Goal: Task Accomplishment & Management: Use online tool/utility

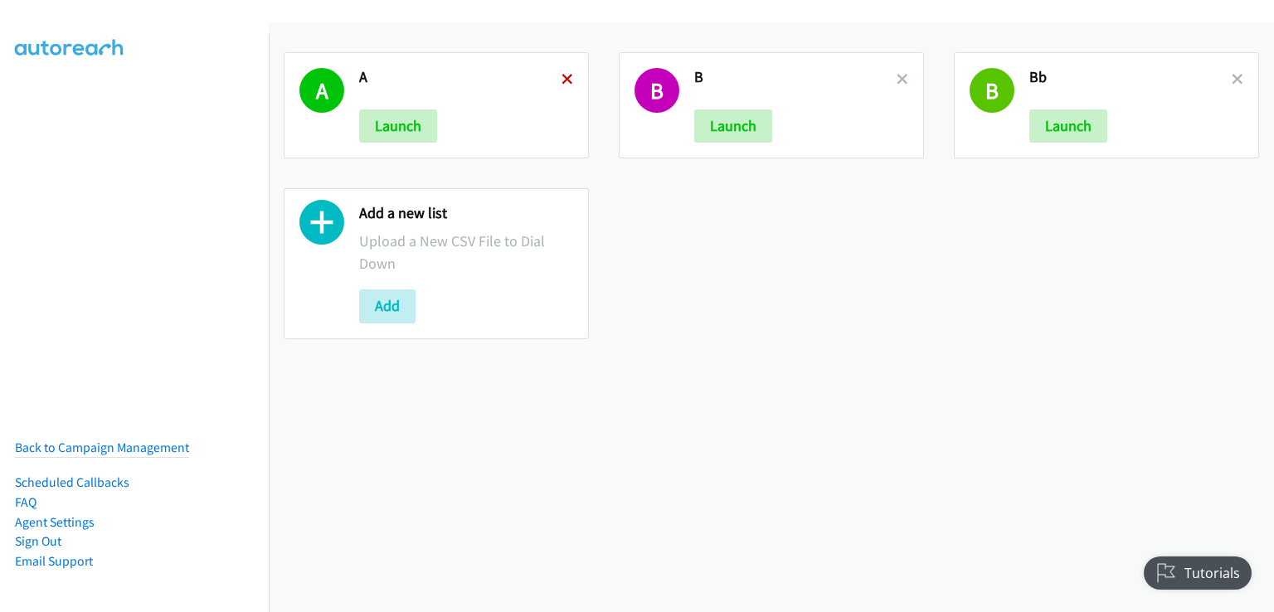
click at [562, 75] on icon at bounding box center [568, 81] width 12 height 12
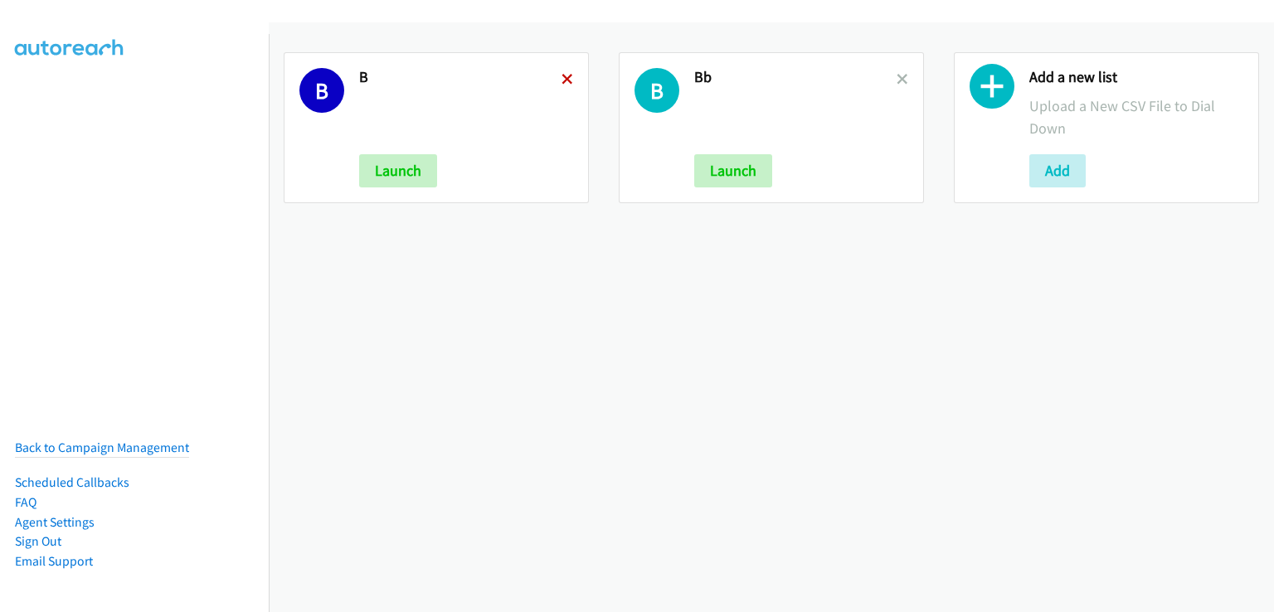
click at [562, 78] on icon at bounding box center [568, 81] width 12 height 12
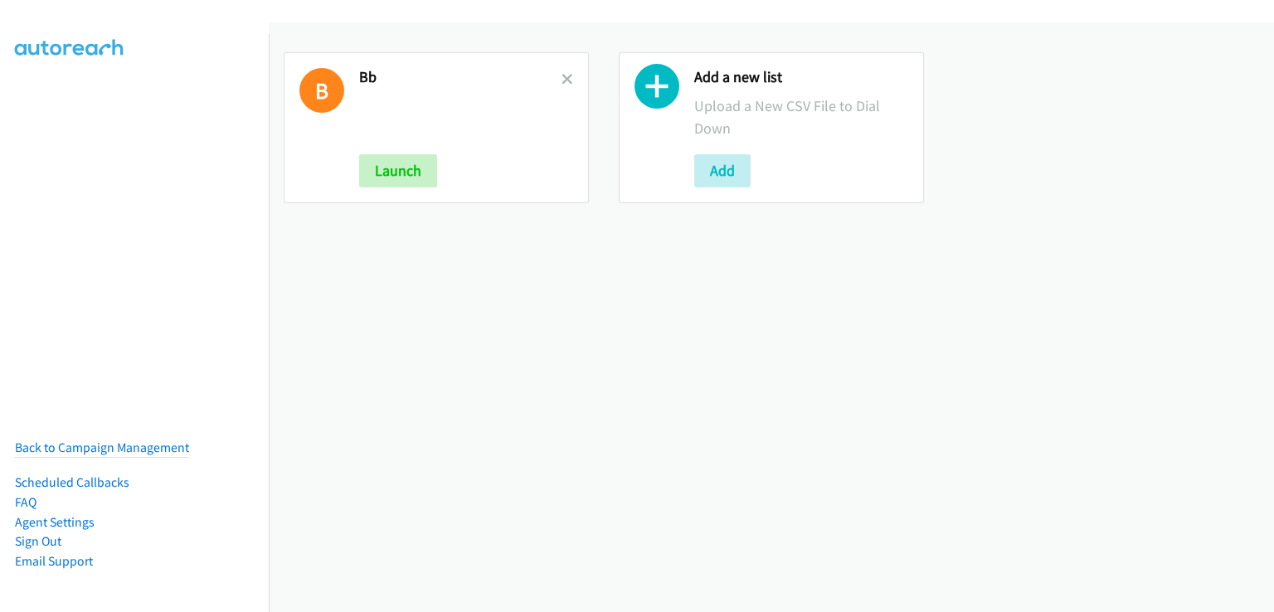
click at [562, 78] on icon at bounding box center [568, 81] width 12 height 12
click at [726, 174] on button "Add" at bounding box center [722, 170] width 56 height 33
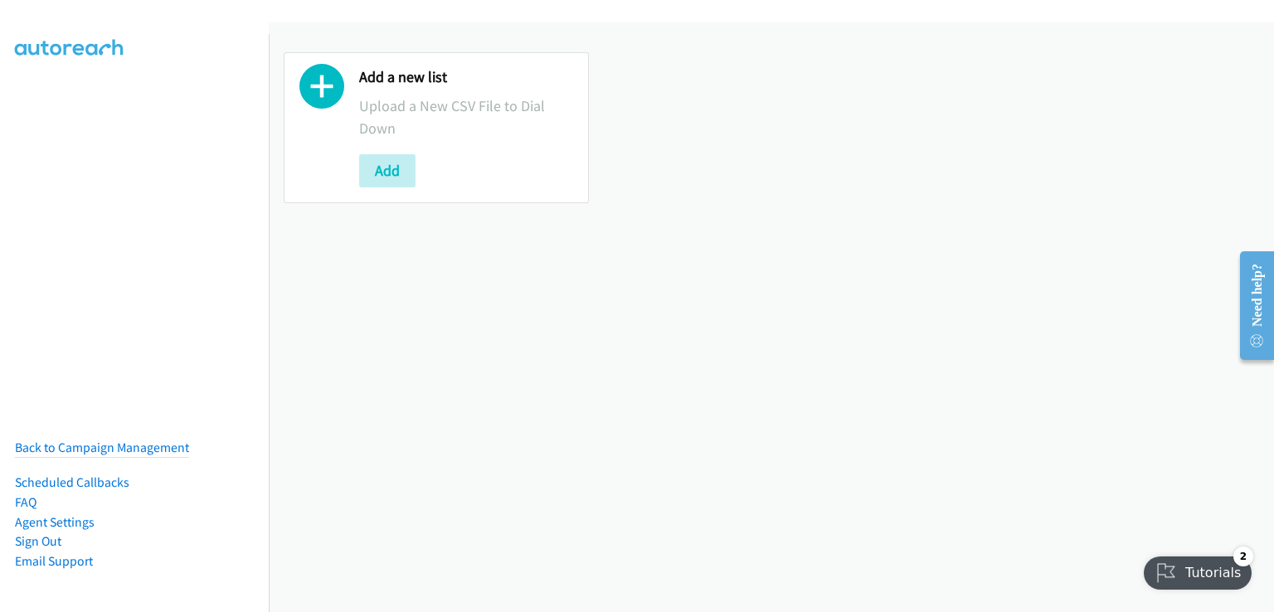
click at [1175, 273] on div "Add a new list Upload a New CSV File to Dial Down Add" at bounding box center [771, 317] width 1005 height 590
click at [394, 157] on button "Add" at bounding box center [387, 170] width 56 height 33
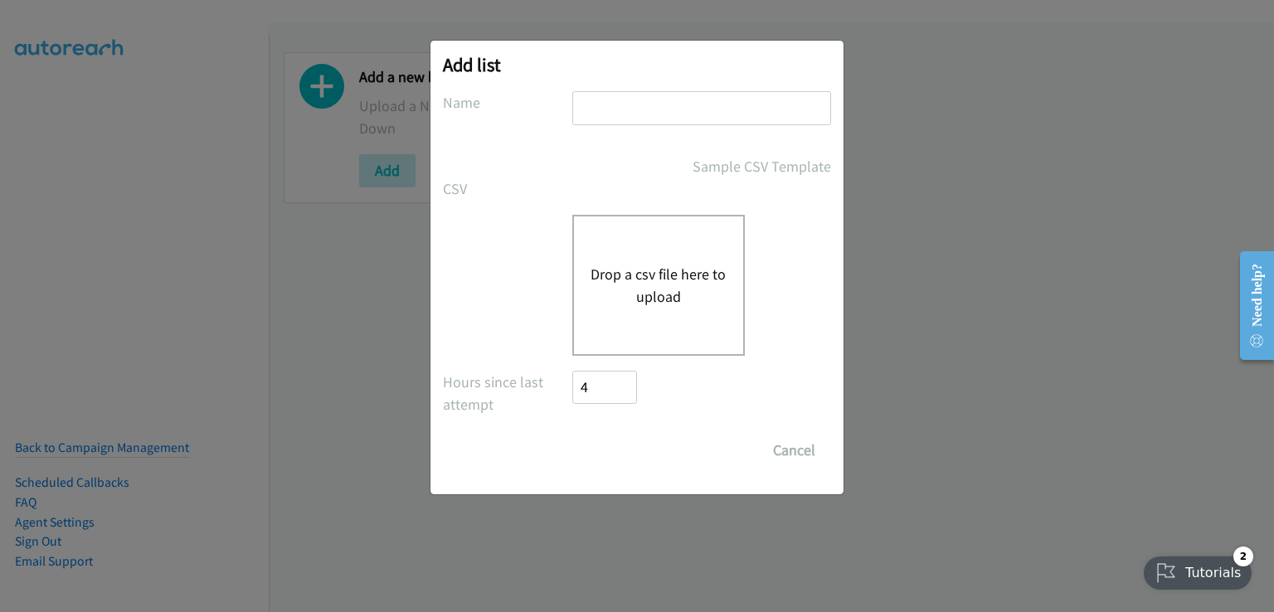
click at [601, 231] on div "Drop a csv file here to upload" at bounding box center [658, 285] width 173 height 141
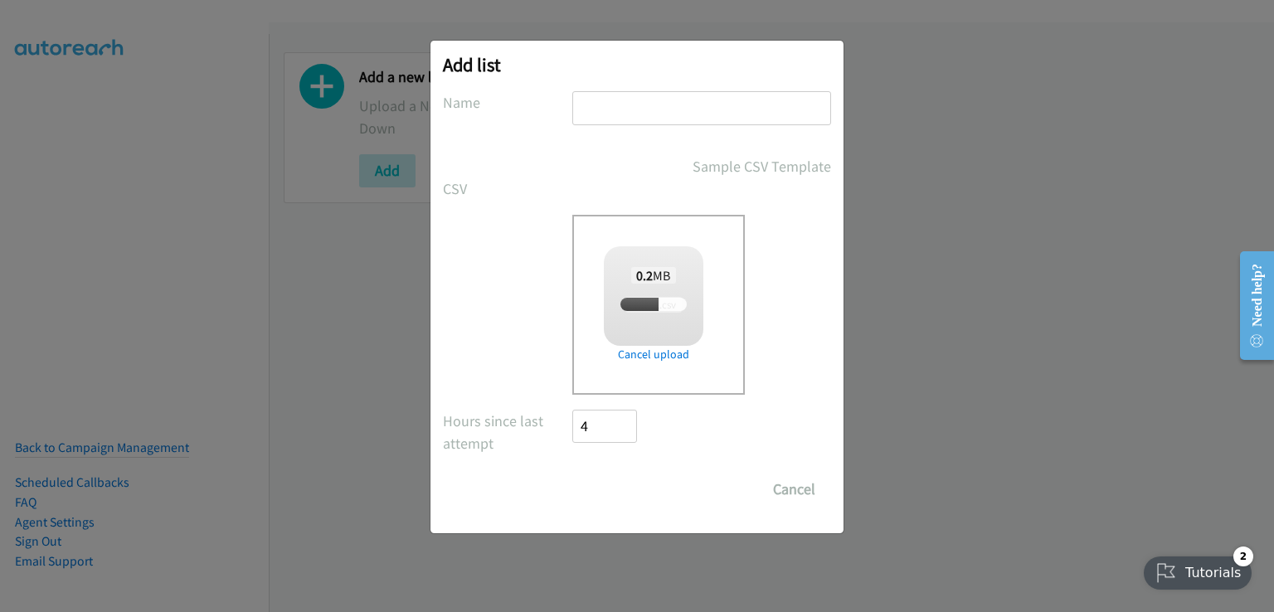
click at [608, 97] on input "text" at bounding box center [701, 108] width 259 height 34
type input "b"
checkbox input "true"
type input "b"
click at [704, 464] on form "No phone fields were returned for that Report or List View Please upload a csv …" at bounding box center [637, 298] width 388 height 415
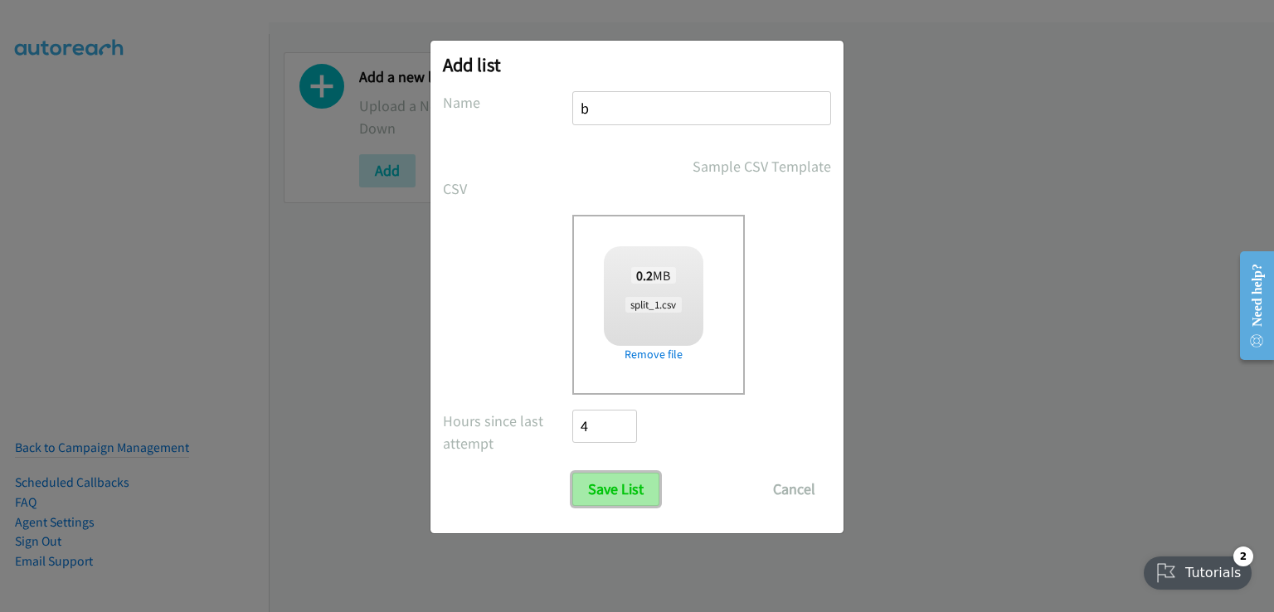
click at [643, 495] on input "Save List" at bounding box center [615, 489] width 87 height 33
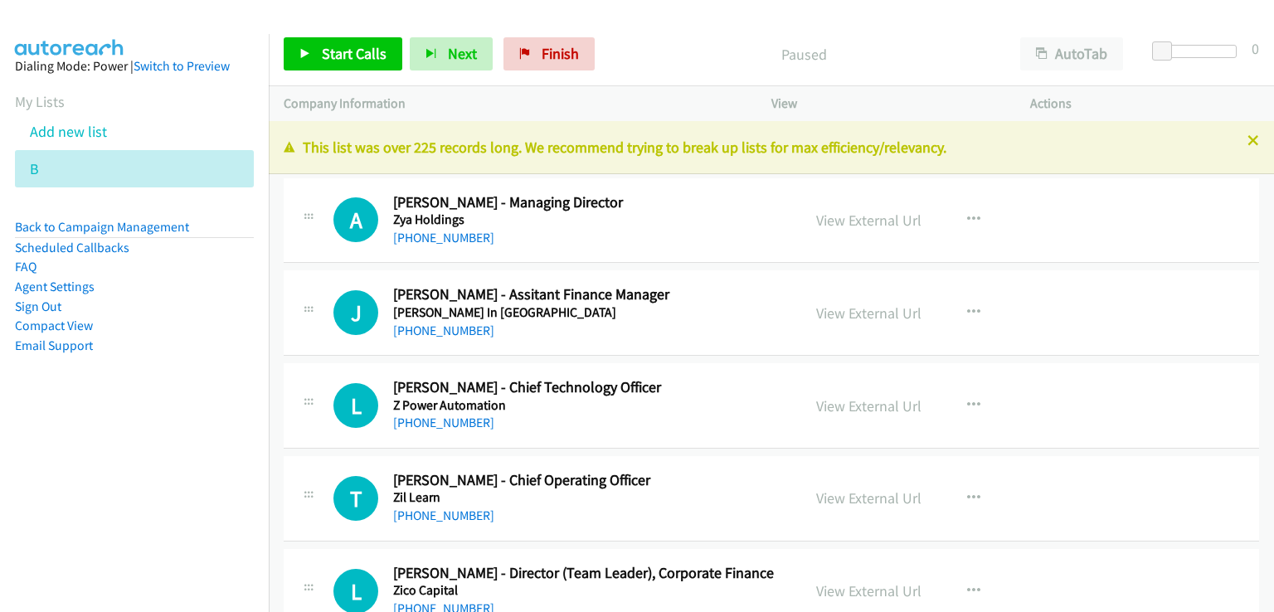
click at [35, 531] on nav "Dialing Mode: Power | Switch to Preview My Lists Add new list B Back to Campaig…" at bounding box center [135, 340] width 270 height 612
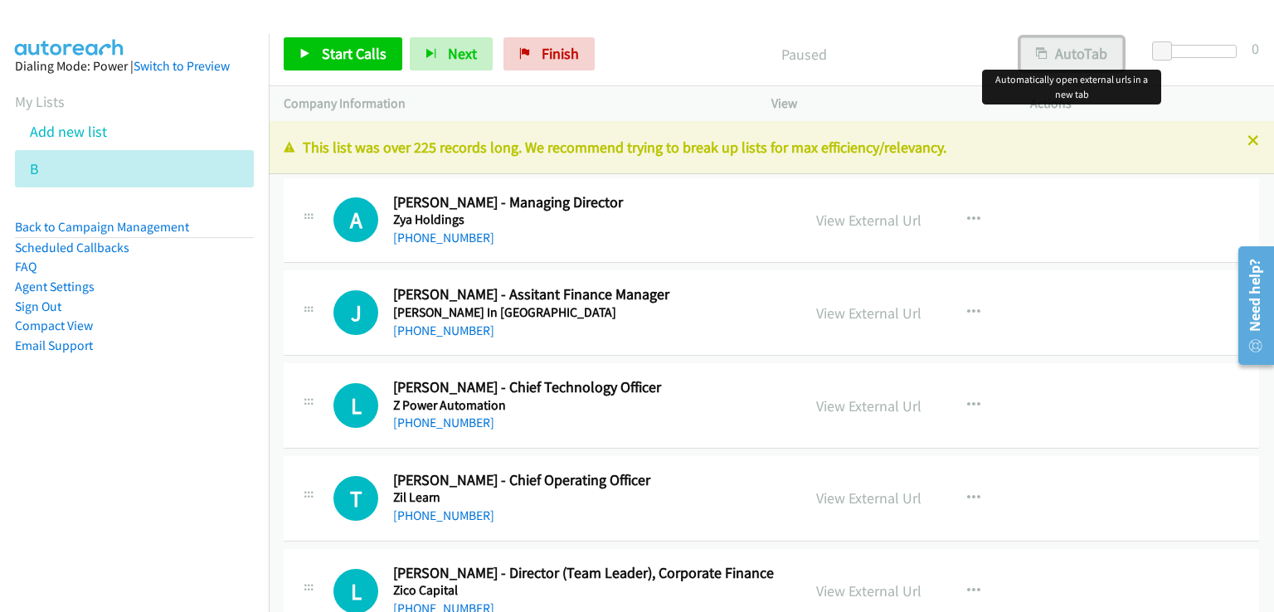
click at [1086, 59] on button "AutoTab" at bounding box center [1071, 53] width 103 height 33
click at [341, 57] on span "Start Calls" at bounding box center [354, 53] width 65 height 19
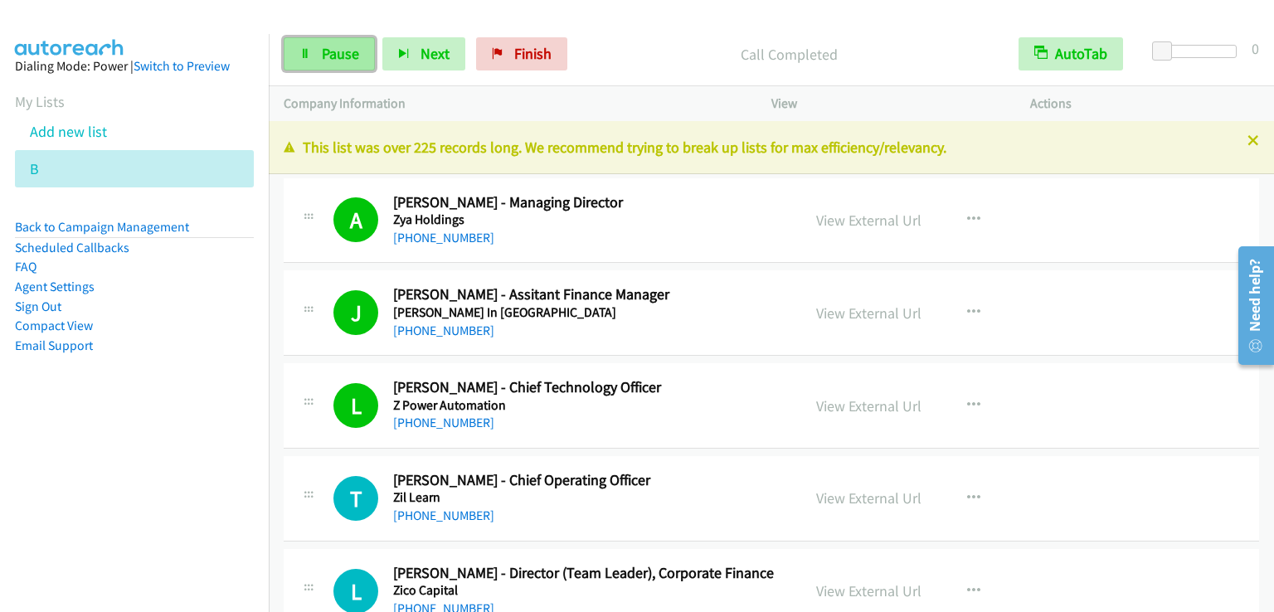
click at [328, 44] on span "Pause" at bounding box center [340, 53] width 37 height 19
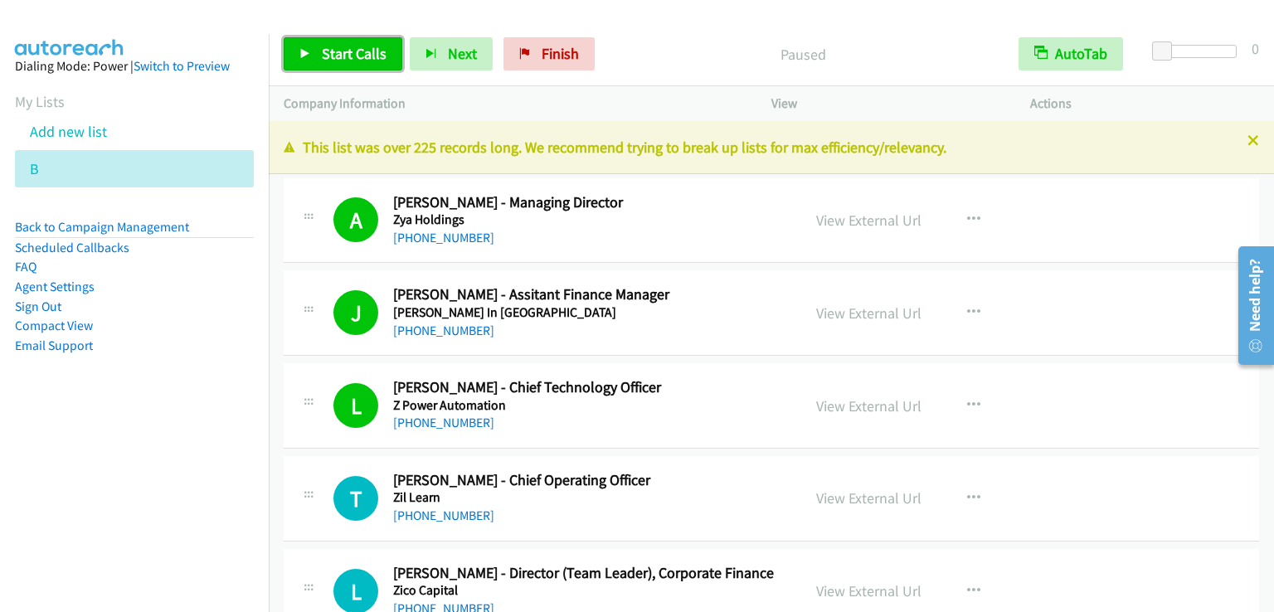
click at [328, 44] on span "Start Calls" at bounding box center [354, 53] width 65 height 19
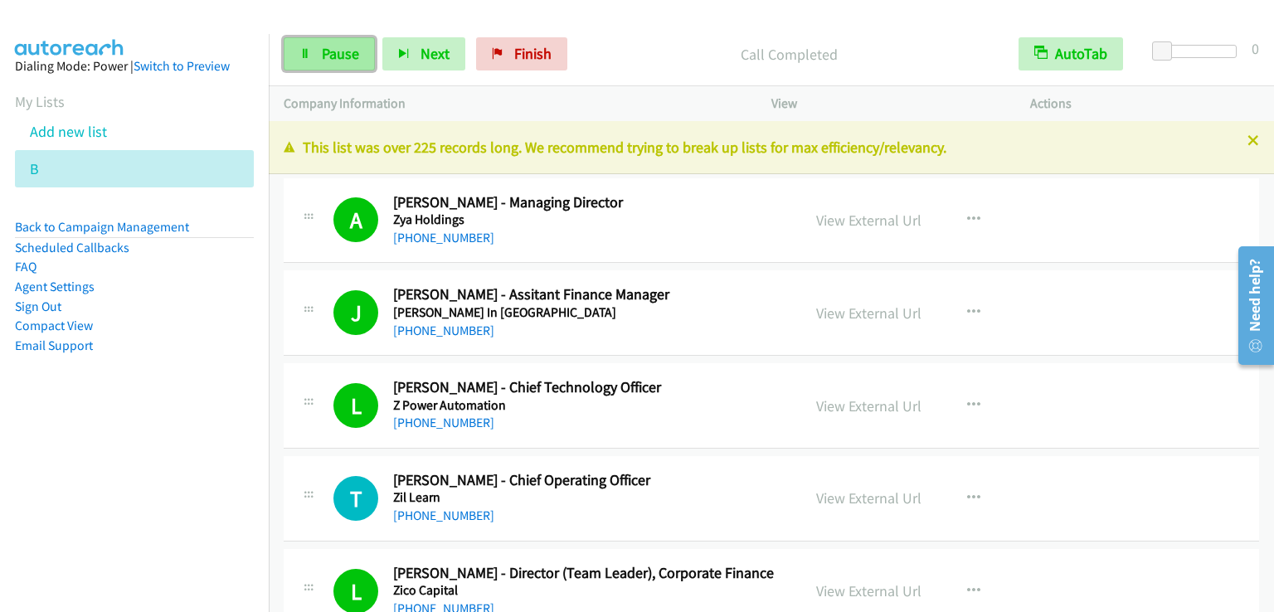
click at [332, 51] on span "Pause" at bounding box center [340, 53] width 37 height 19
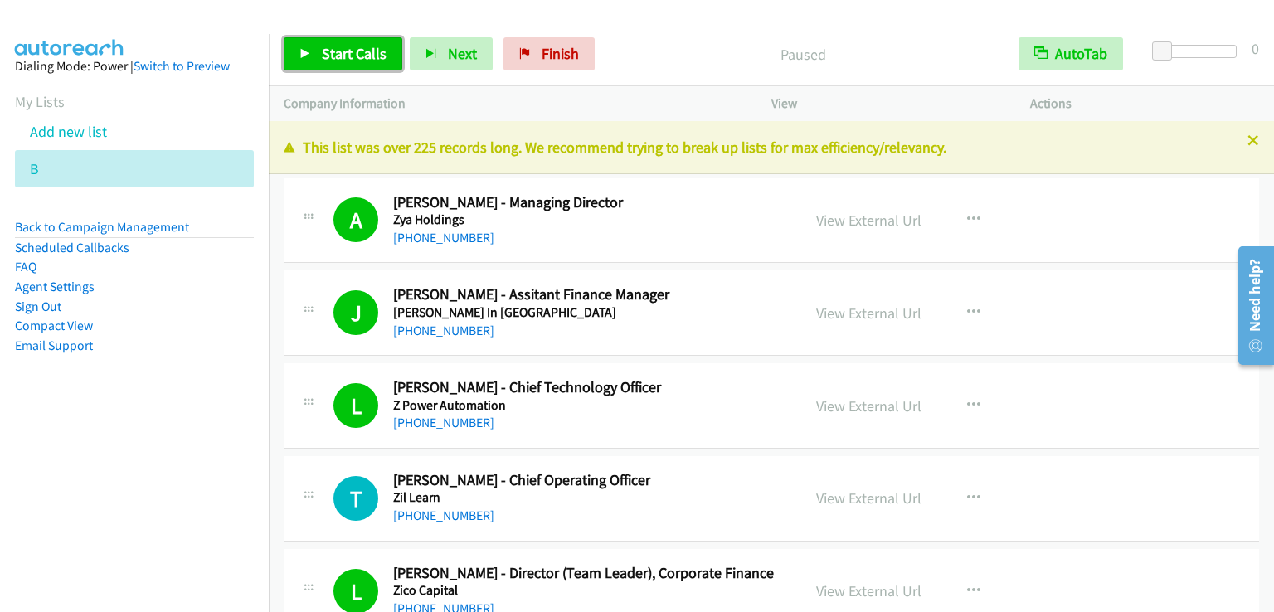
click at [332, 51] on span "Start Calls" at bounding box center [354, 53] width 65 height 19
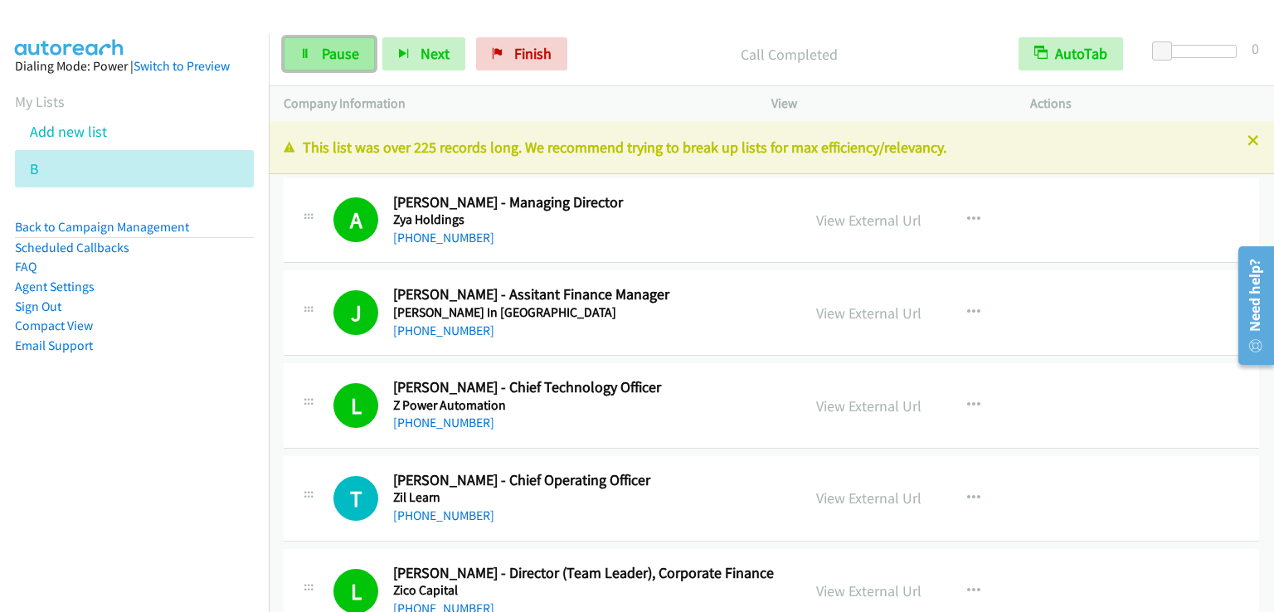
click at [352, 56] on span "Pause" at bounding box center [340, 53] width 37 height 19
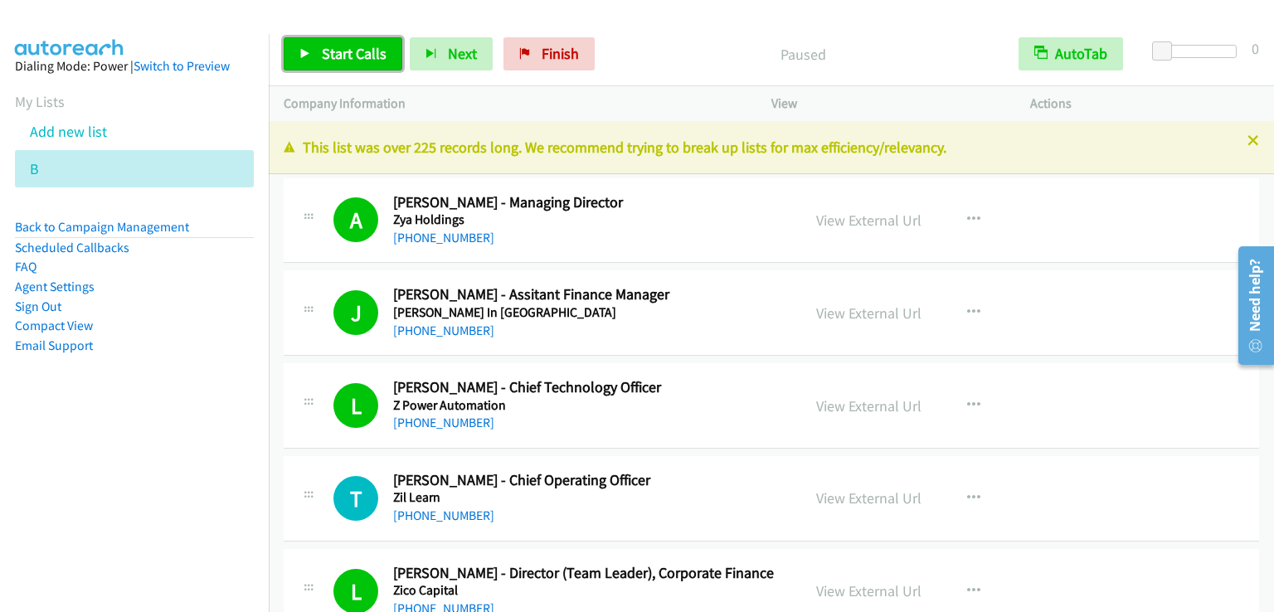
click at [352, 56] on span "Start Calls" at bounding box center [354, 53] width 65 height 19
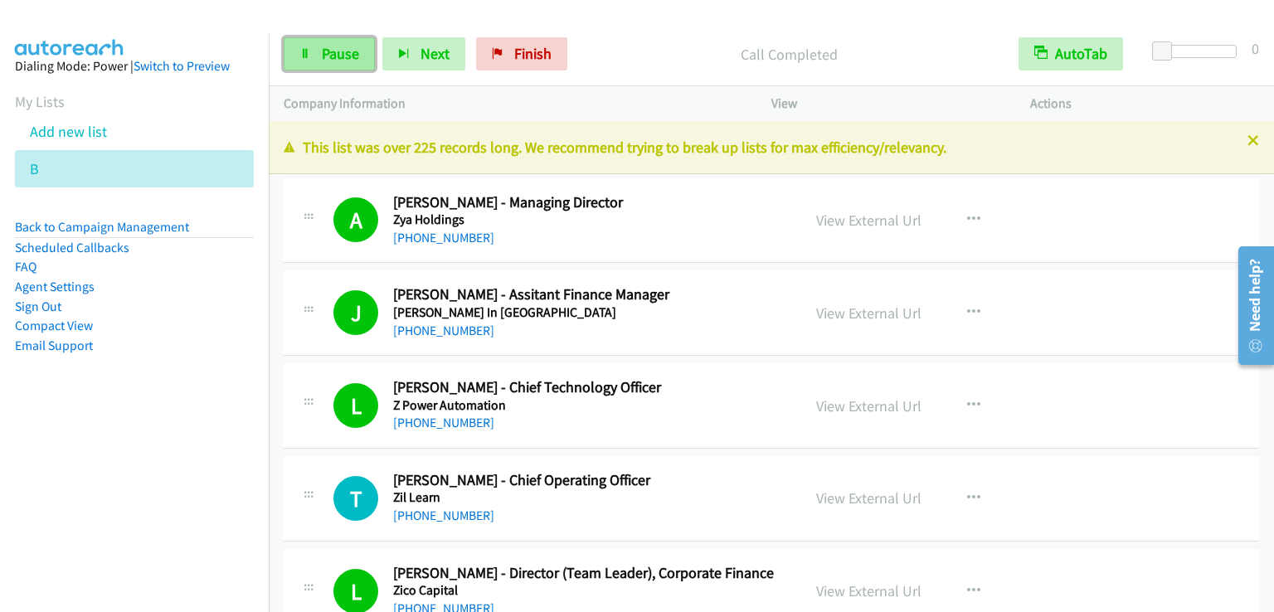
click at [347, 64] on link "Pause" at bounding box center [329, 53] width 91 height 33
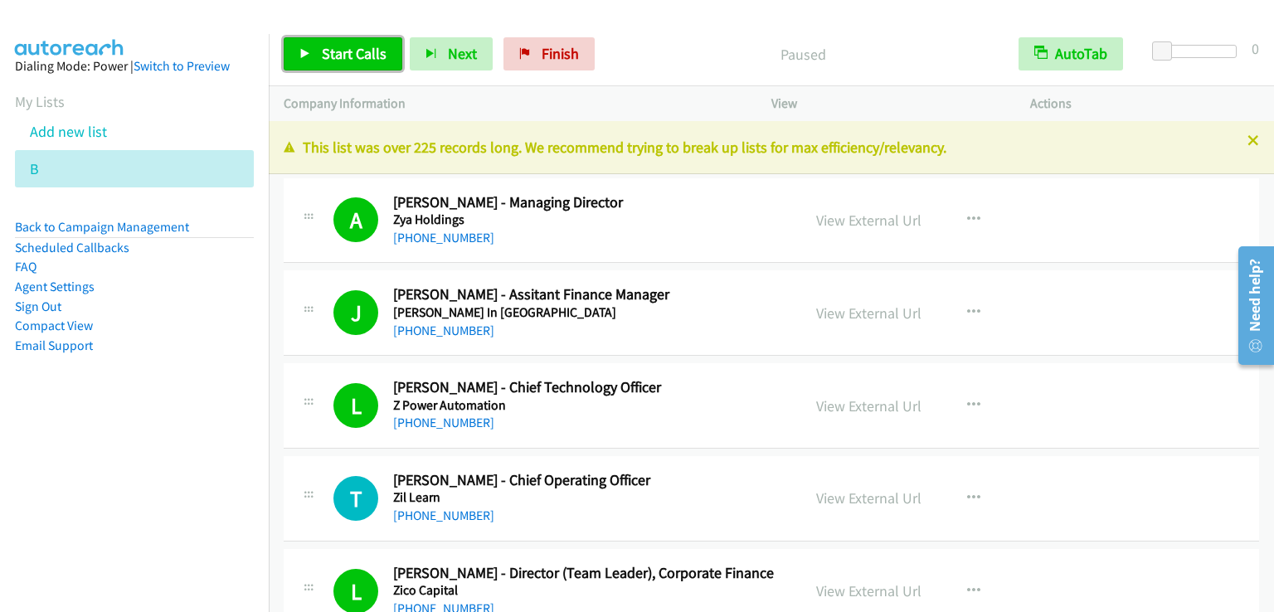
click at [346, 64] on link "Start Calls" at bounding box center [343, 53] width 119 height 33
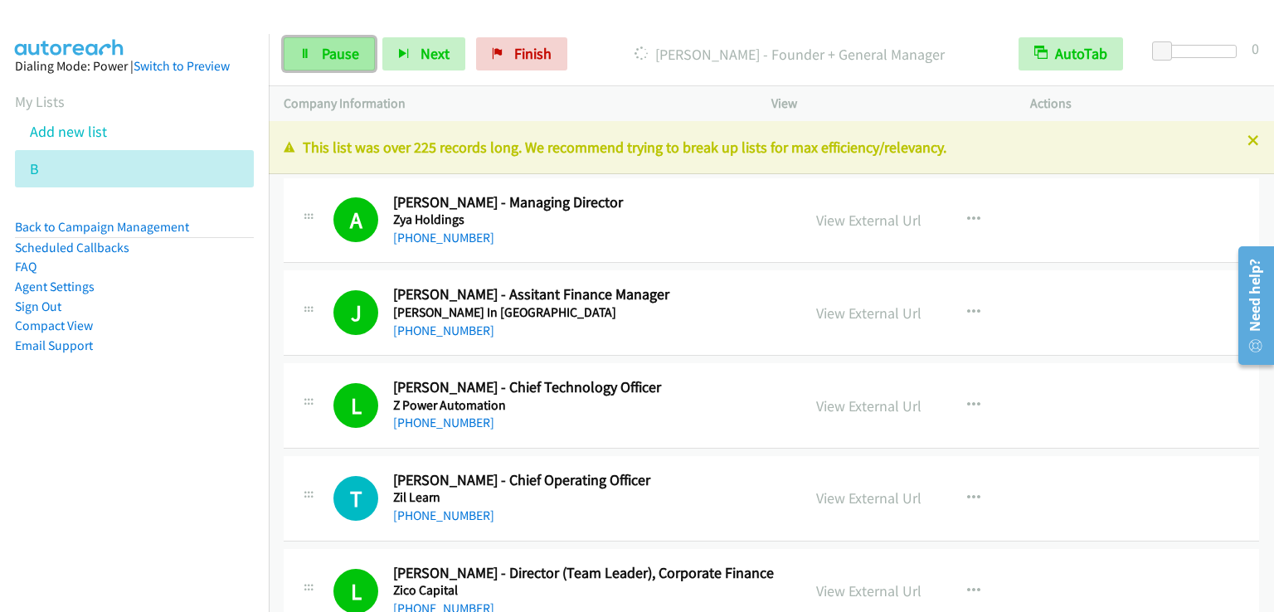
click at [348, 62] on span "Pause" at bounding box center [340, 53] width 37 height 19
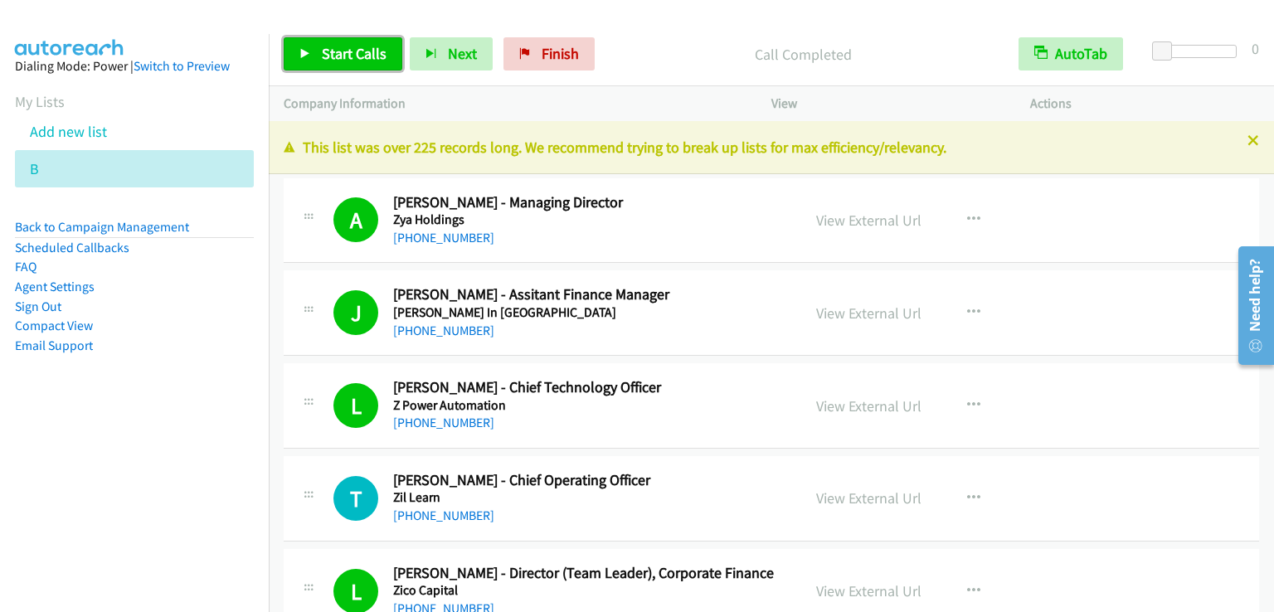
click at [341, 52] on span "Start Calls" at bounding box center [354, 53] width 65 height 19
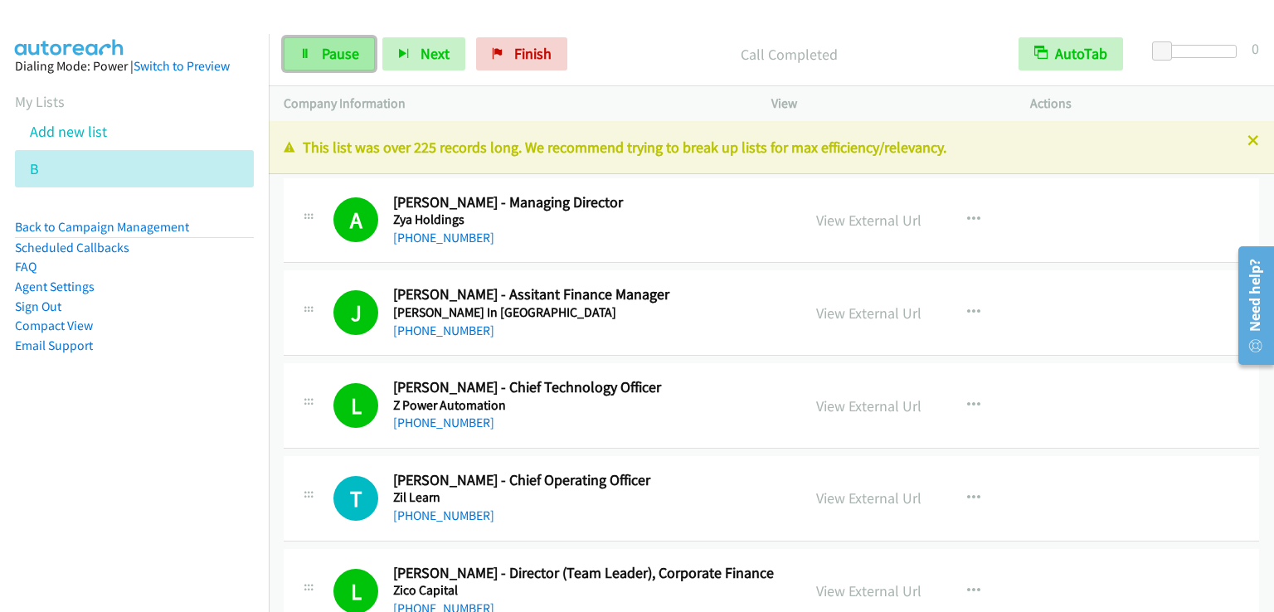
click at [333, 54] on span "Pause" at bounding box center [340, 53] width 37 height 19
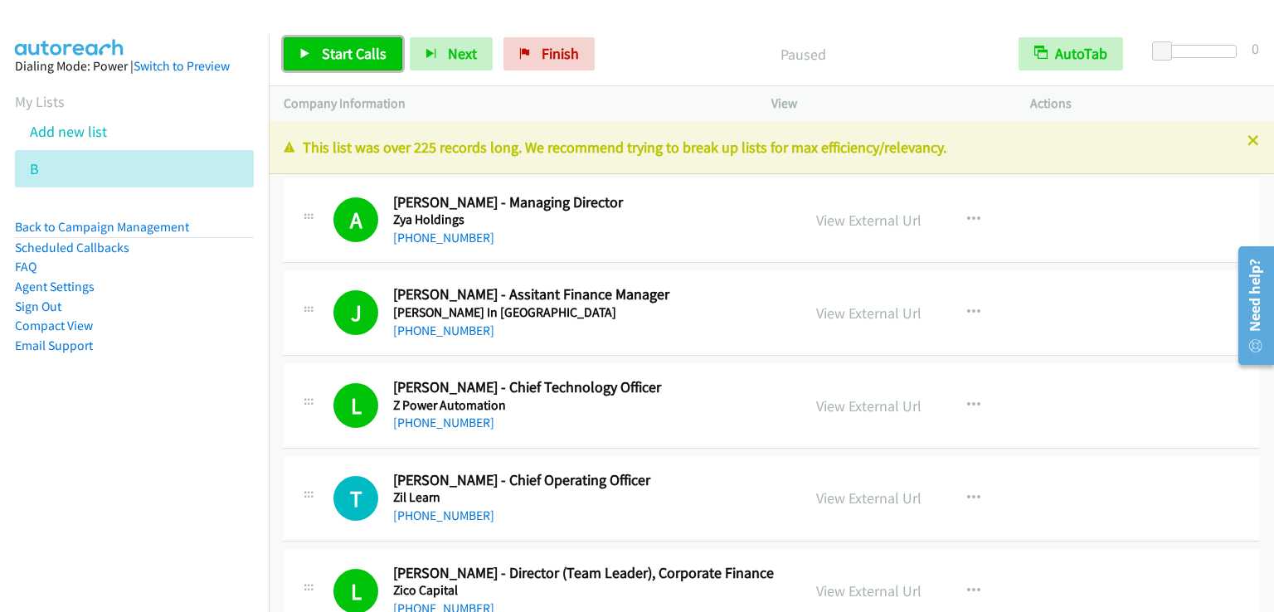
click at [333, 54] on span "Start Calls" at bounding box center [354, 53] width 65 height 19
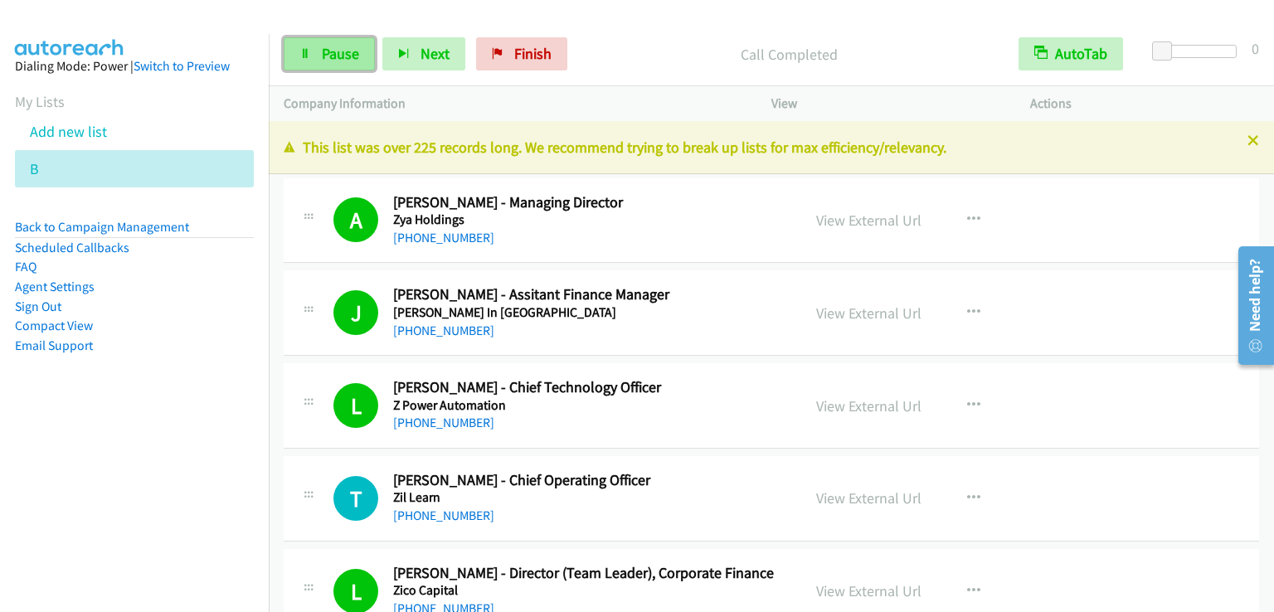
click at [337, 48] on span "Pause" at bounding box center [340, 53] width 37 height 19
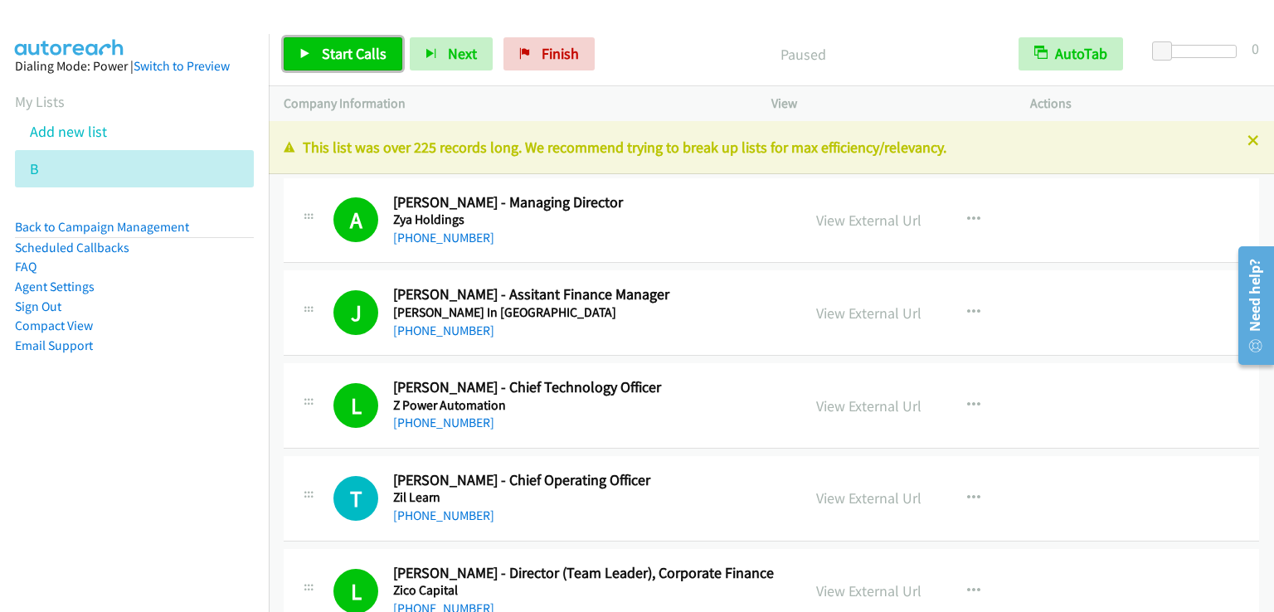
click at [338, 48] on span "Start Calls" at bounding box center [354, 53] width 65 height 19
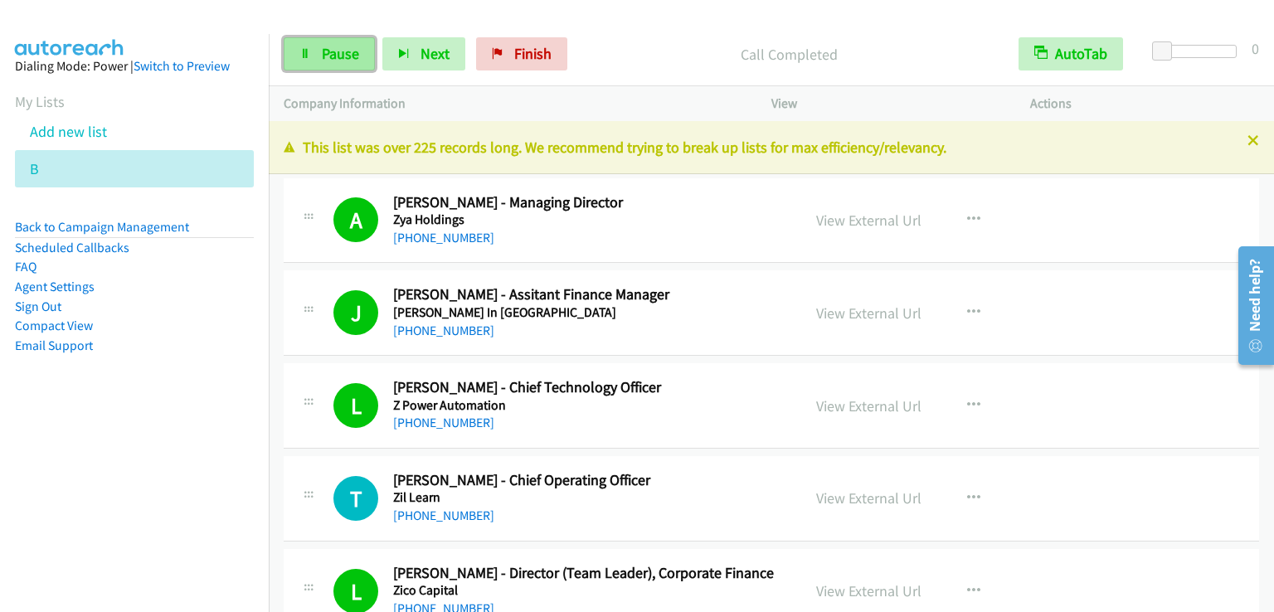
click at [355, 50] on span "Pause" at bounding box center [340, 53] width 37 height 19
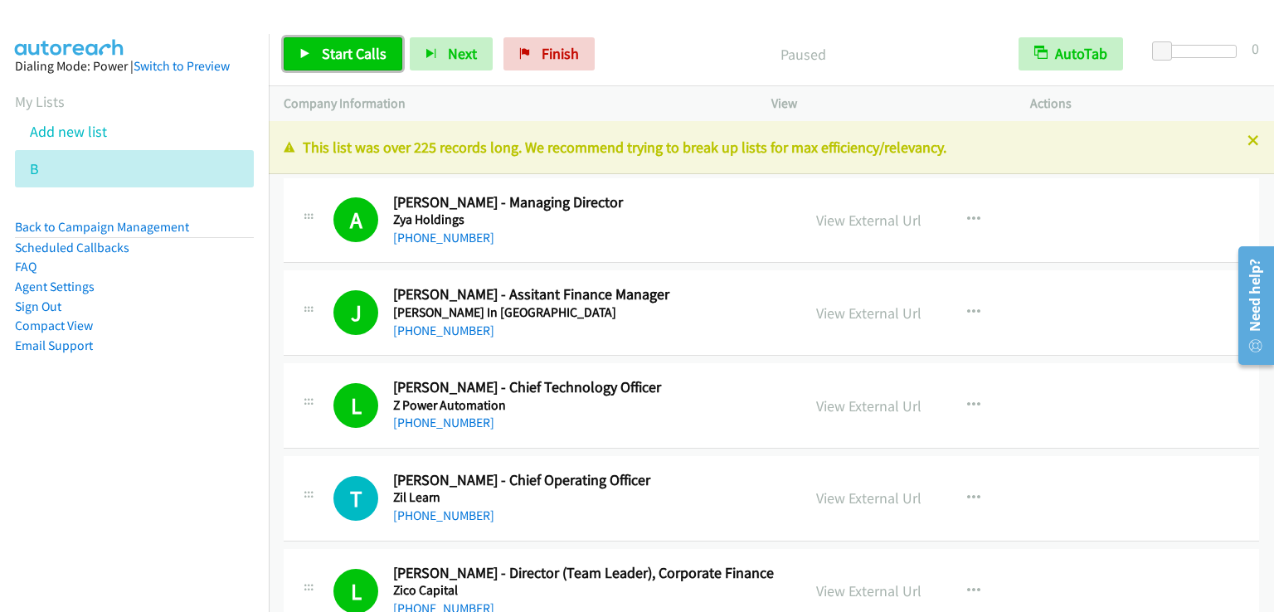
click at [355, 50] on span "Start Calls" at bounding box center [354, 53] width 65 height 19
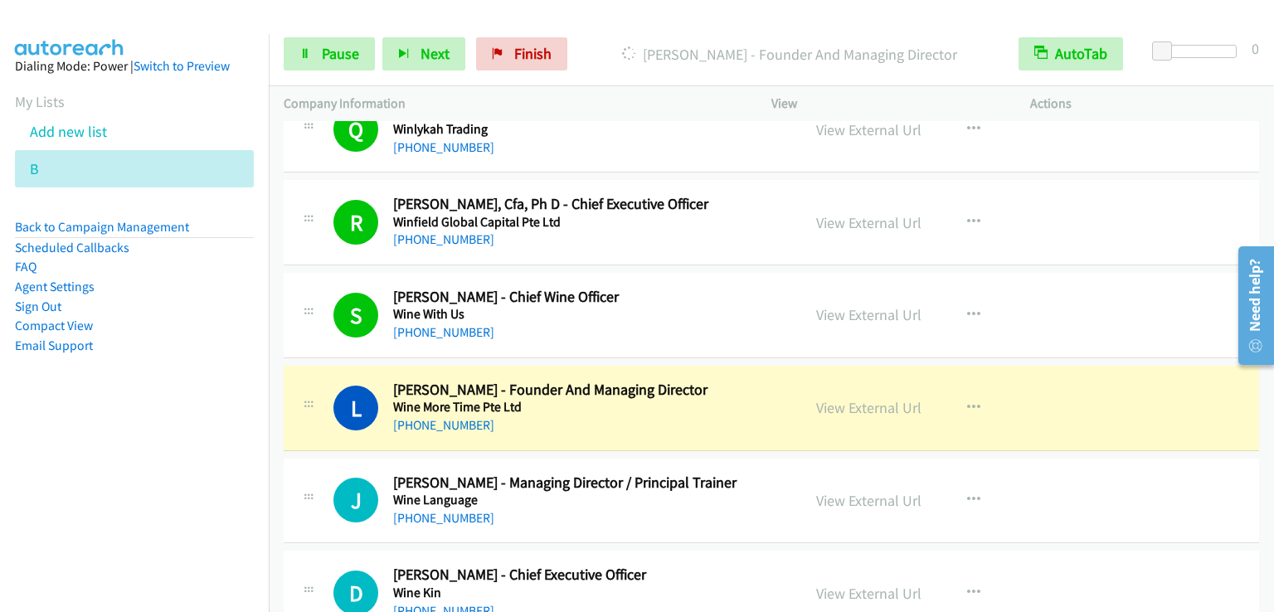
scroll to position [4645, 0]
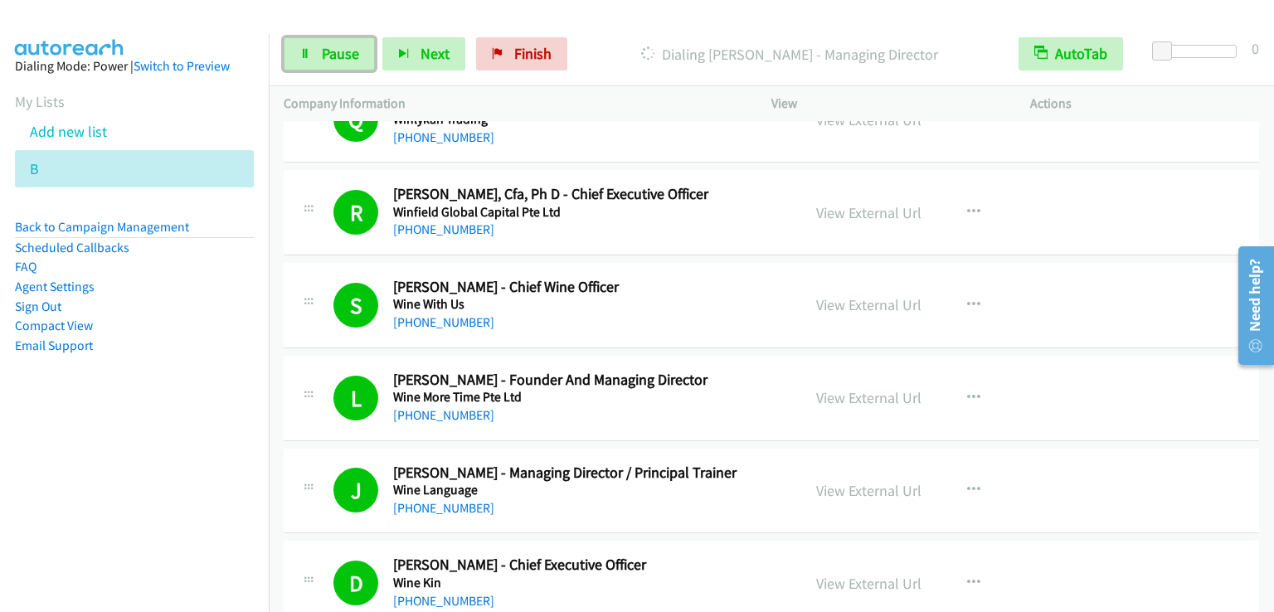
drag, startPoint x: 334, startPoint y: 57, endPoint x: 305, endPoint y: 4, distance: 60.5
click at [334, 56] on span "Pause" at bounding box center [340, 53] width 37 height 19
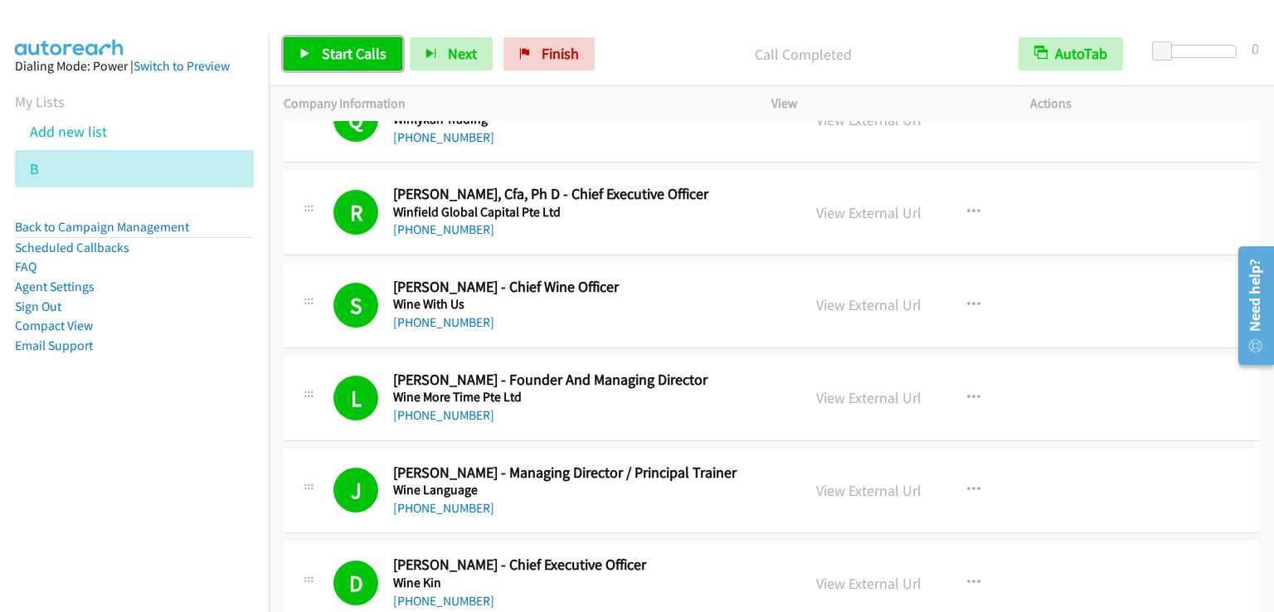
click at [342, 45] on span "Start Calls" at bounding box center [354, 53] width 65 height 19
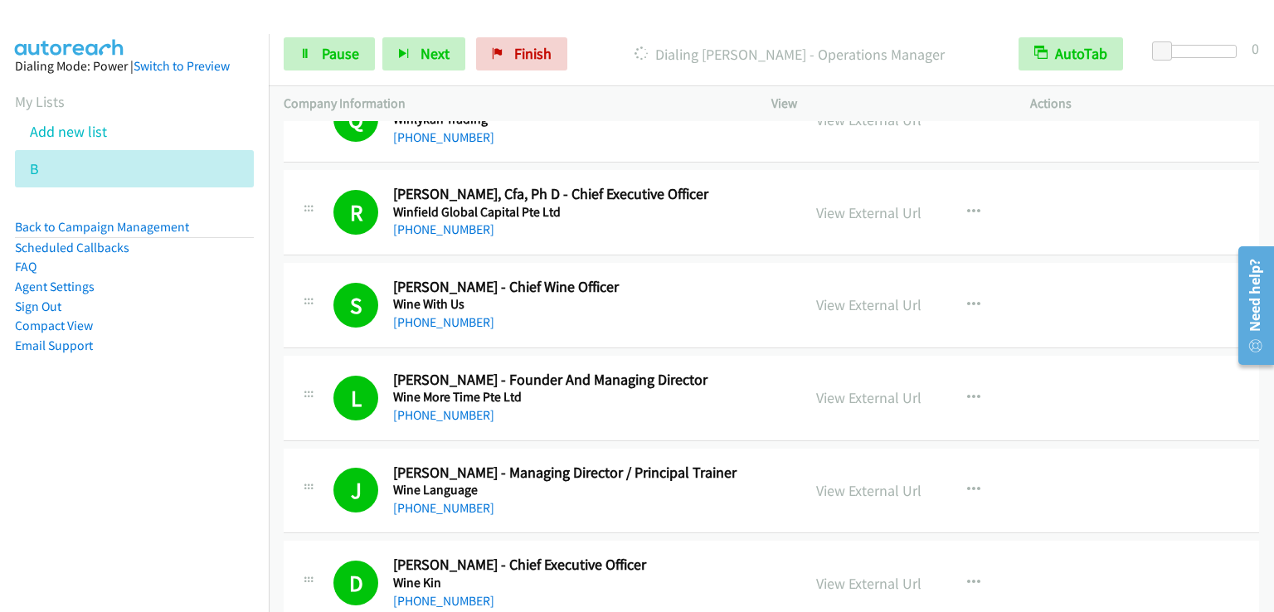
click at [119, 505] on nav "Dialing Mode: Power | Switch to Preview My Lists Add new list B Back to Campaig…" at bounding box center [135, 340] width 270 height 612
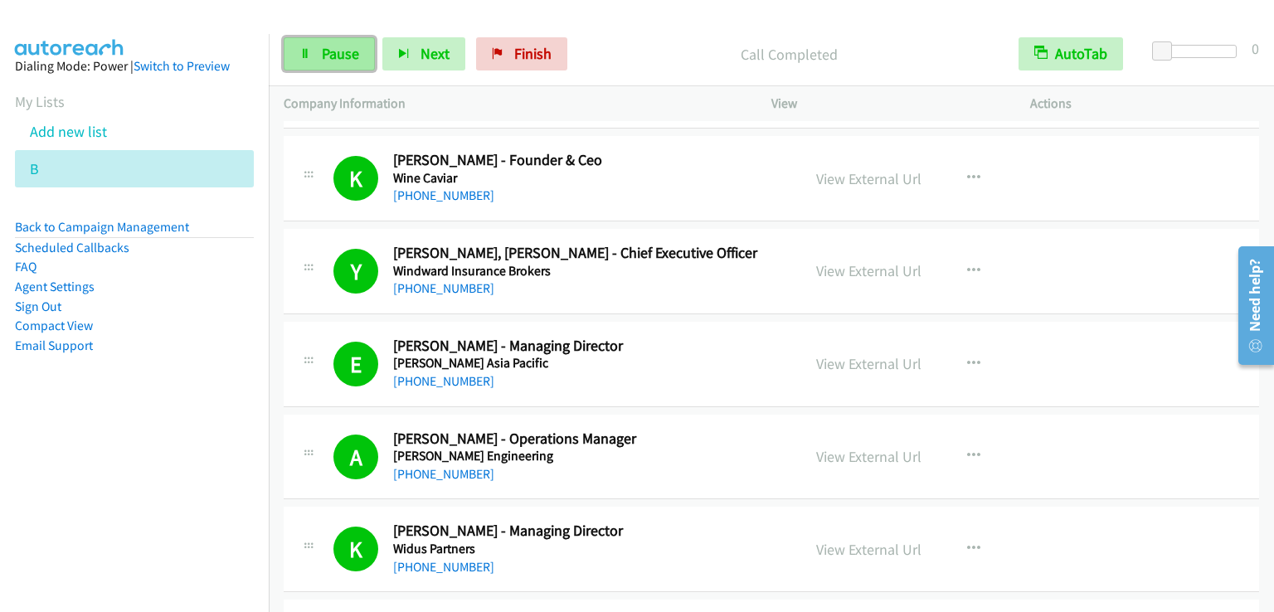
click at [325, 58] on span "Pause" at bounding box center [340, 53] width 37 height 19
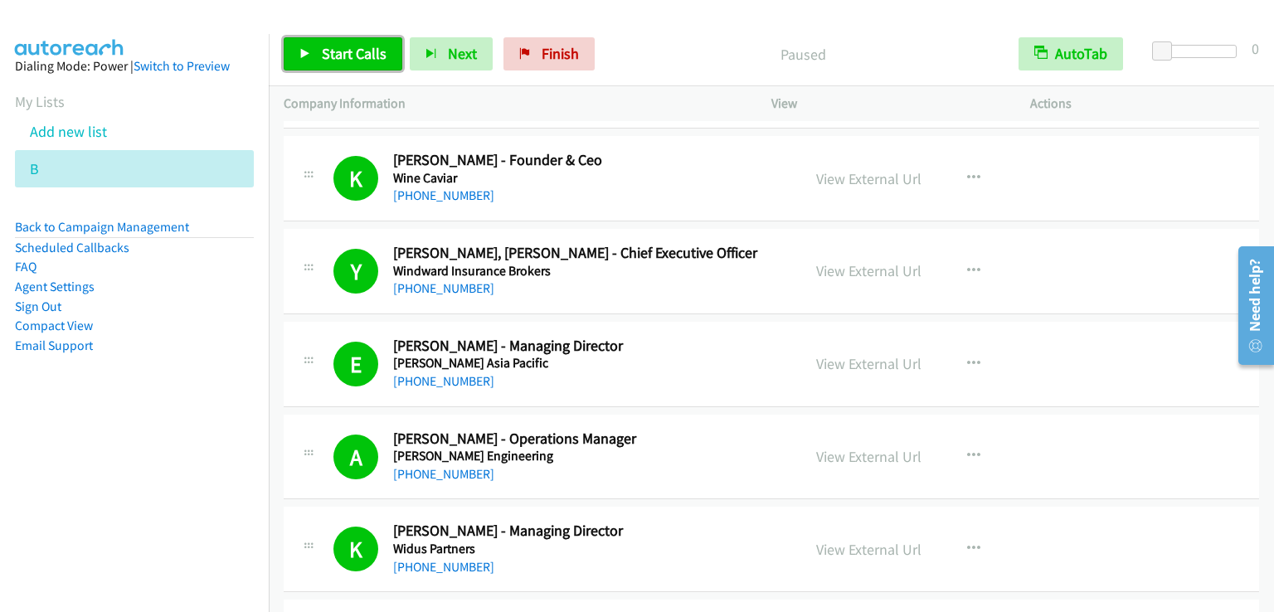
click at [325, 57] on span "Start Calls" at bounding box center [354, 53] width 65 height 19
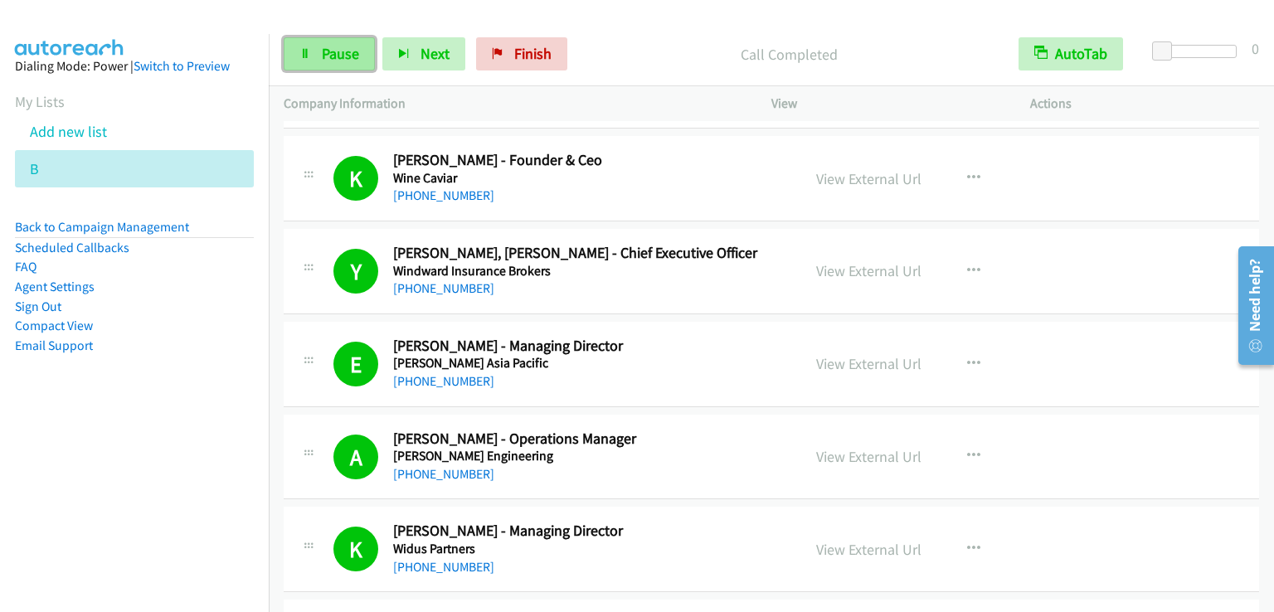
click at [344, 47] on span "Pause" at bounding box center [340, 53] width 37 height 19
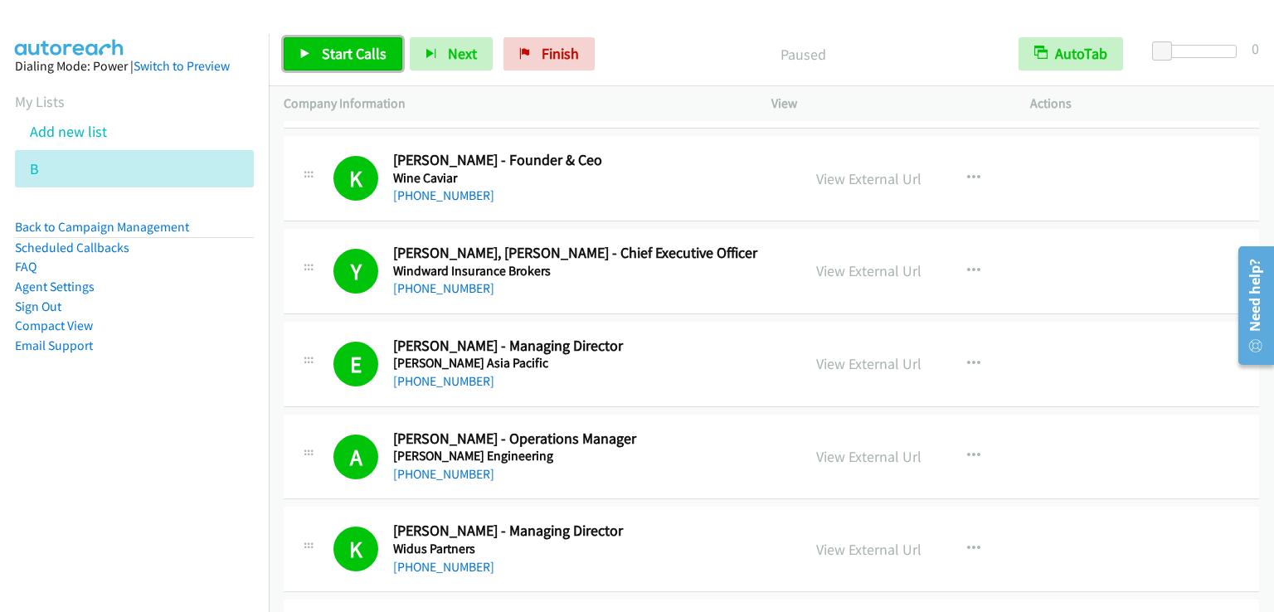
click at [344, 47] on span "Start Calls" at bounding box center [354, 53] width 65 height 19
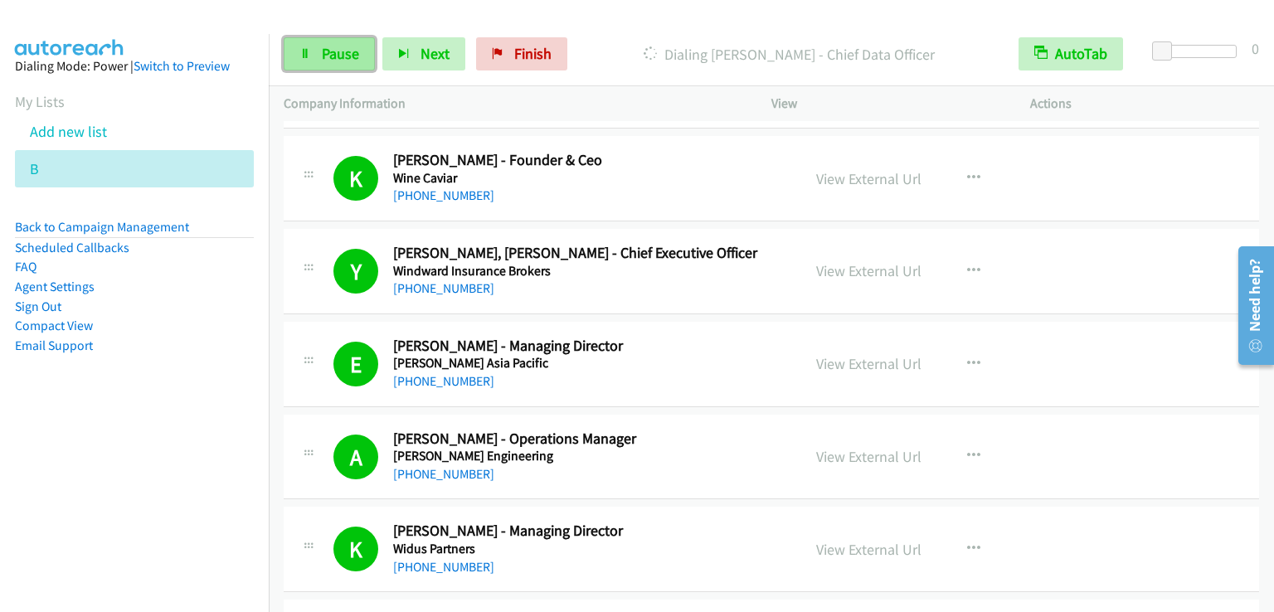
click at [319, 41] on link "Pause" at bounding box center [329, 53] width 91 height 33
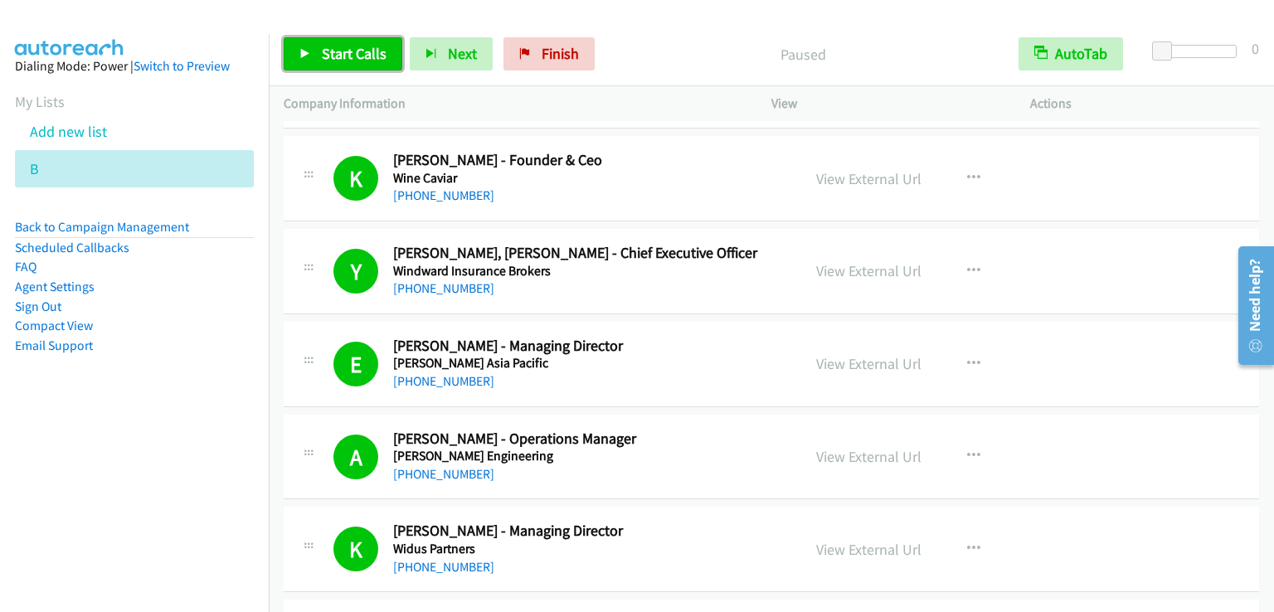
click at [319, 41] on link "Start Calls" at bounding box center [343, 53] width 119 height 33
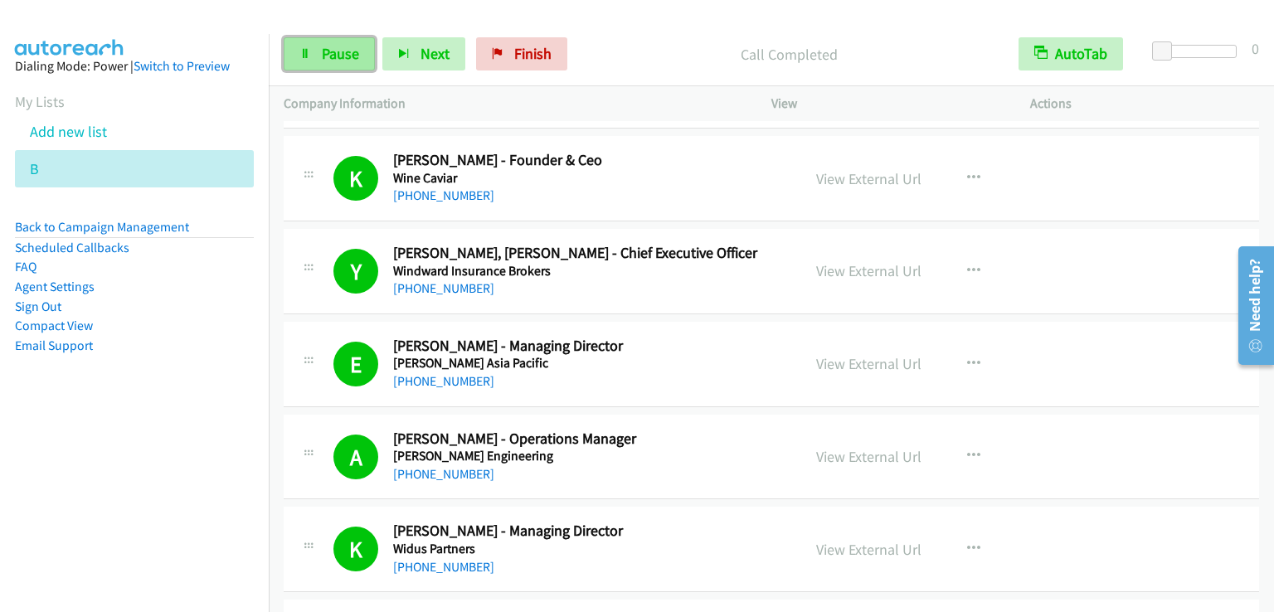
click at [332, 62] on span "Pause" at bounding box center [340, 53] width 37 height 19
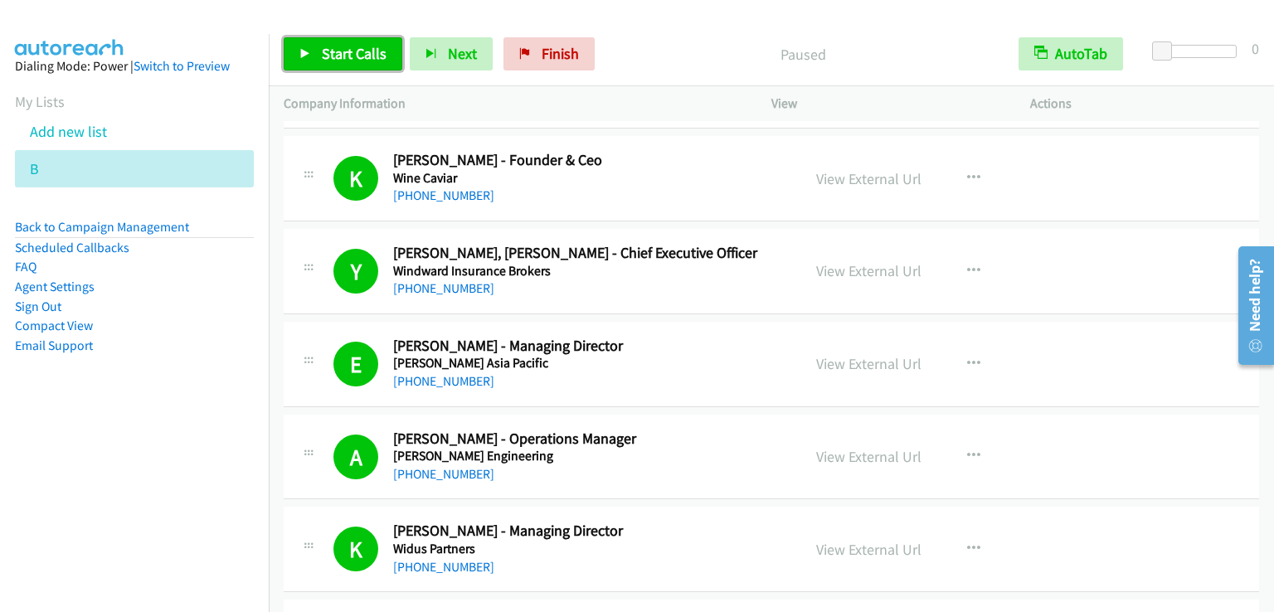
click at [332, 62] on span "Start Calls" at bounding box center [354, 53] width 65 height 19
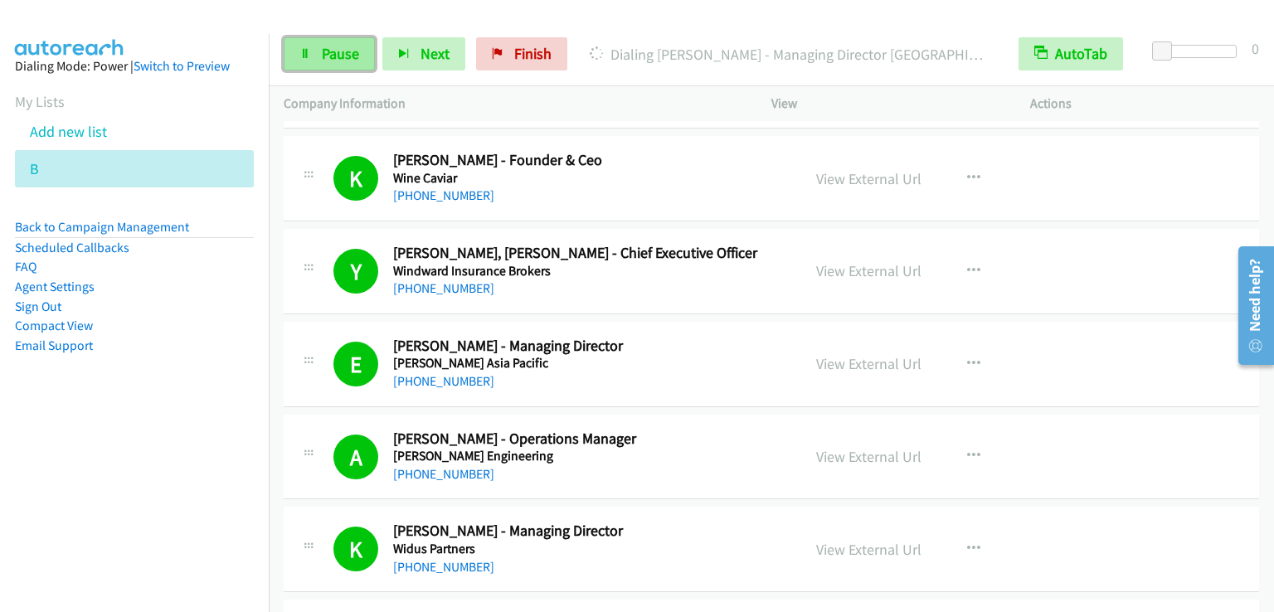
click at [322, 60] on span "Pause" at bounding box center [340, 53] width 37 height 19
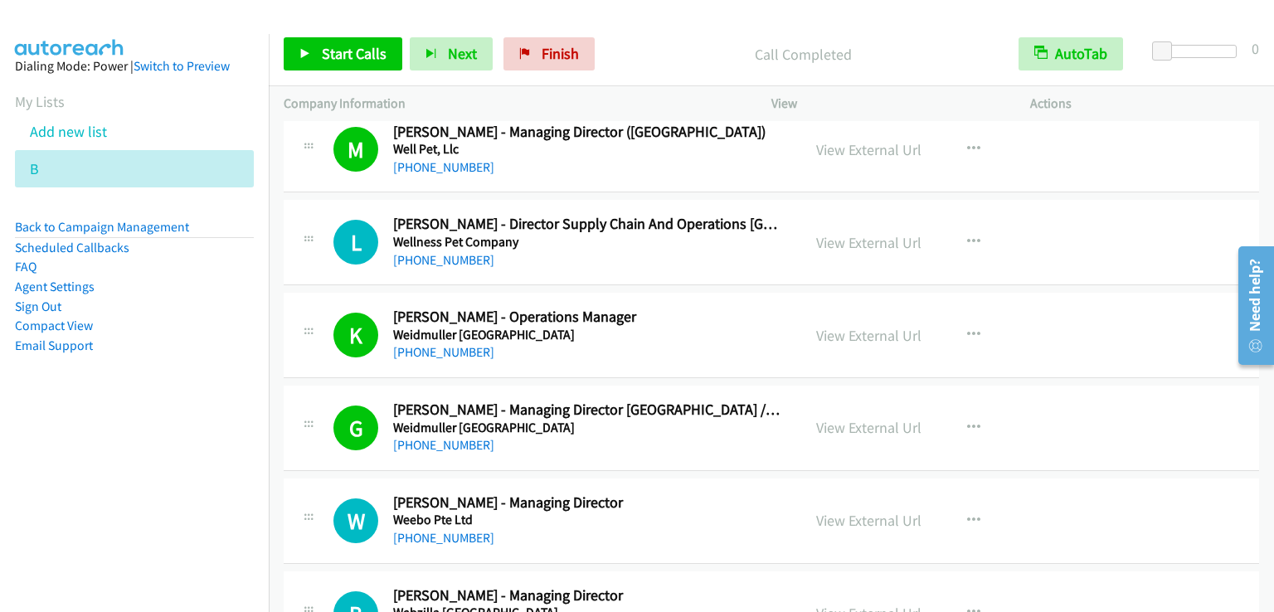
scroll to position [6387, 0]
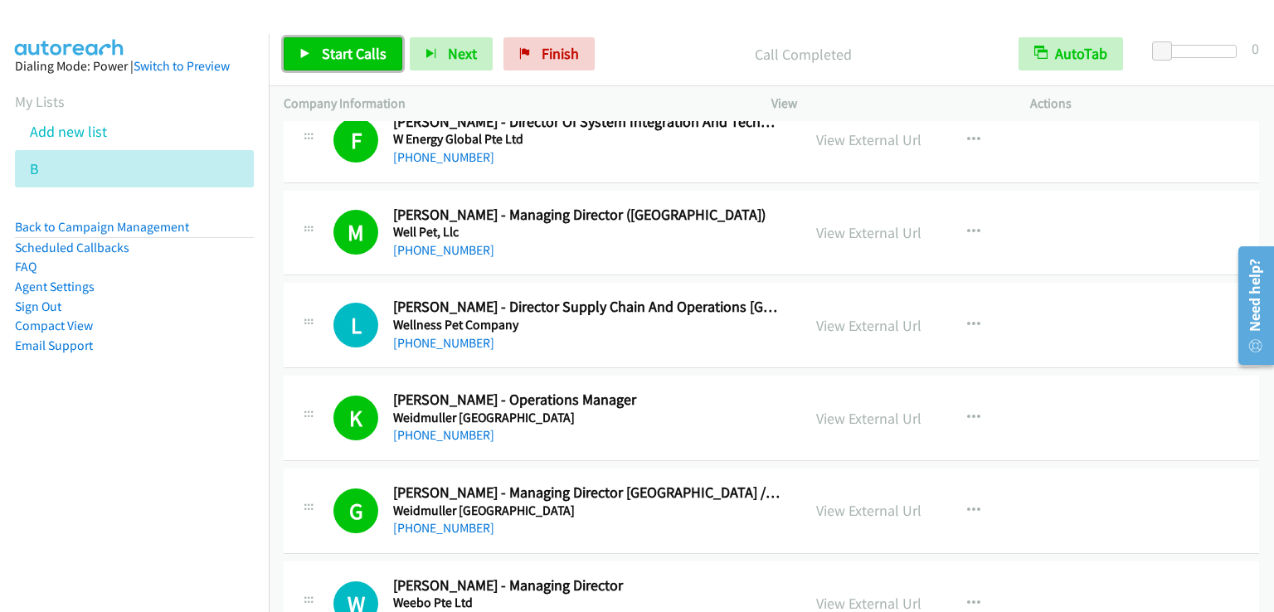
click at [351, 68] on link "Start Calls" at bounding box center [343, 53] width 119 height 33
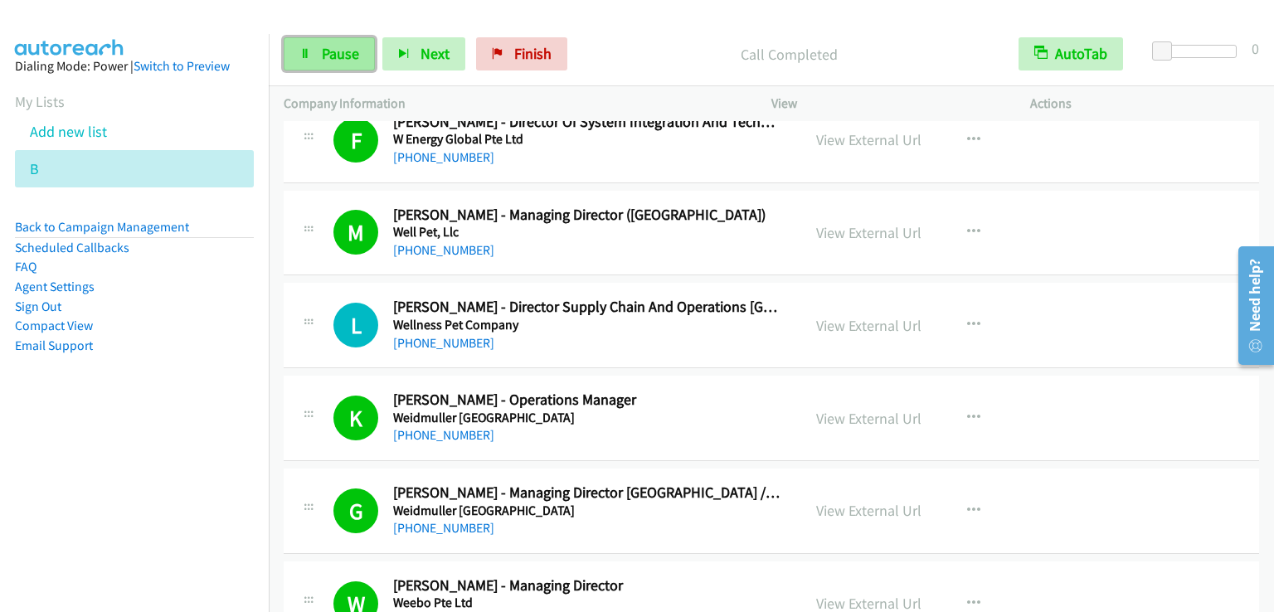
click at [360, 57] on link "Pause" at bounding box center [329, 53] width 91 height 33
click at [330, 61] on span "Start Calls" at bounding box center [314, 79] width 31 height 36
click at [322, 61] on span "Pause" at bounding box center [340, 53] width 37 height 19
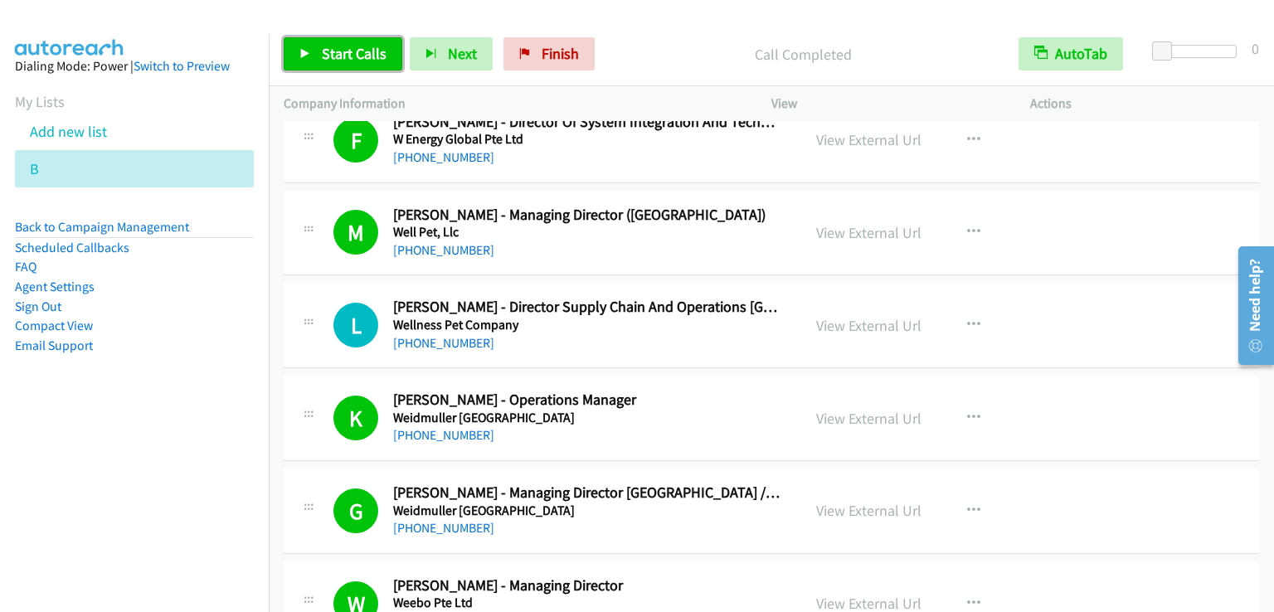
click at [325, 62] on span "Start Calls" at bounding box center [354, 53] width 65 height 19
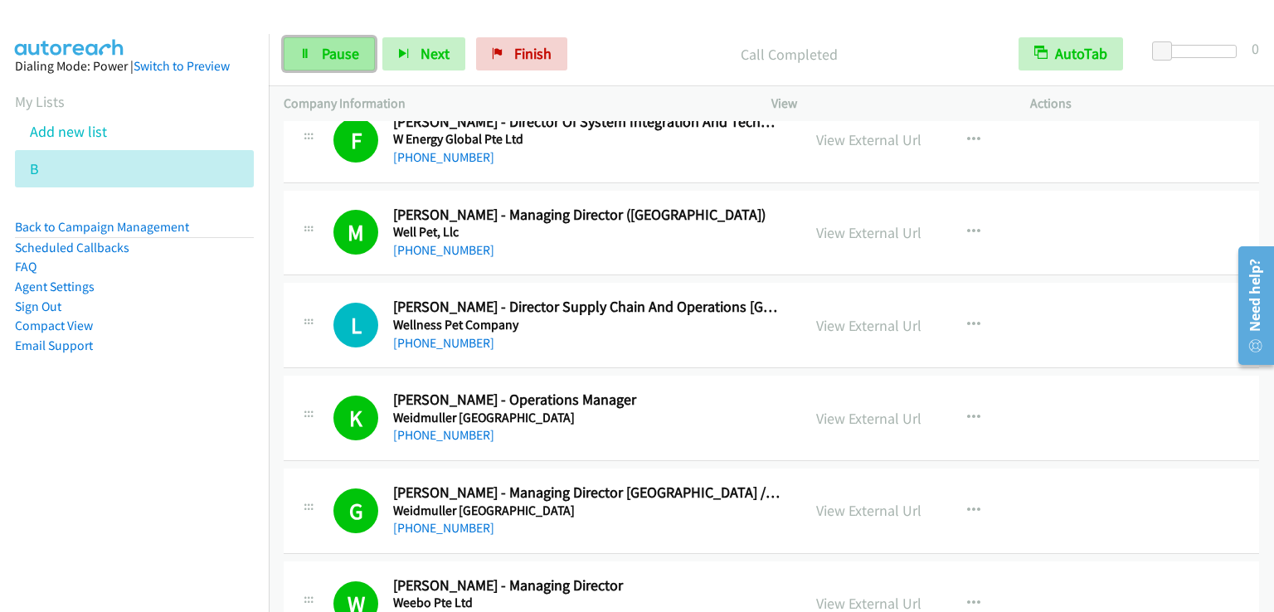
click at [357, 54] on span "Pause" at bounding box center [340, 53] width 37 height 19
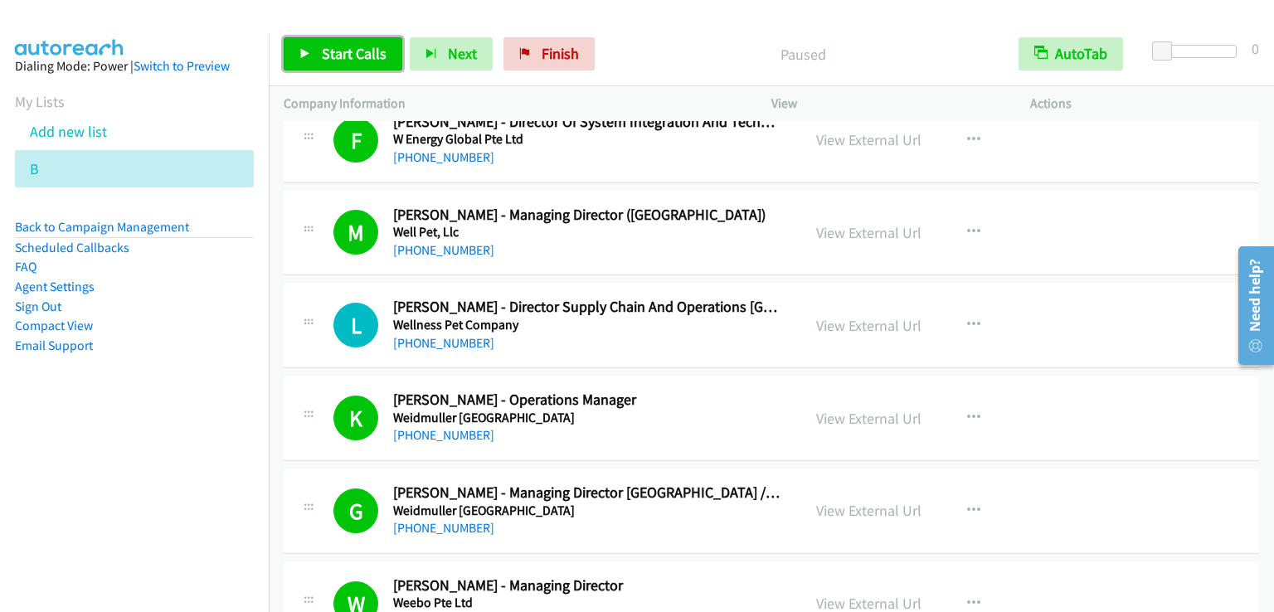
click at [357, 54] on span "Start Calls" at bounding box center [354, 53] width 65 height 19
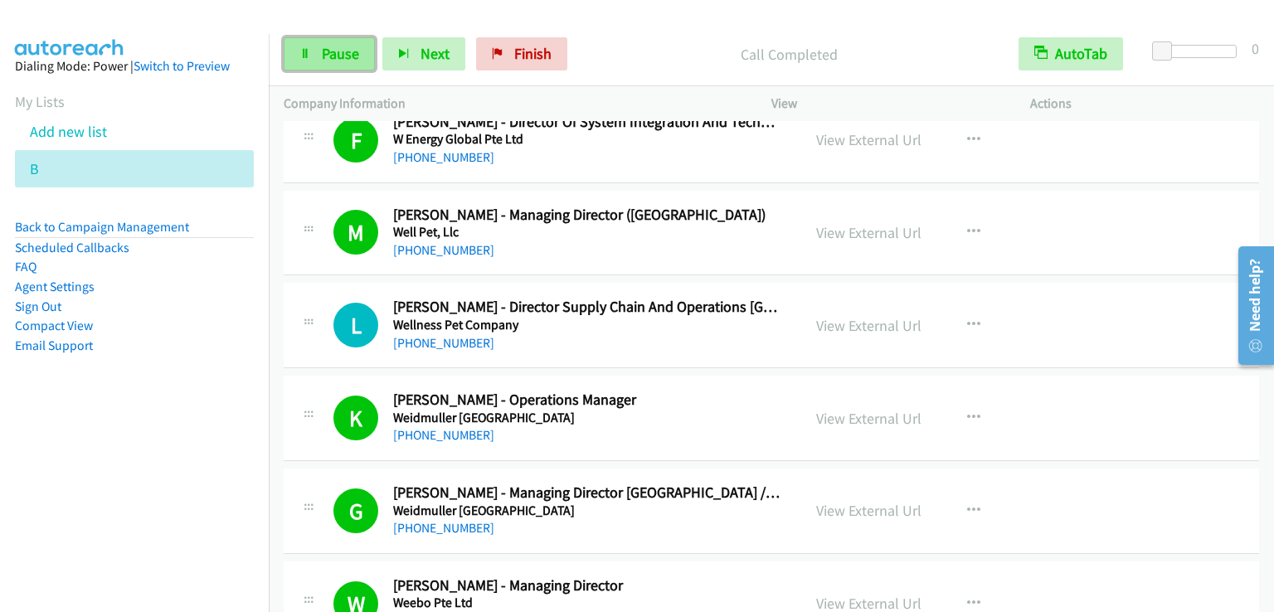
click at [315, 44] on link "Pause" at bounding box center [329, 53] width 91 height 33
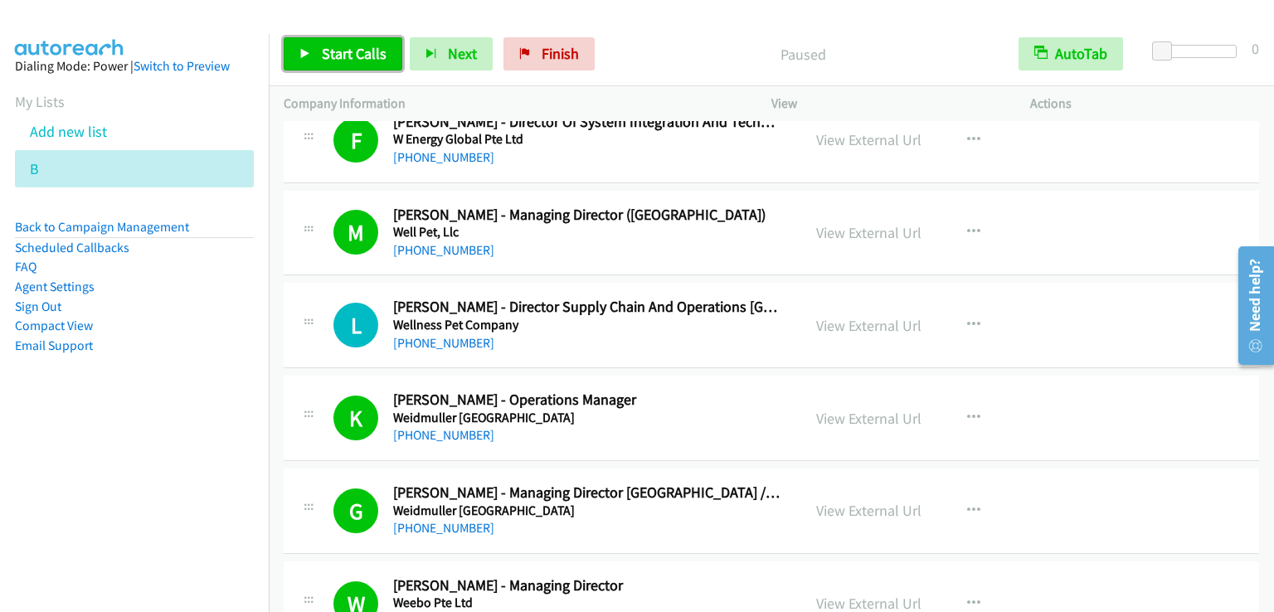
click at [316, 44] on link "Start Calls" at bounding box center [343, 53] width 119 height 33
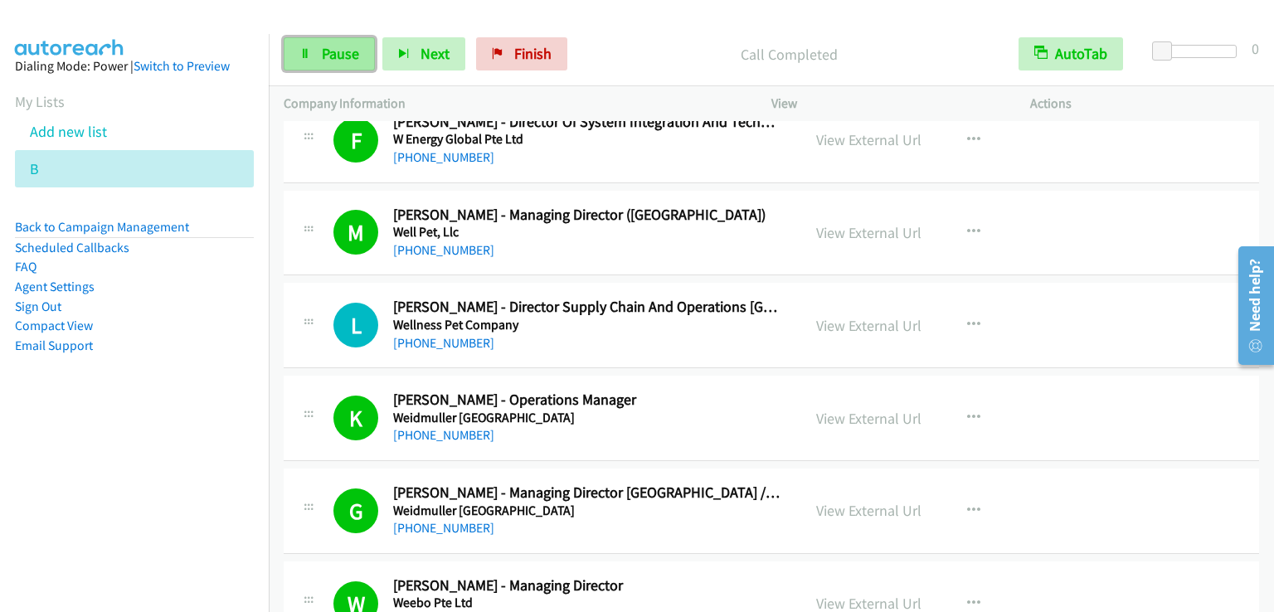
click at [319, 58] on link "Pause" at bounding box center [329, 53] width 91 height 33
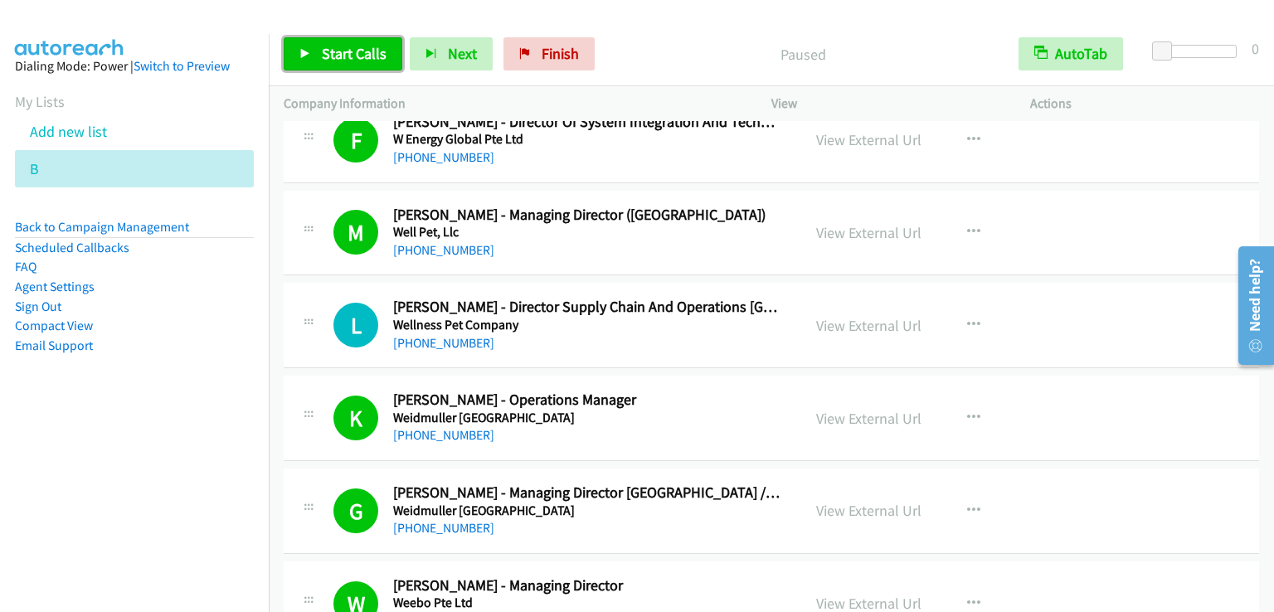
click at [322, 41] on link "Start Calls" at bounding box center [343, 53] width 119 height 33
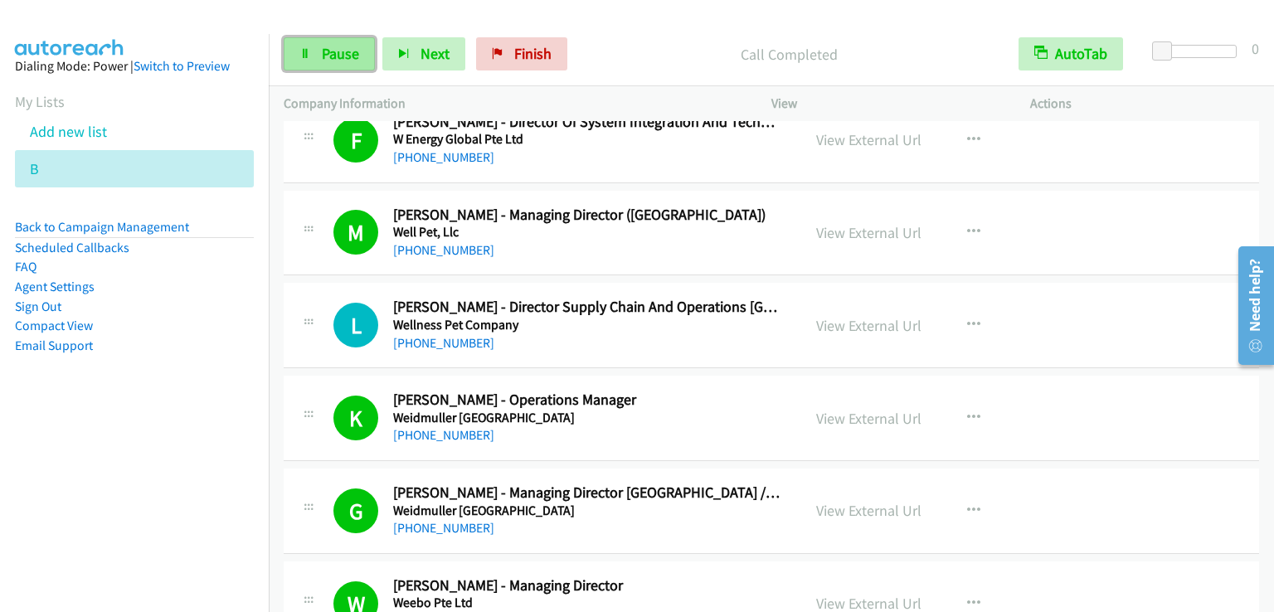
click at [325, 47] on span "Pause" at bounding box center [340, 53] width 37 height 19
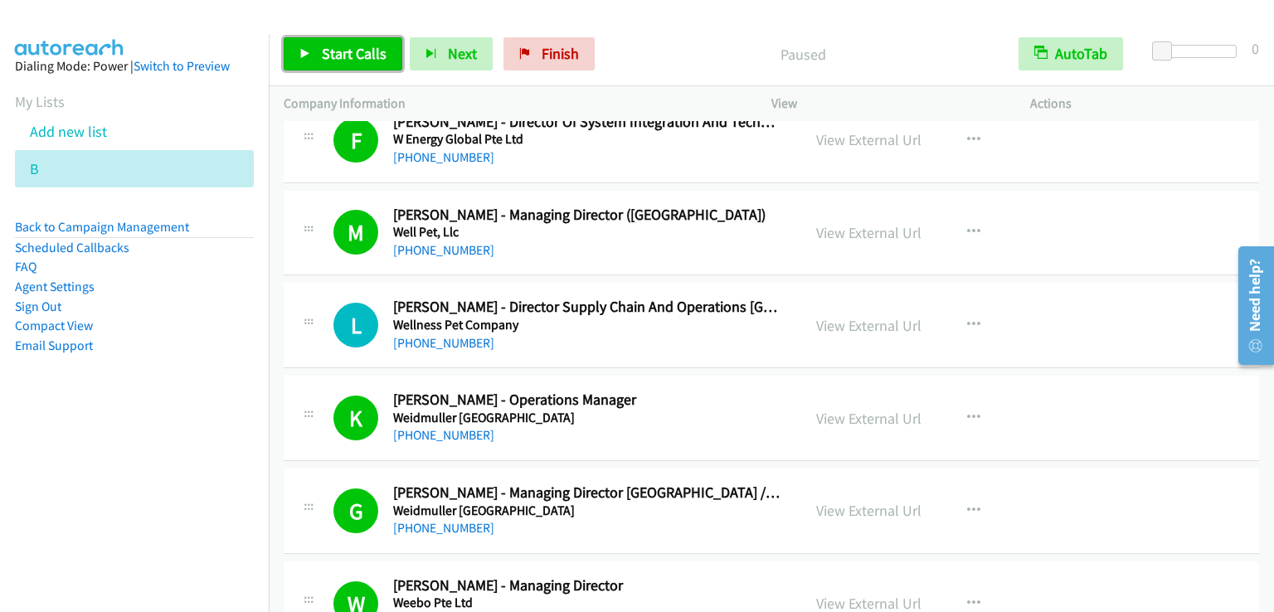
click at [325, 47] on span "Start Calls" at bounding box center [354, 53] width 65 height 19
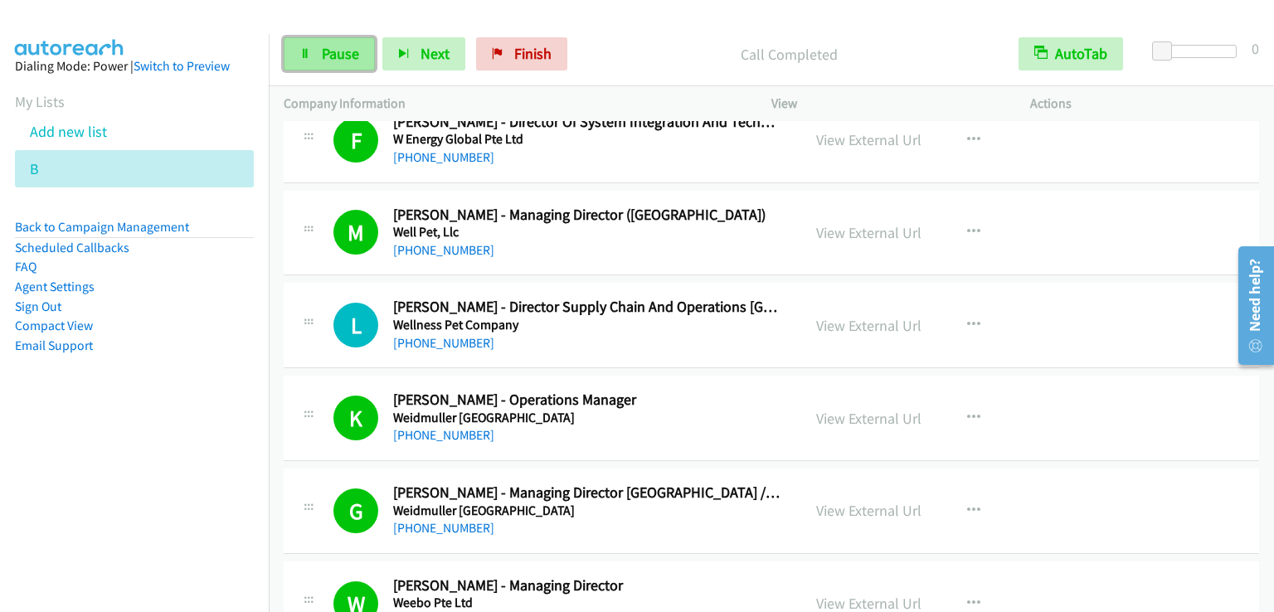
click at [326, 50] on span "Pause" at bounding box center [340, 53] width 37 height 19
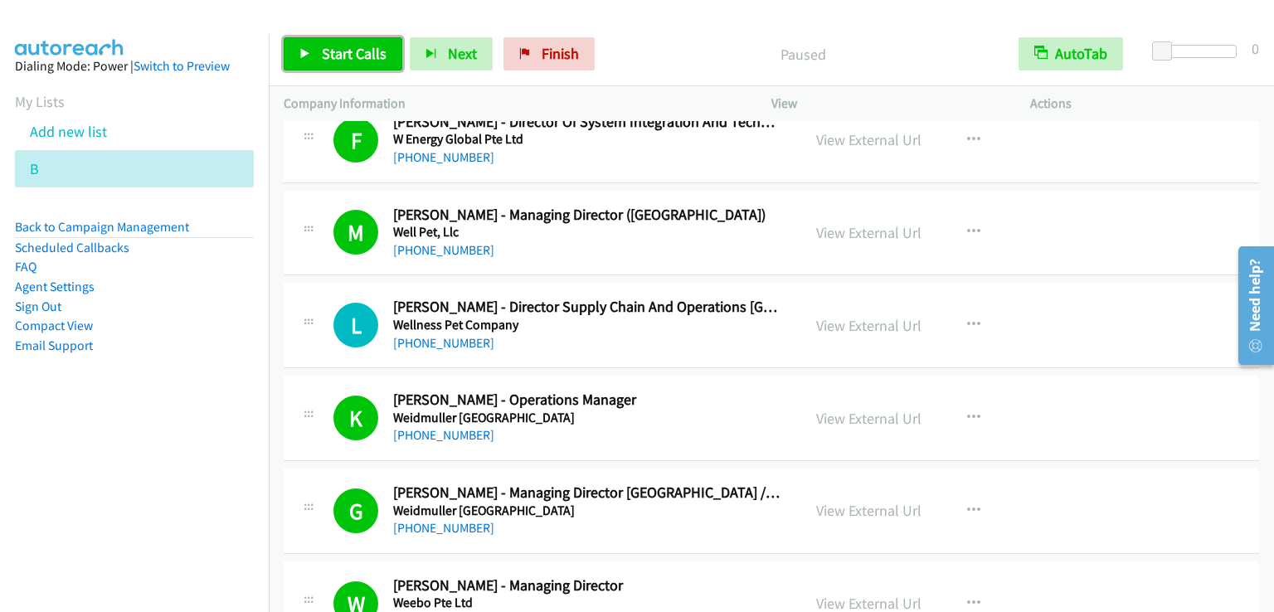
click at [326, 50] on span "Start Calls" at bounding box center [354, 53] width 65 height 19
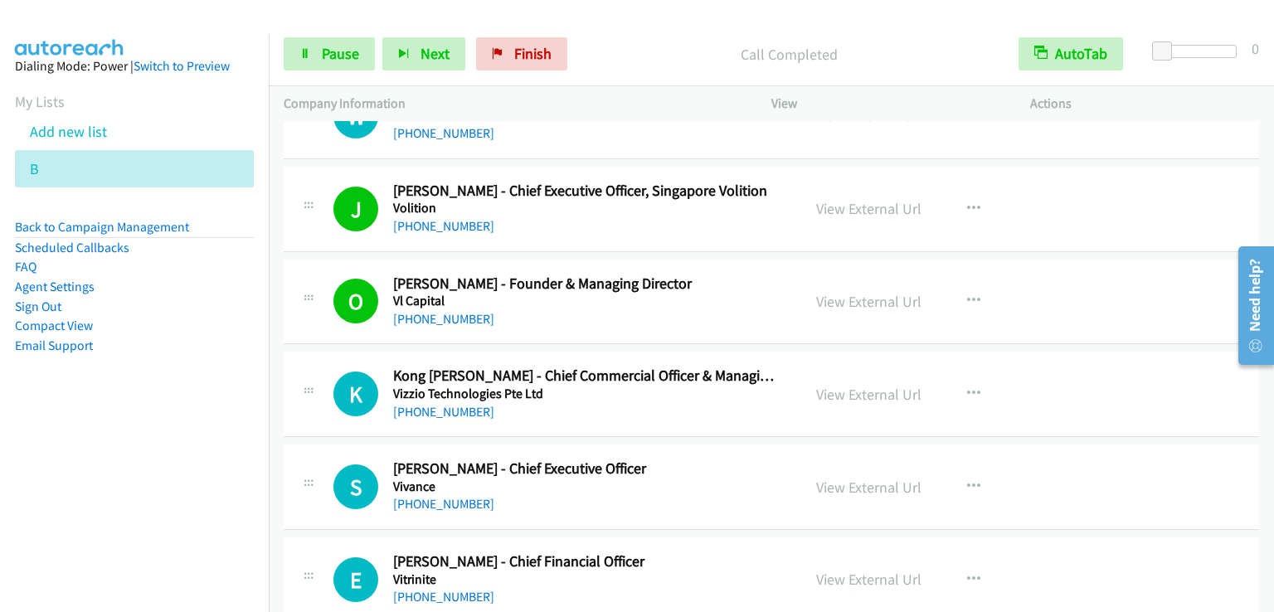
scroll to position [9207, 0]
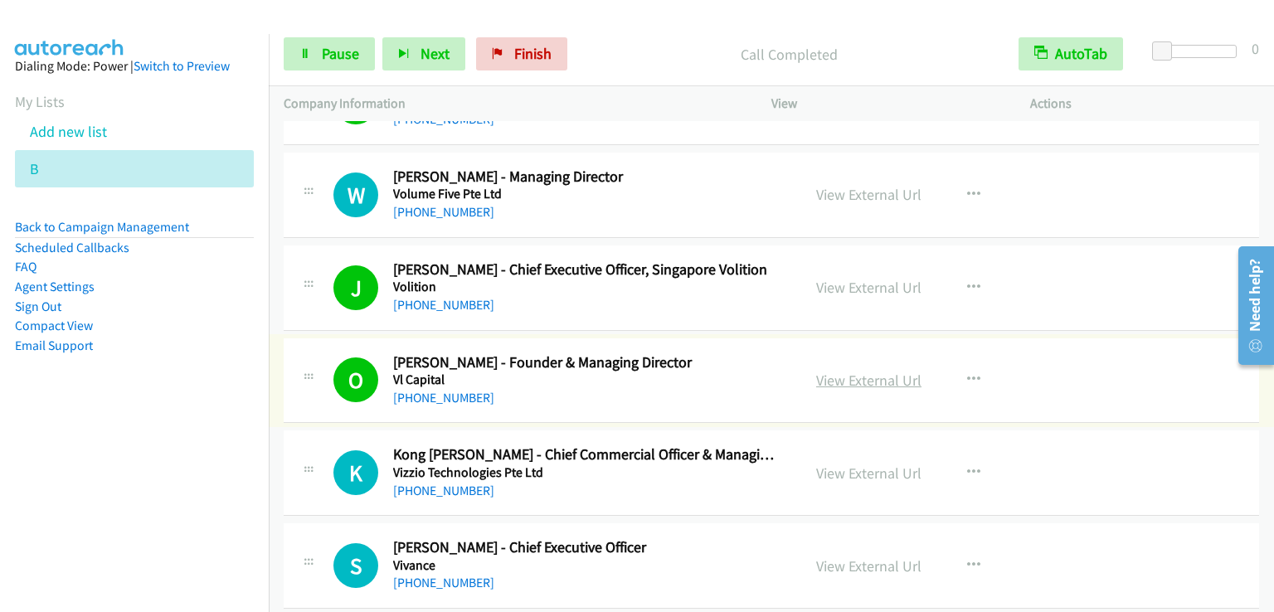
click at [855, 371] on link "View External Url" at bounding box center [868, 380] width 105 height 19
click at [319, 54] on link "Pause" at bounding box center [329, 53] width 91 height 33
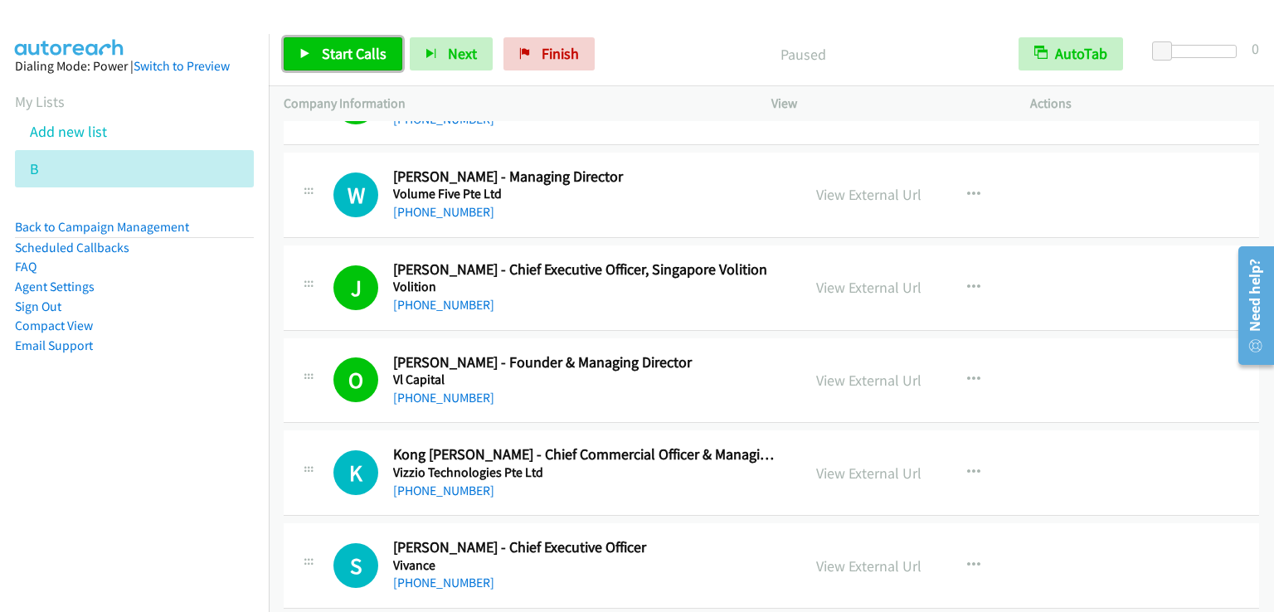
click at [319, 54] on link "Start Calls" at bounding box center [343, 53] width 119 height 33
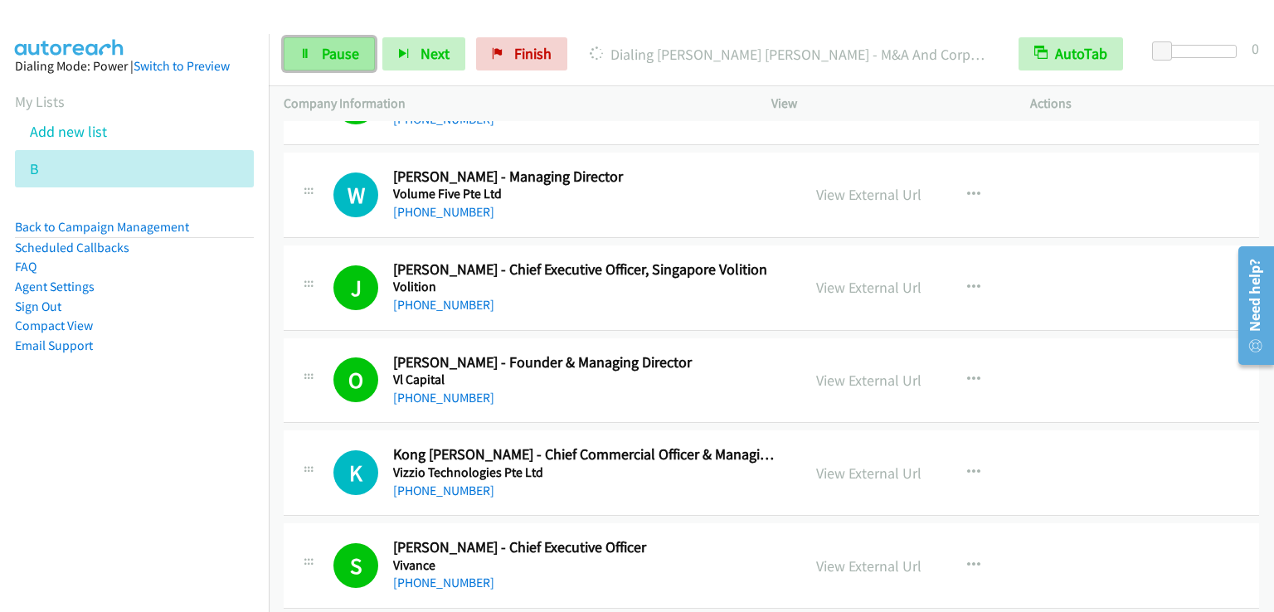
click at [343, 57] on span "Pause" at bounding box center [340, 53] width 37 height 19
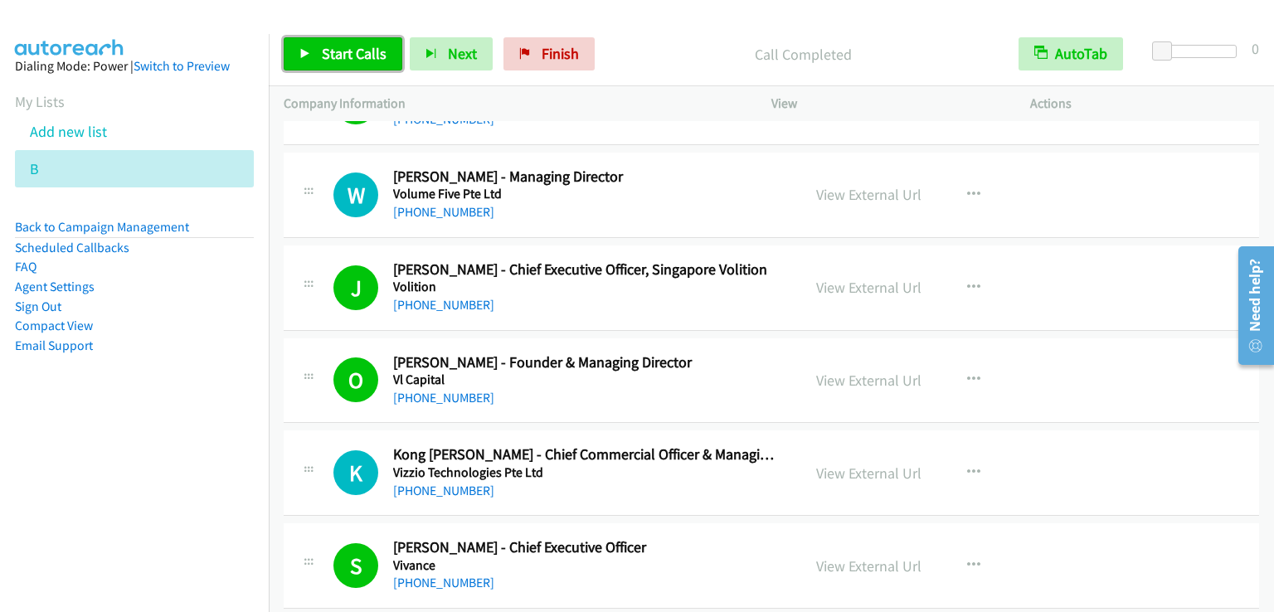
click at [347, 54] on span "Start Calls" at bounding box center [354, 53] width 65 height 19
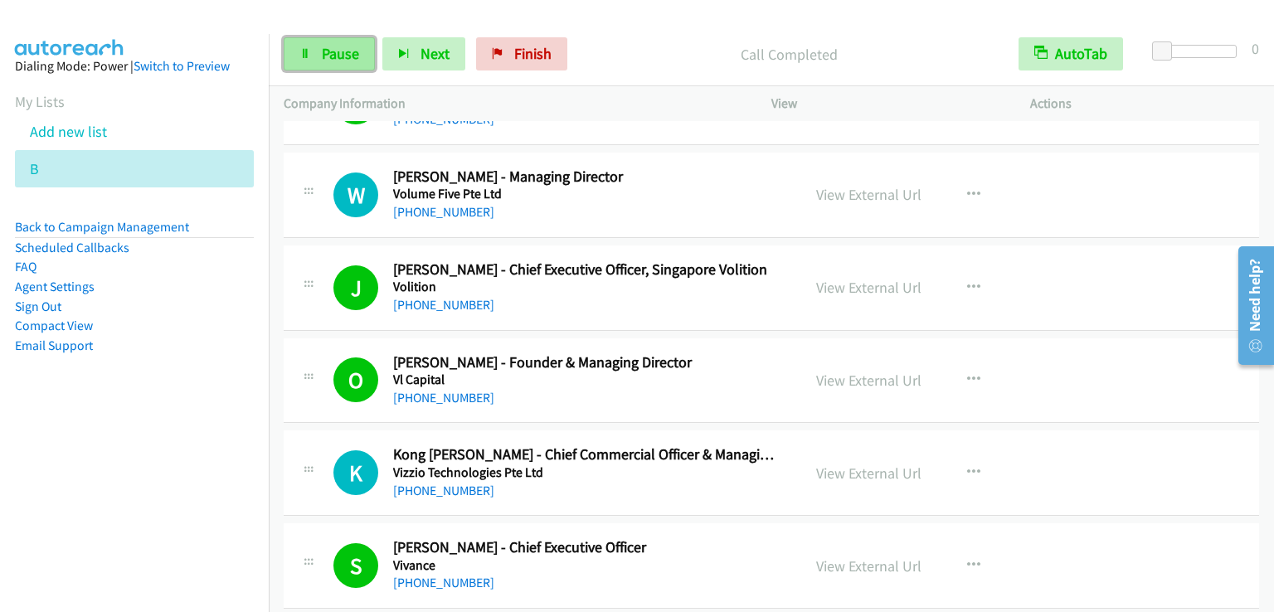
click at [328, 58] on span "Pause" at bounding box center [340, 53] width 37 height 19
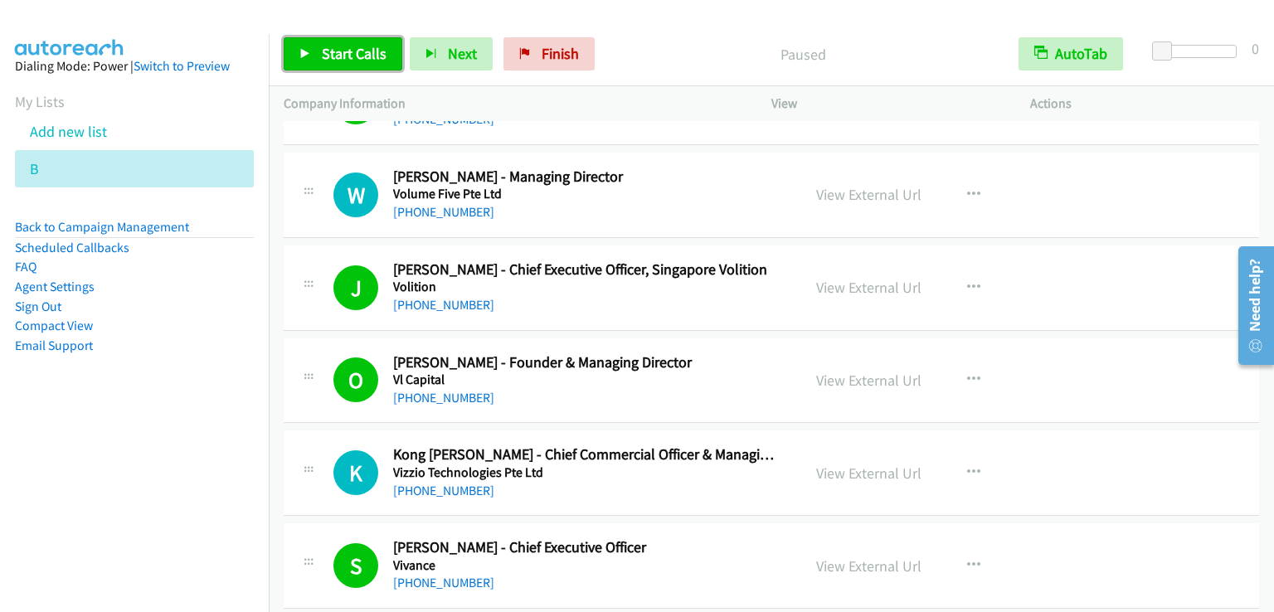
click at [328, 58] on span "Start Calls" at bounding box center [354, 53] width 65 height 19
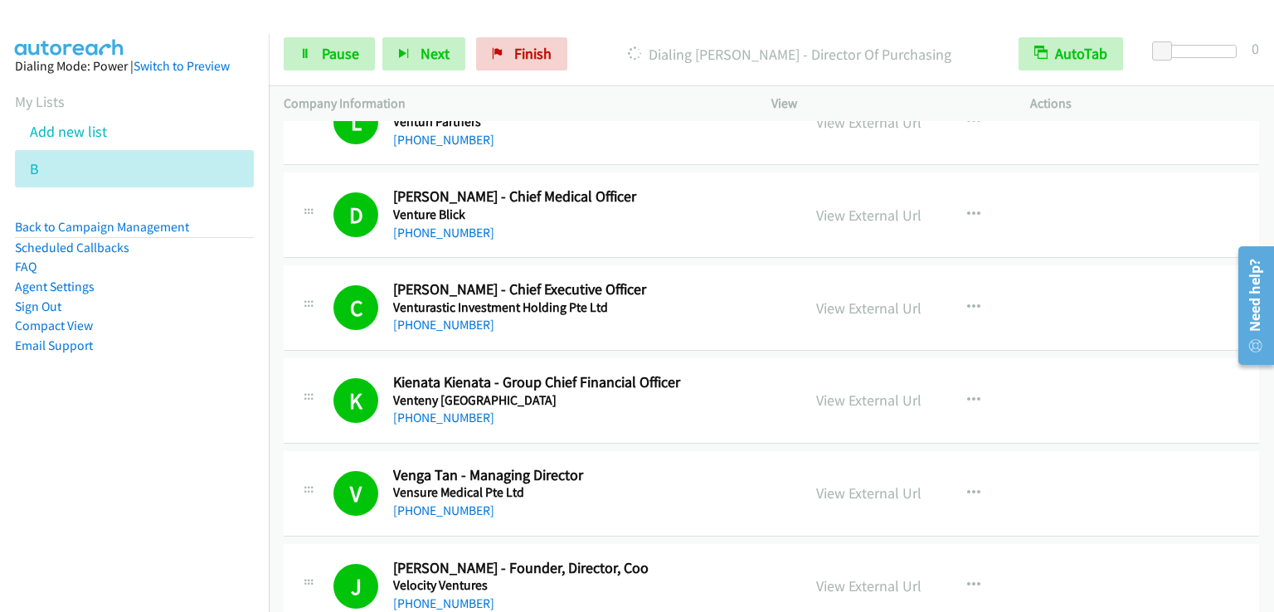
scroll to position [11364, 0]
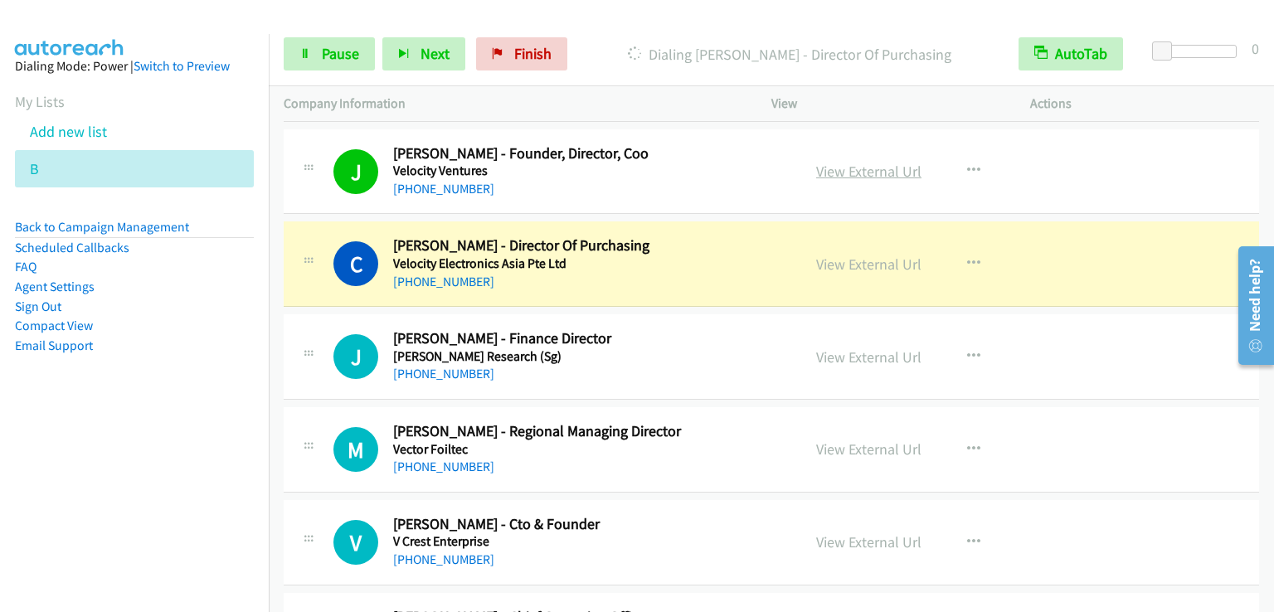
click at [863, 162] on link "View External Url" at bounding box center [868, 171] width 105 height 19
click at [869, 255] on link "View External Url" at bounding box center [868, 264] width 105 height 19
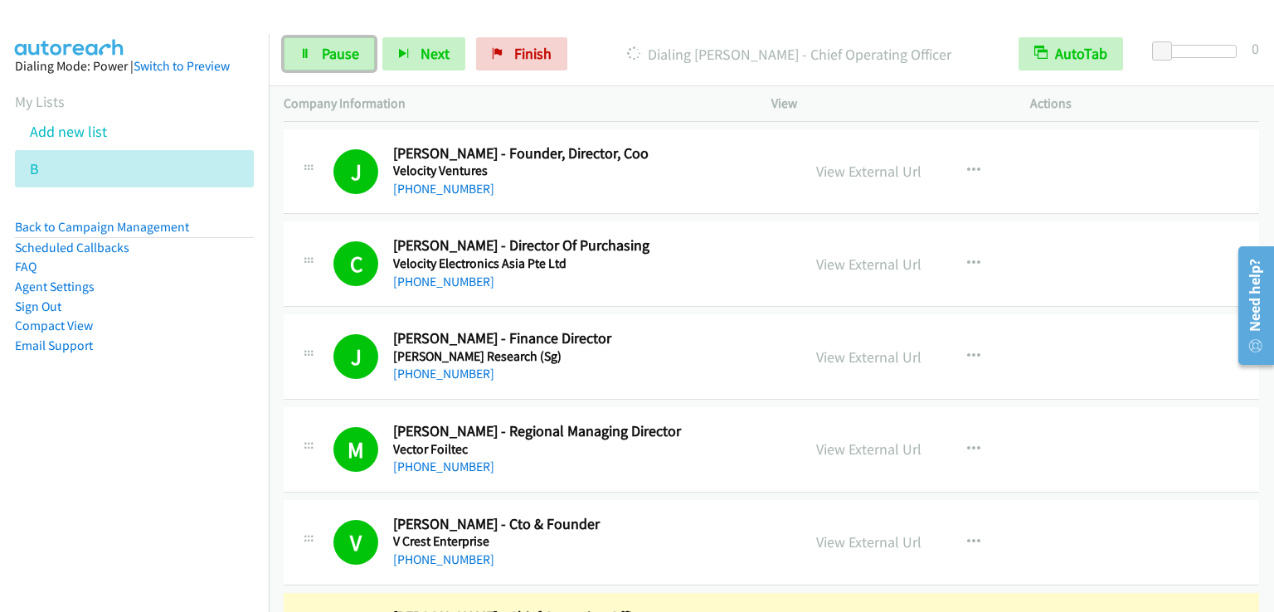
scroll to position [11778, 0]
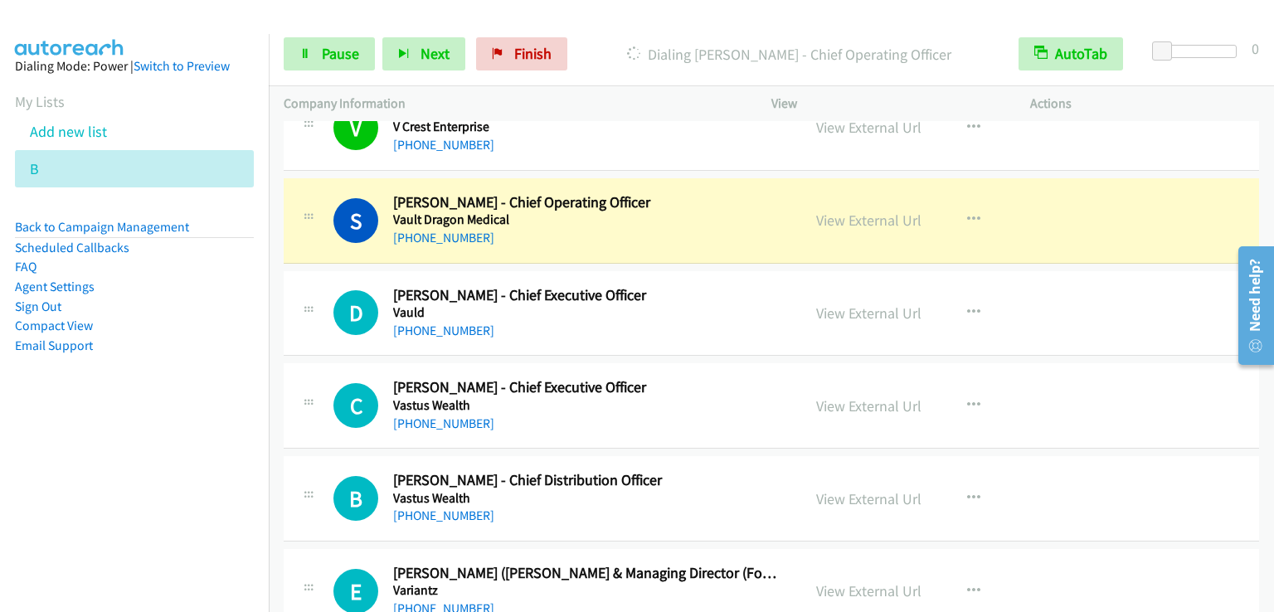
click at [164, 485] on nav "Dialing Mode: Power | Switch to Preview My Lists Add new list B Back to Campaig…" at bounding box center [135, 340] width 270 height 612
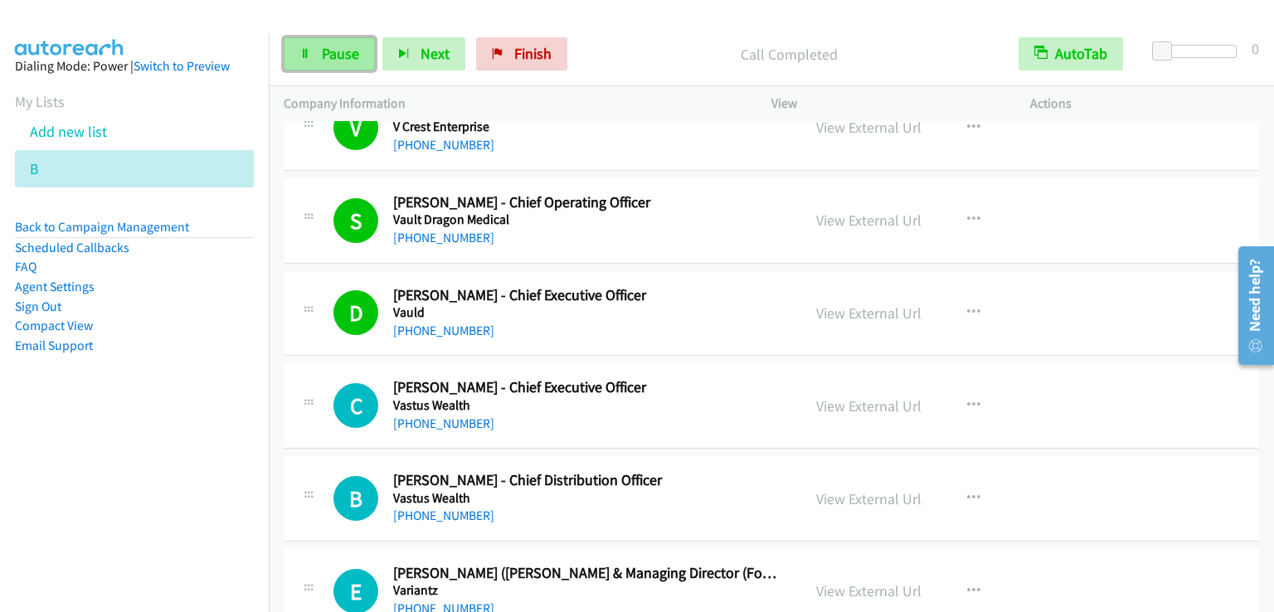
click at [332, 63] on link "Pause" at bounding box center [329, 53] width 91 height 33
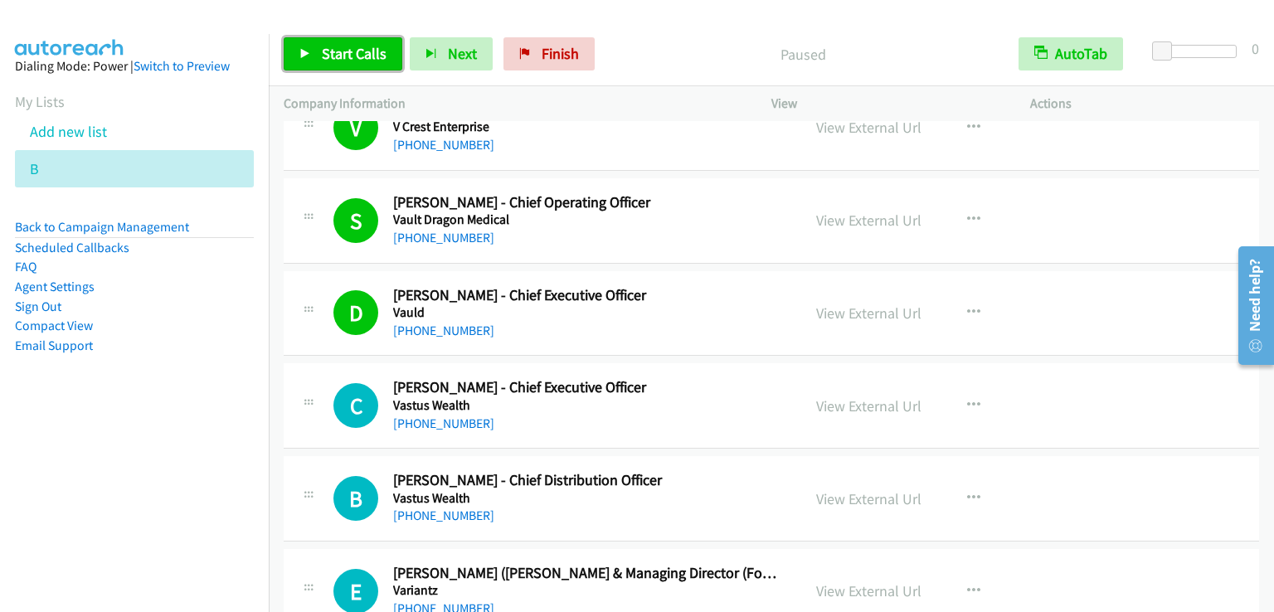
click at [332, 63] on link "Start Calls" at bounding box center [343, 53] width 119 height 33
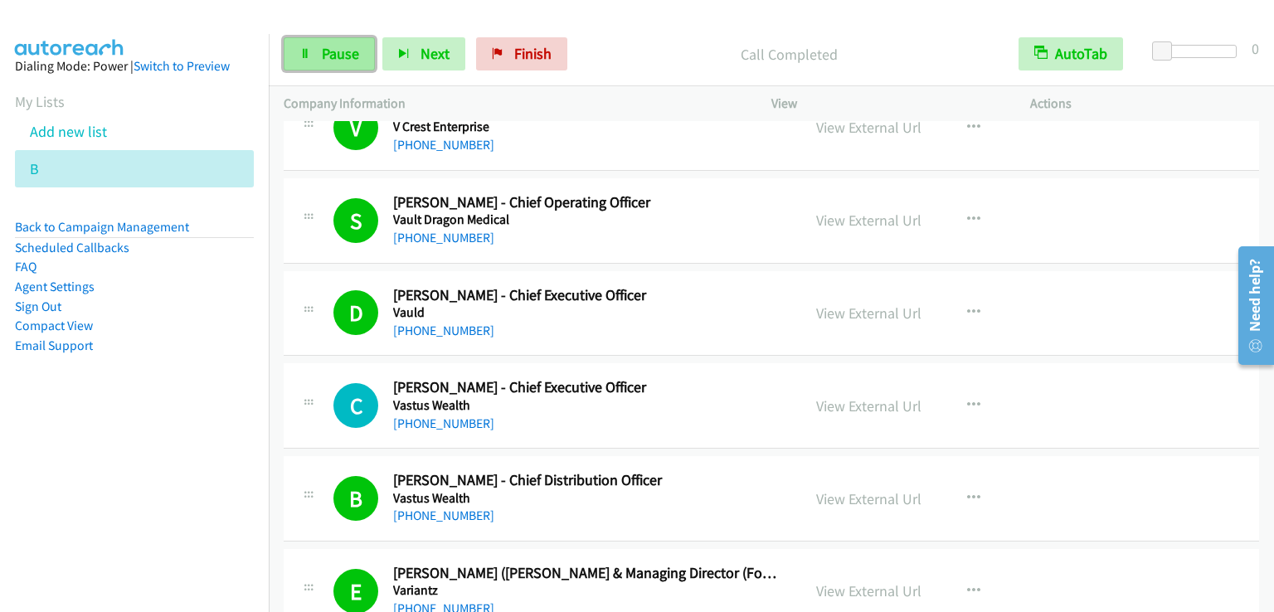
click at [343, 64] on link "Pause" at bounding box center [329, 53] width 91 height 33
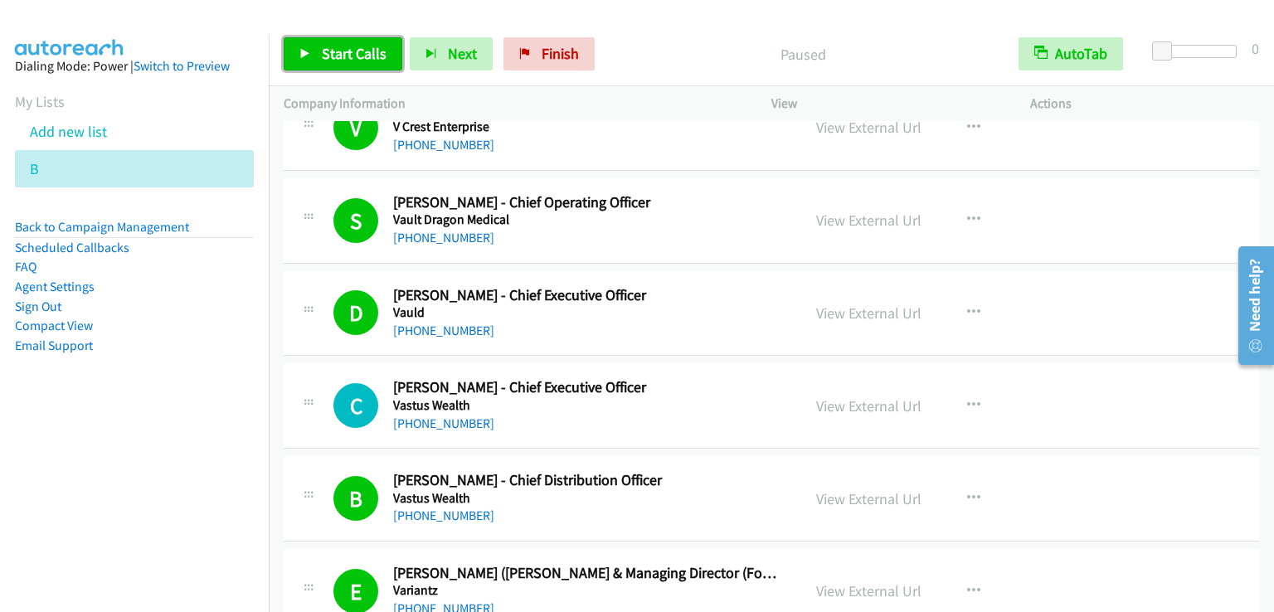
click at [343, 64] on link "Start Calls" at bounding box center [343, 53] width 119 height 33
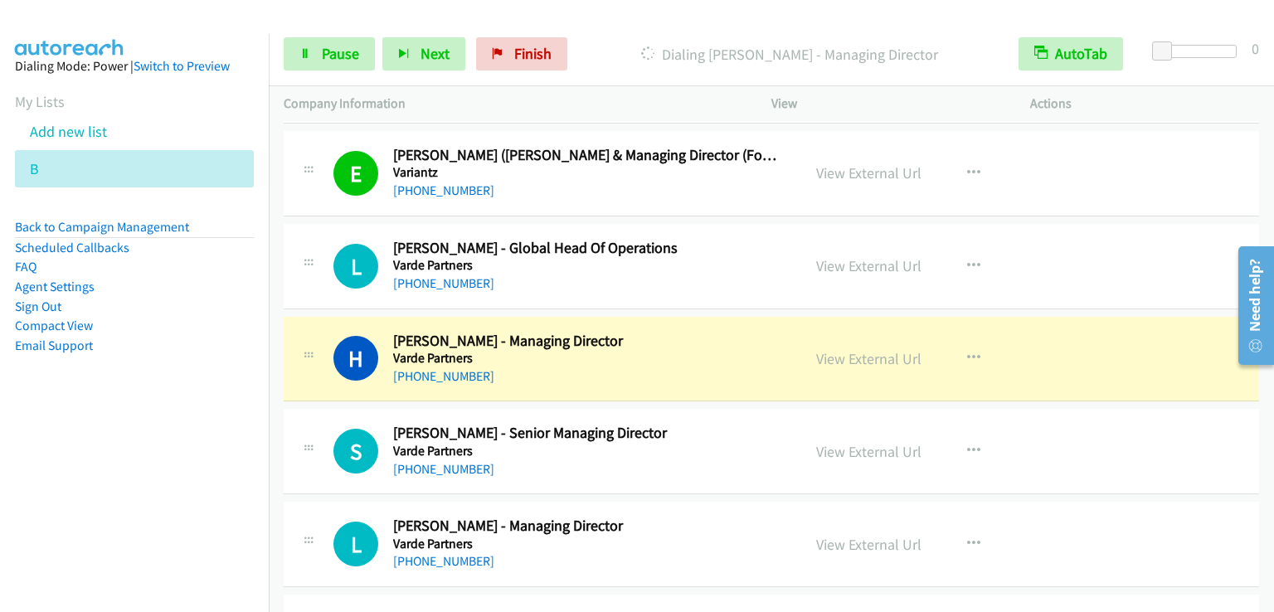
scroll to position [12193, 0]
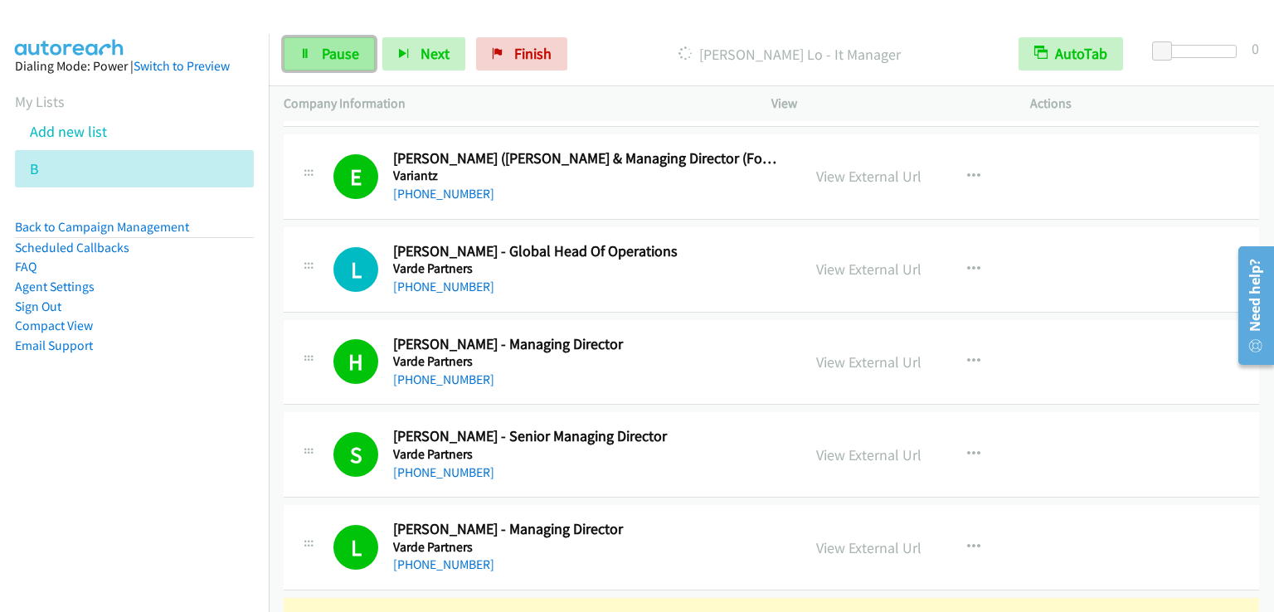
click at [357, 56] on link "Pause" at bounding box center [329, 53] width 91 height 33
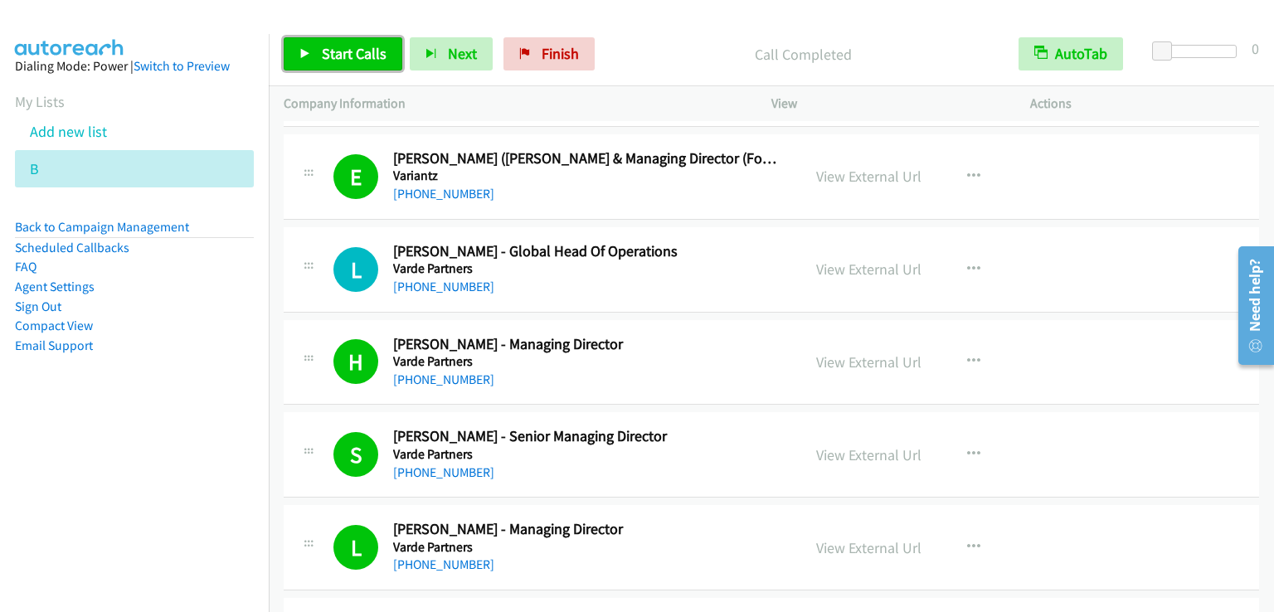
click at [348, 50] on span "Start Calls" at bounding box center [354, 53] width 65 height 19
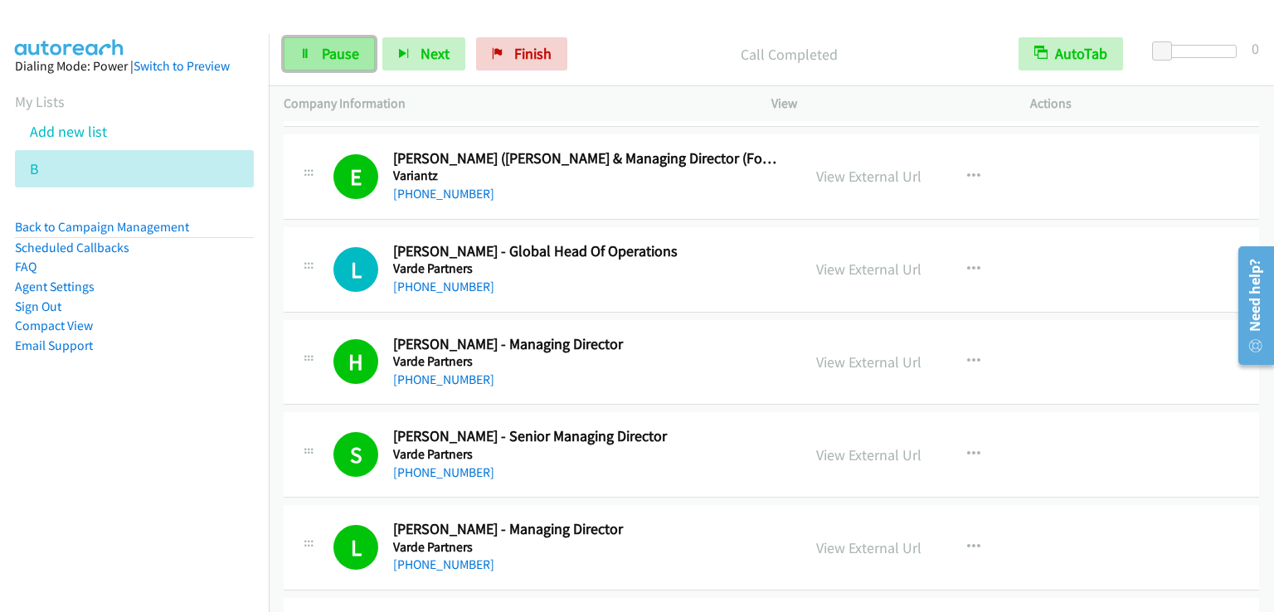
click at [333, 57] on span "Pause" at bounding box center [340, 53] width 37 height 19
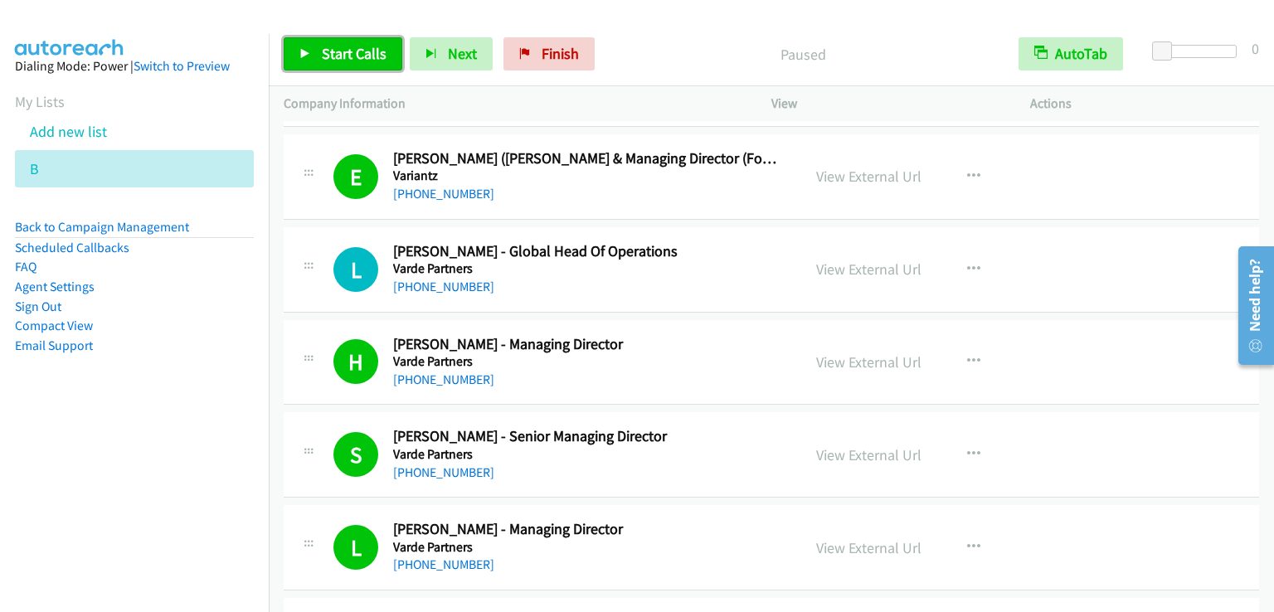
click at [333, 57] on span "Start Calls" at bounding box center [354, 53] width 65 height 19
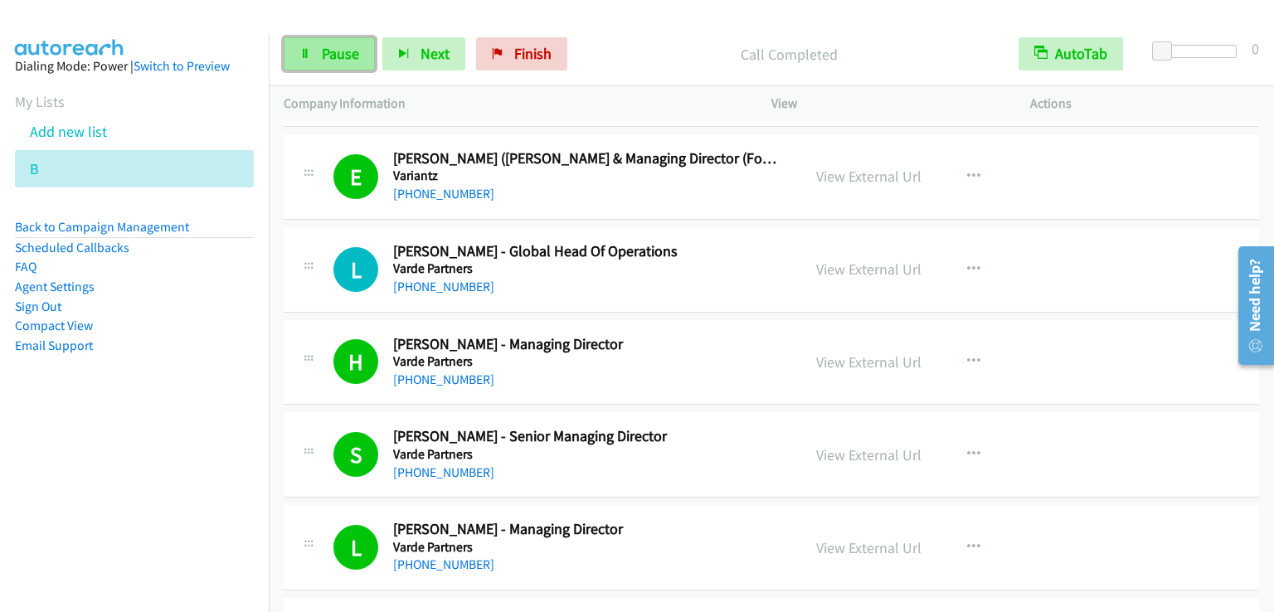
click at [325, 60] on span "Pause" at bounding box center [340, 53] width 37 height 19
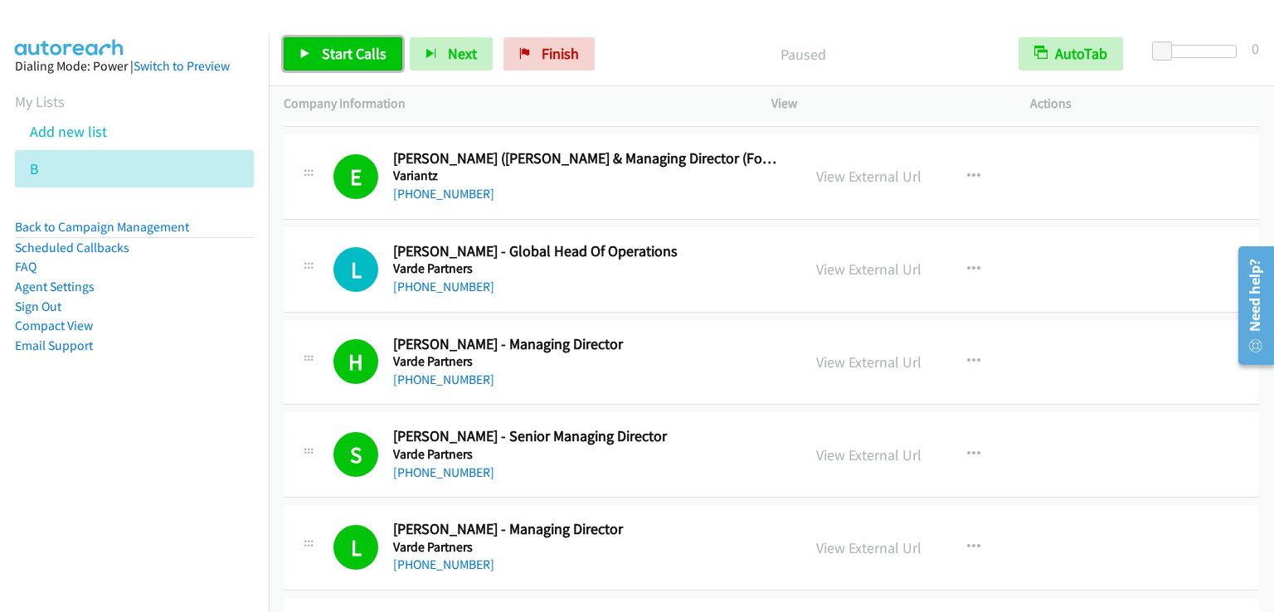
click at [325, 60] on span "Start Calls" at bounding box center [354, 53] width 65 height 19
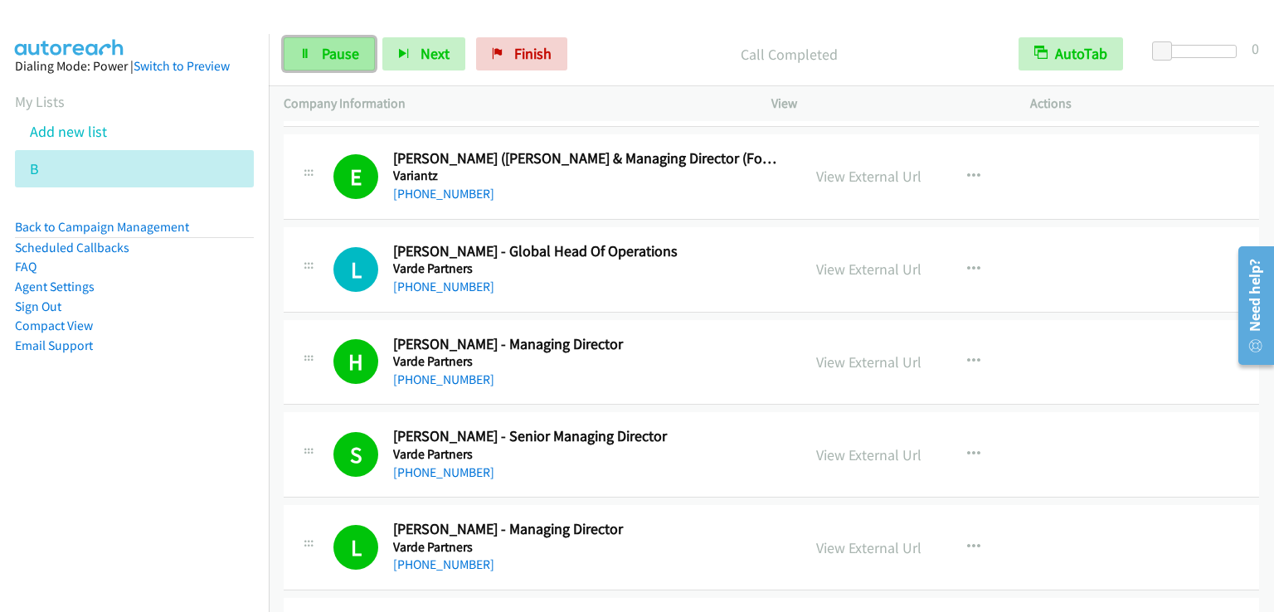
click at [338, 53] on span "Pause" at bounding box center [340, 53] width 37 height 19
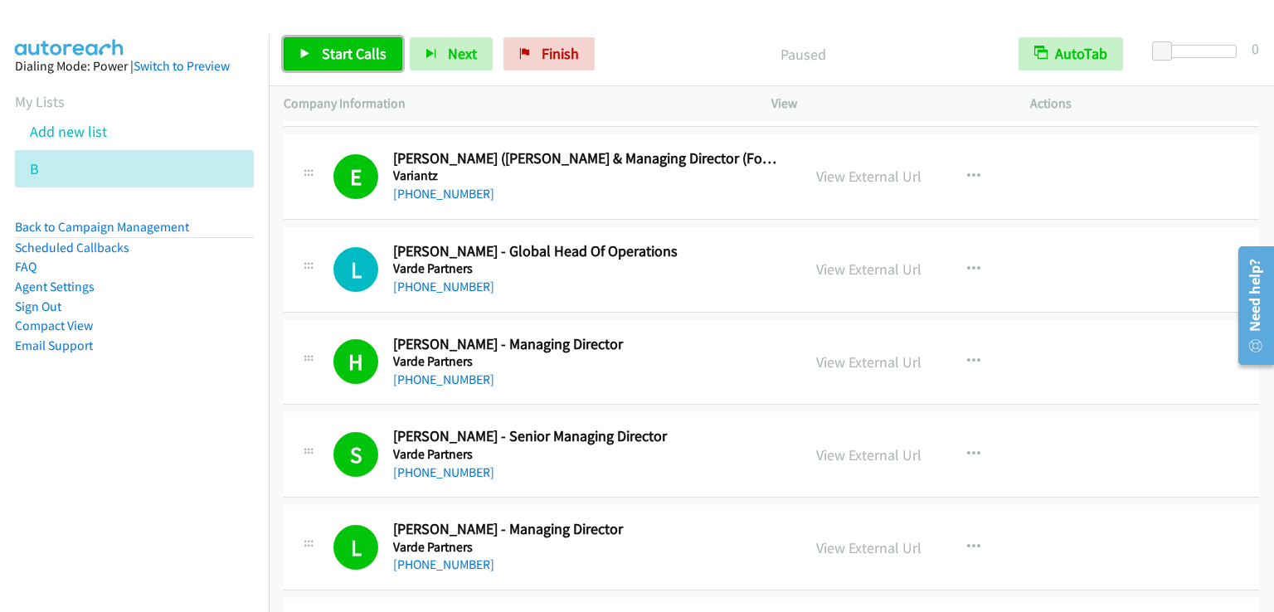
click at [335, 59] on span "Start Calls" at bounding box center [354, 53] width 65 height 19
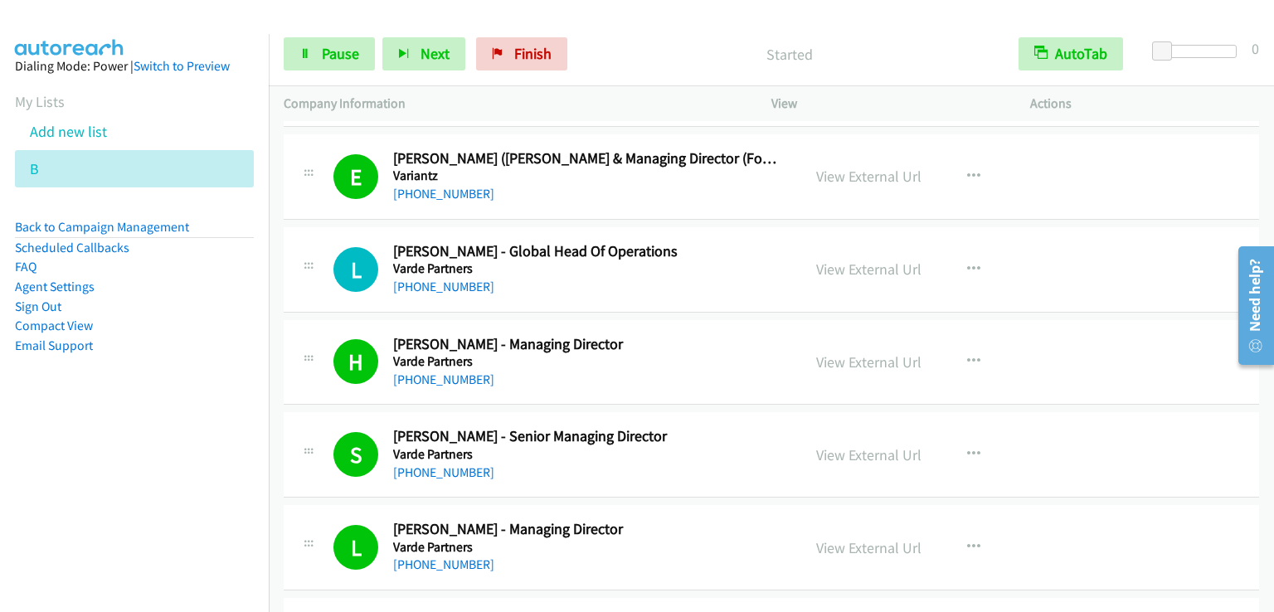
click at [703, 50] on p "Started" at bounding box center [789, 54] width 399 height 22
click at [323, 49] on span "Pause" at bounding box center [340, 53] width 37 height 19
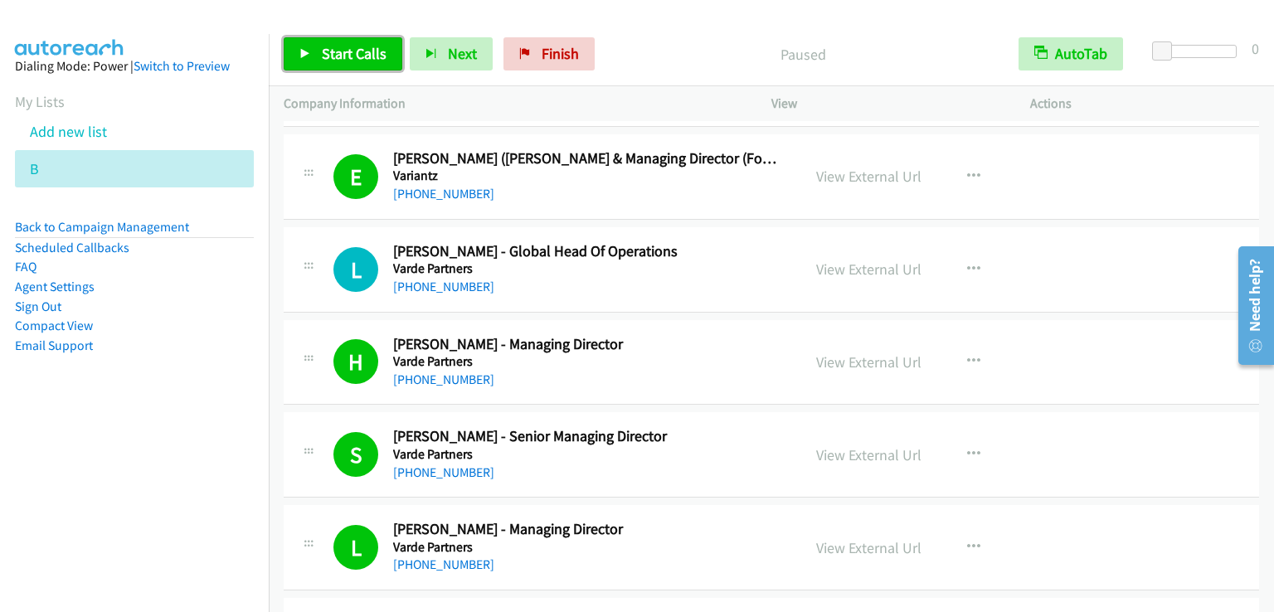
click at [323, 49] on span "Start Calls" at bounding box center [354, 53] width 65 height 19
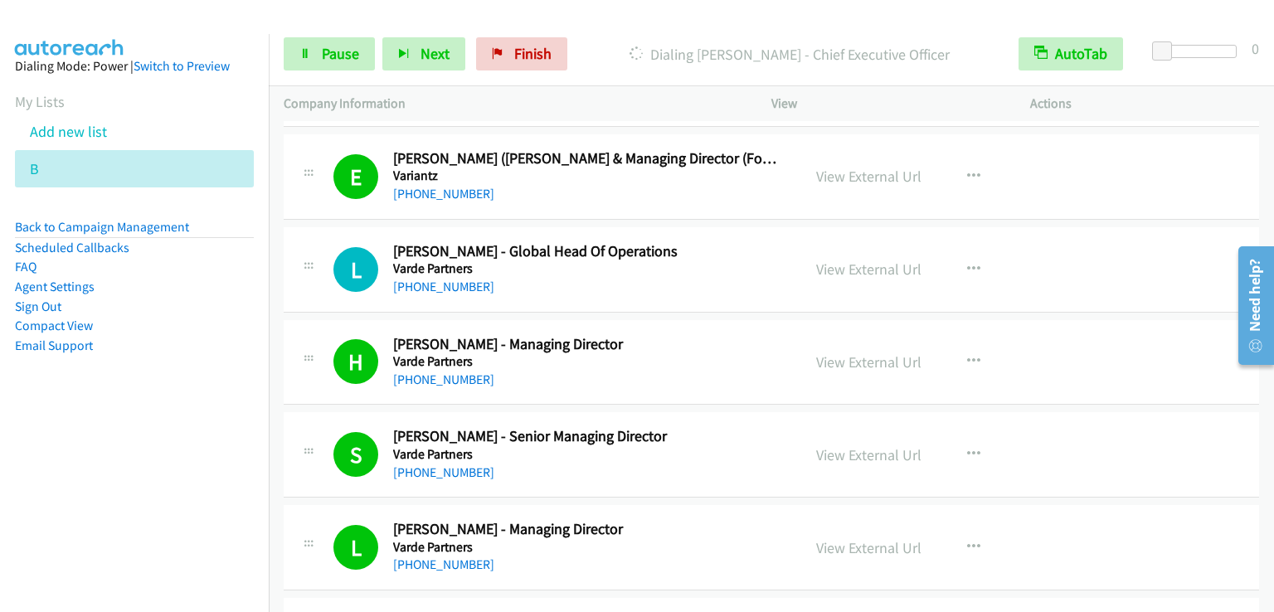
click at [656, 27] on div "Start Calls Pause Next Finish Dialing Celina Zhang - Chief Executive Officer Au…" at bounding box center [771, 54] width 1005 height 64
click at [342, 56] on span "Pause" at bounding box center [340, 53] width 37 height 19
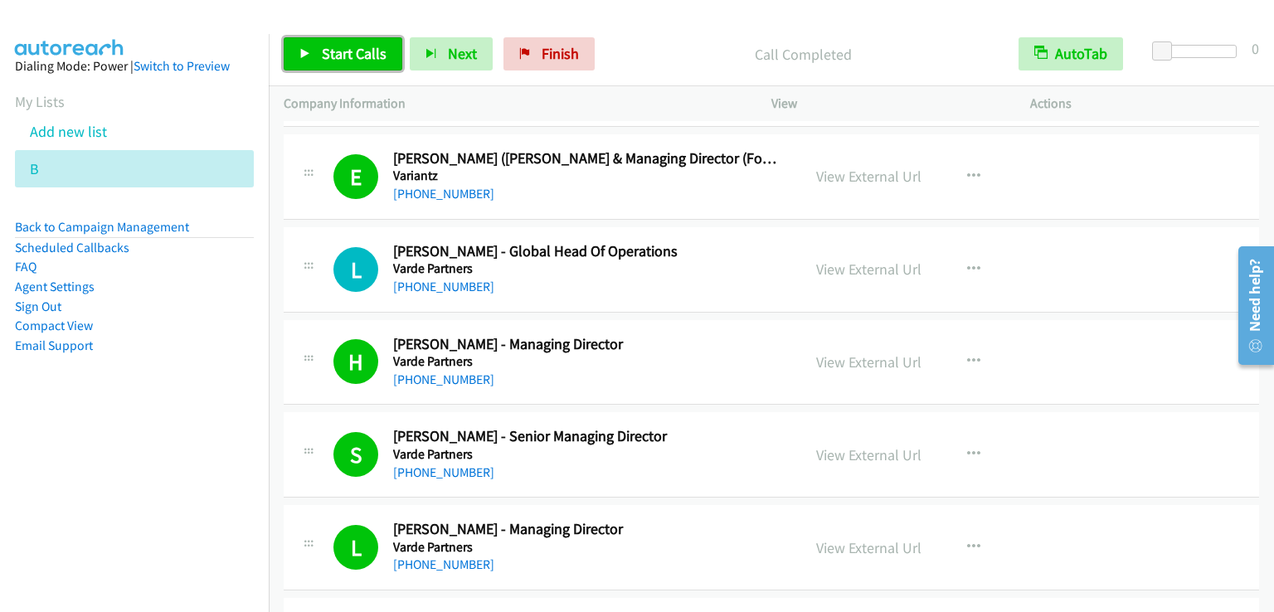
click at [350, 61] on span "Start Calls" at bounding box center [354, 53] width 65 height 19
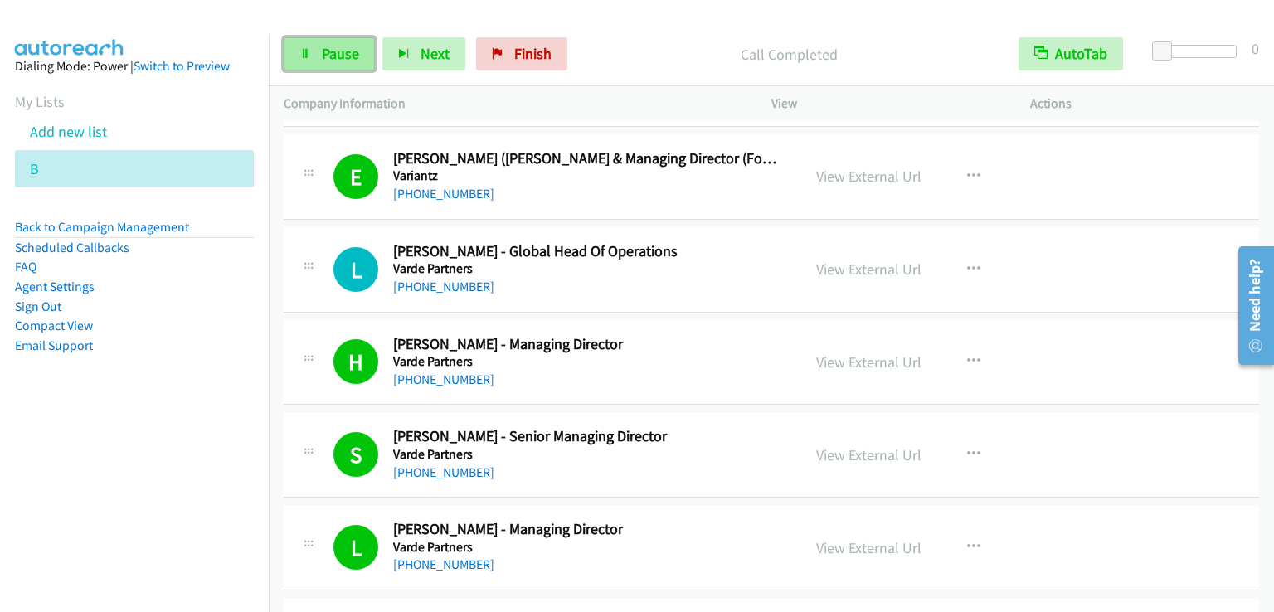
click at [322, 47] on span "Pause" at bounding box center [340, 53] width 37 height 19
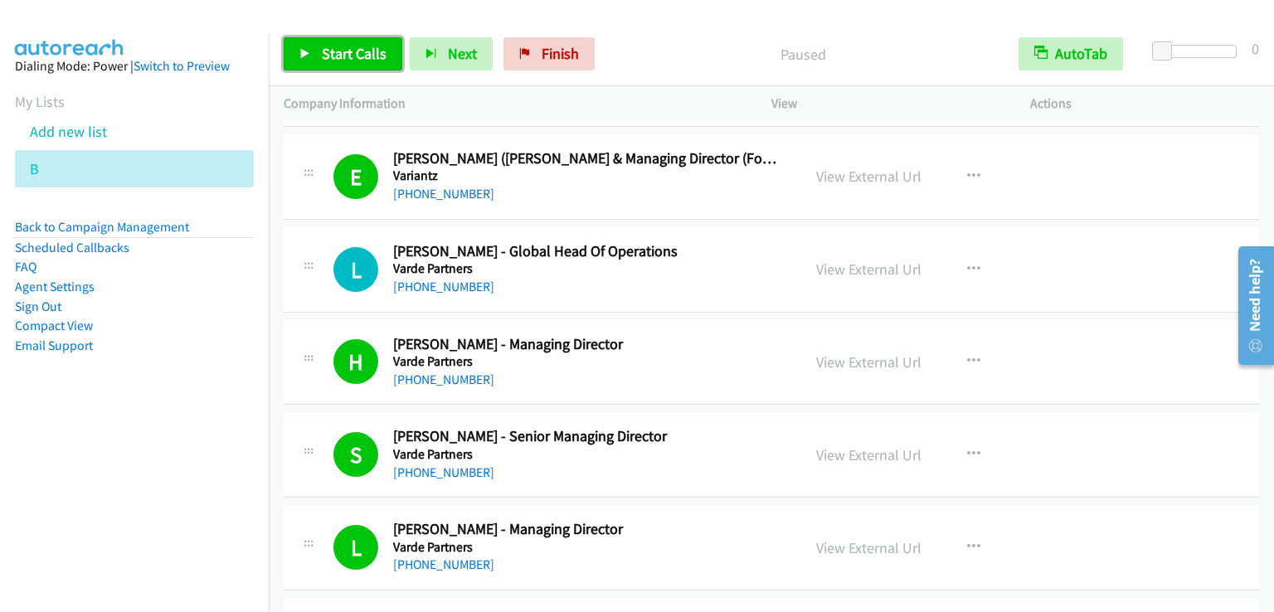
click at [322, 47] on span "Start Calls" at bounding box center [354, 53] width 65 height 19
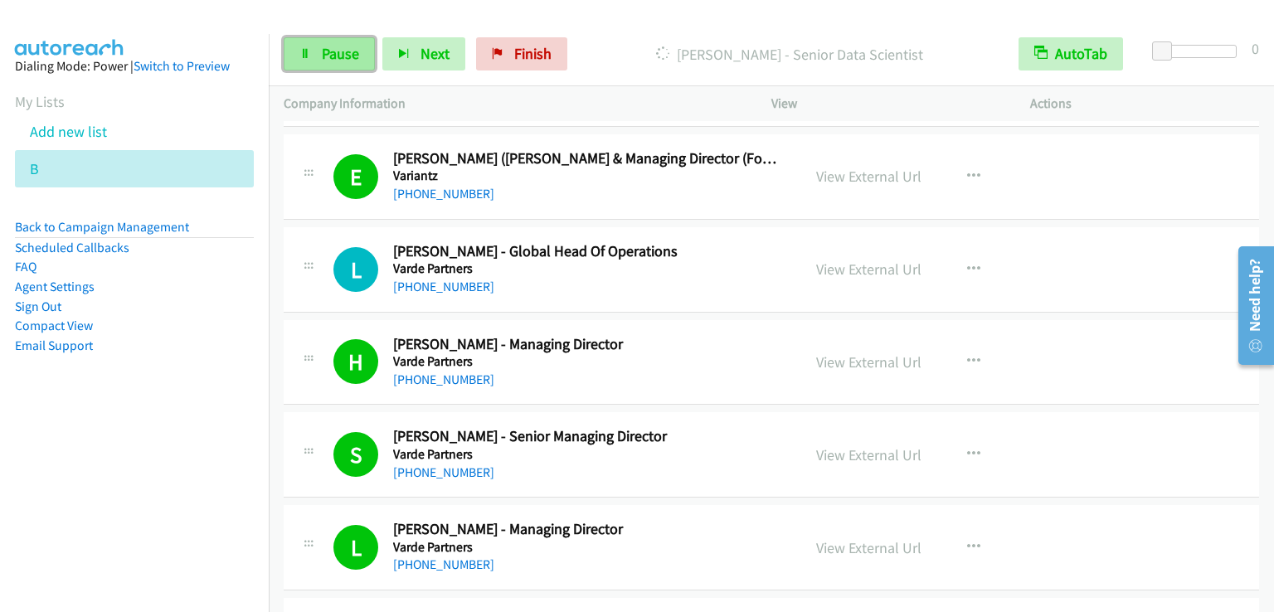
click at [347, 44] on span "Pause" at bounding box center [340, 53] width 37 height 19
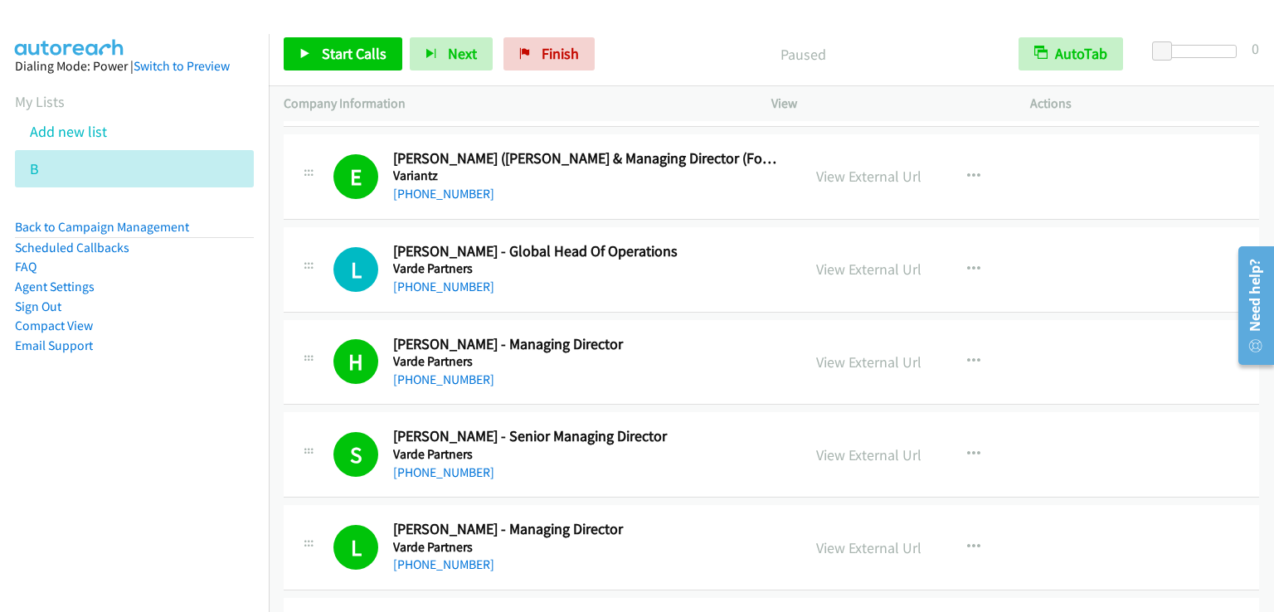
click at [183, 522] on nav "Dialing Mode: Power | Switch to Preview My Lists Add new list B Back to Campaig…" at bounding box center [135, 340] width 270 height 612
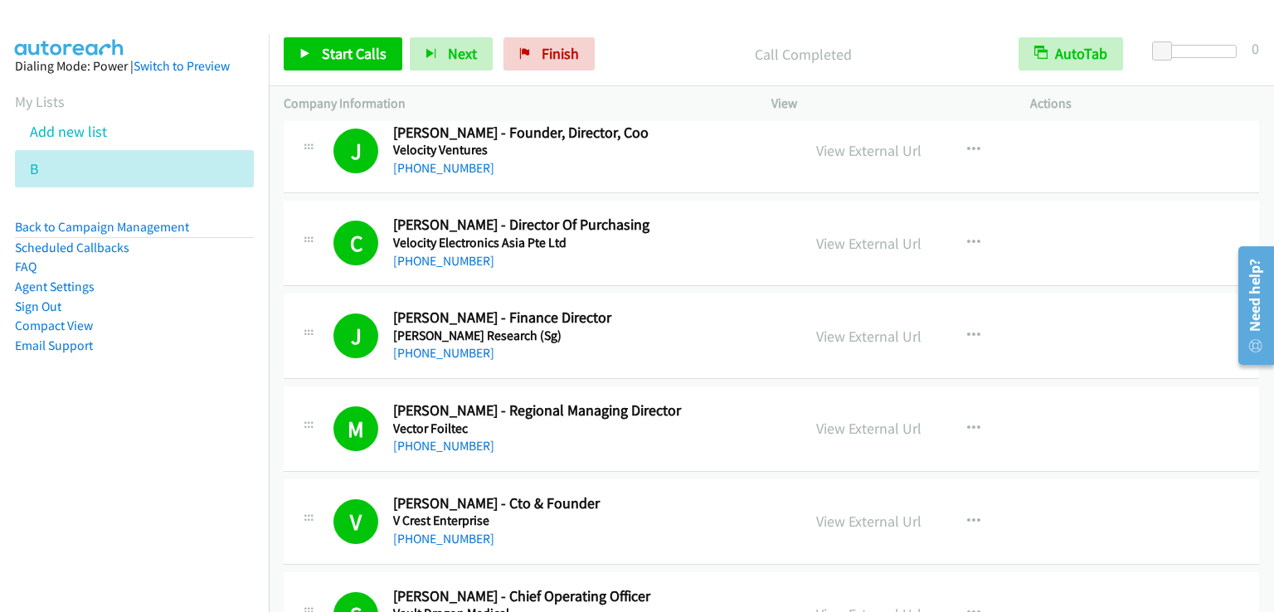
scroll to position [11364, 0]
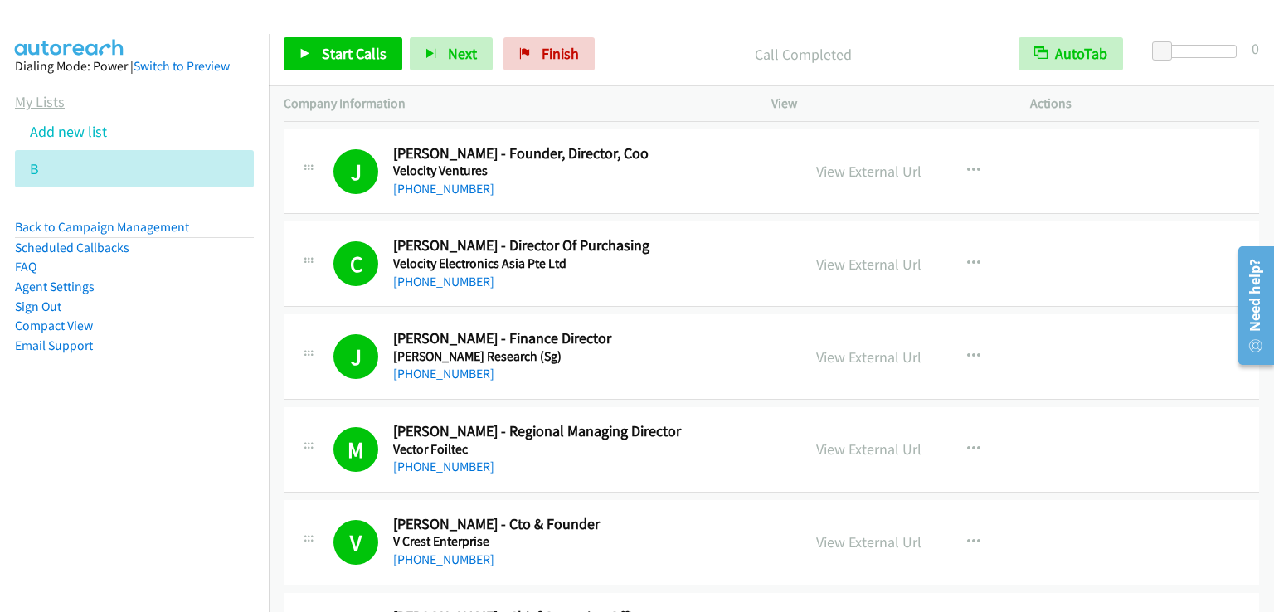
click at [40, 105] on link "My Lists" at bounding box center [40, 101] width 50 height 19
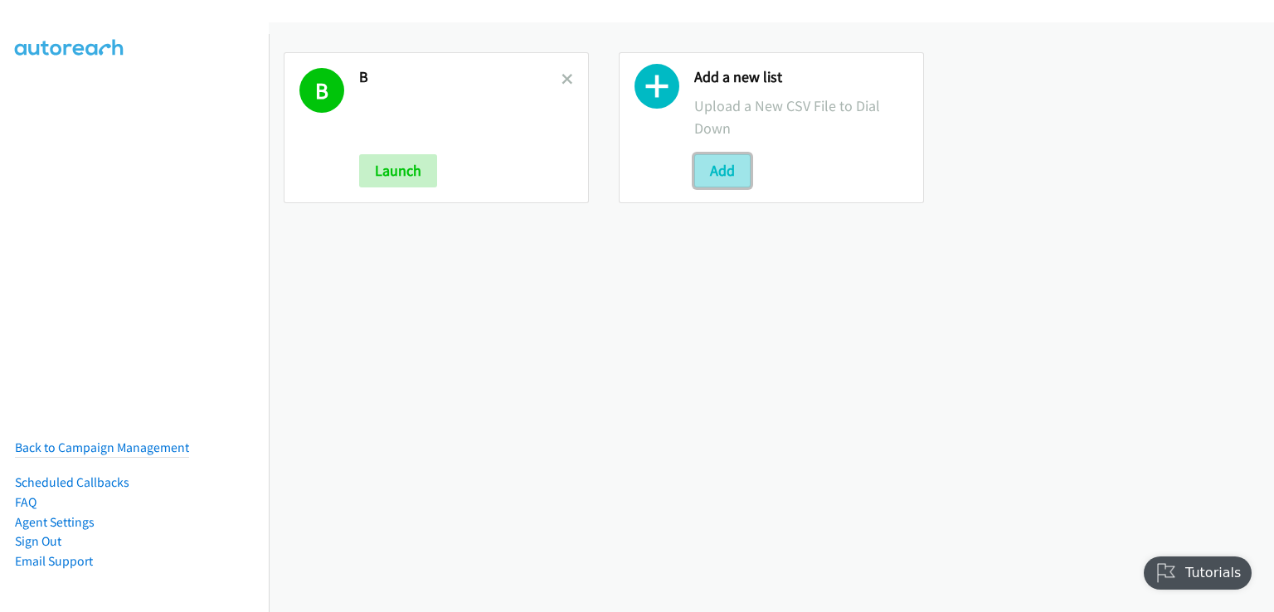
click at [712, 170] on button "Add" at bounding box center [722, 170] width 56 height 33
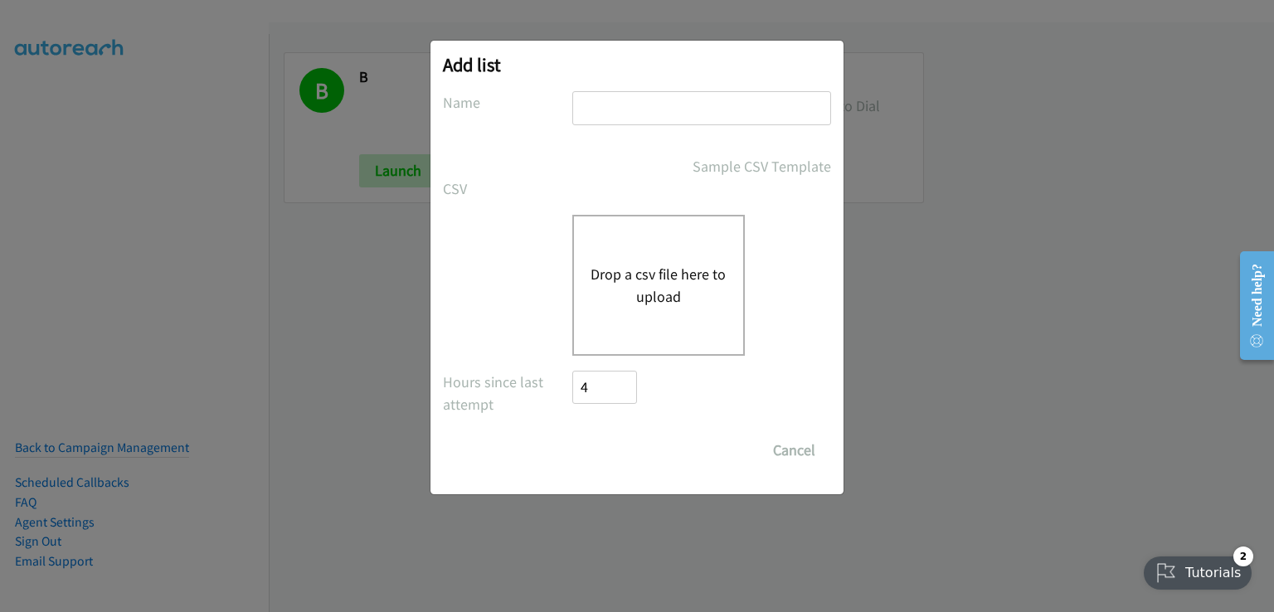
click at [669, 281] on button "Drop a csv file here to upload" at bounding box center [659, 285] width 136 height 45
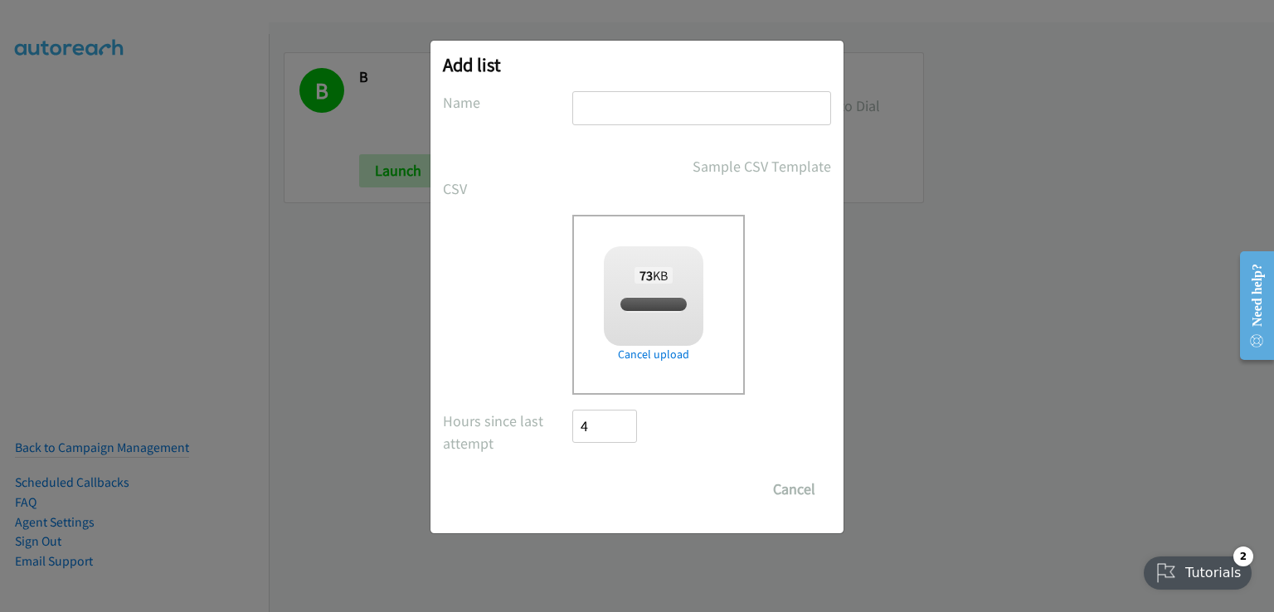
click at [676, 105] on input "text" at bounding box center [701, 108] width 259 height 34
checkbox input "true"
type input "bb"
click at [614, 489] on input "Save List" at bounding box center [615, 489] width 87 height 33
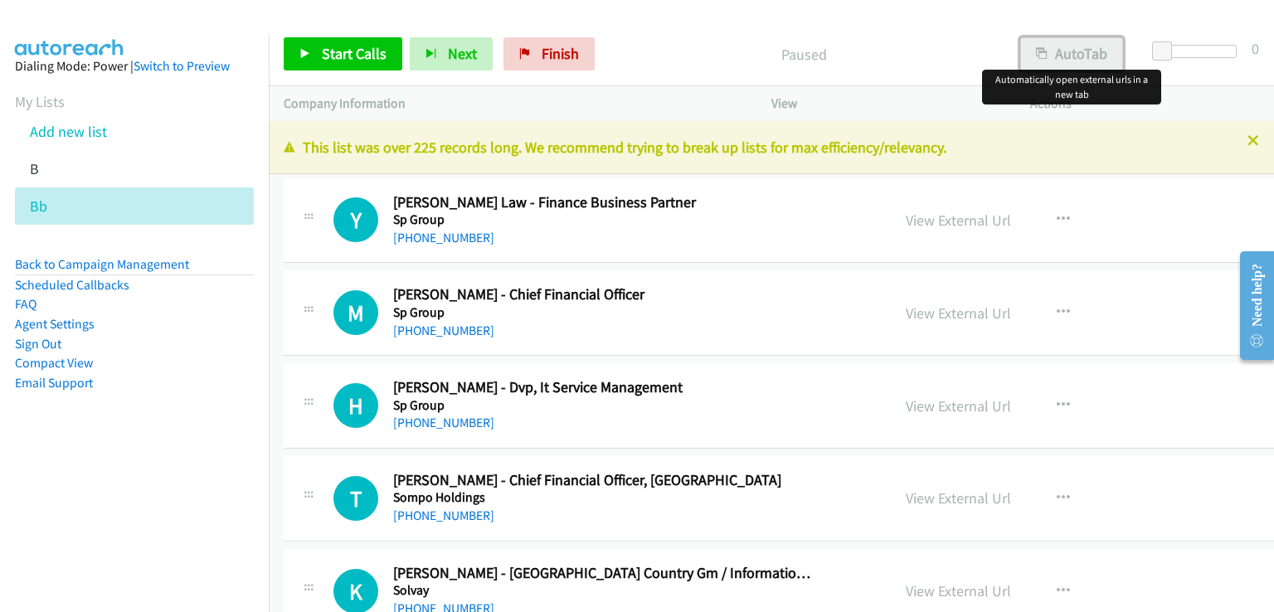
click at [1079, 46] on button "AutoTab" at bounding box center [1071, 53] width 103 height 33
click at [1057, 310] on icon "button" at bounding box center [1063, 312] width 13 height 13
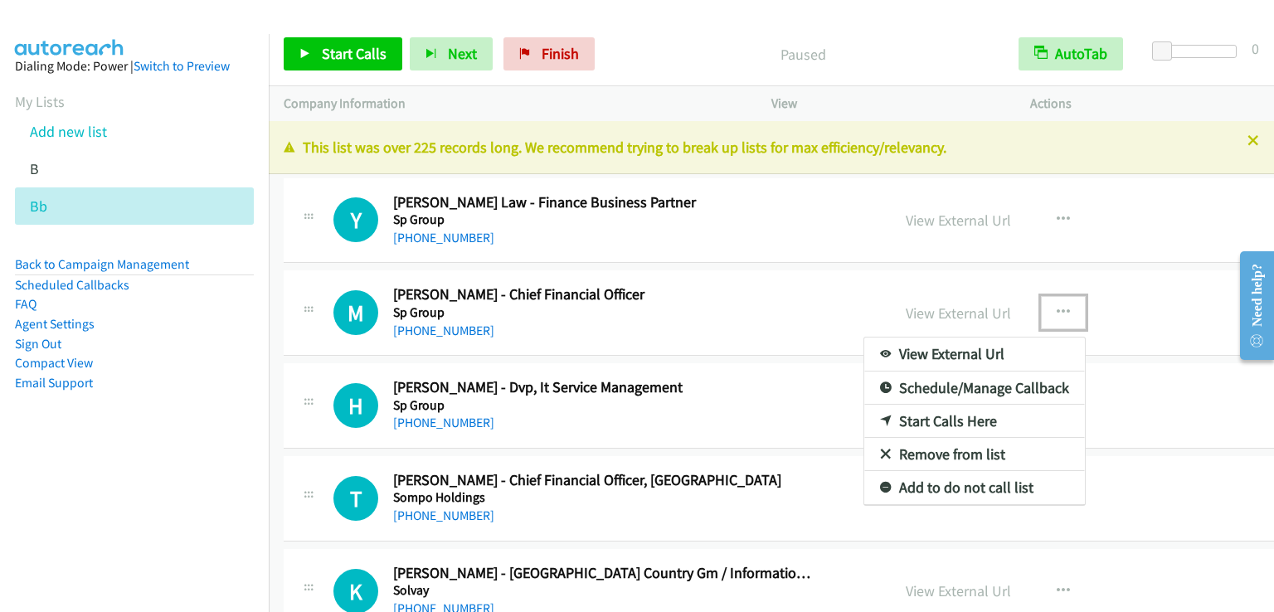
click at [923, 420] on link "Start Calls Here" at bounding box center [974, 421] width 221 height 33
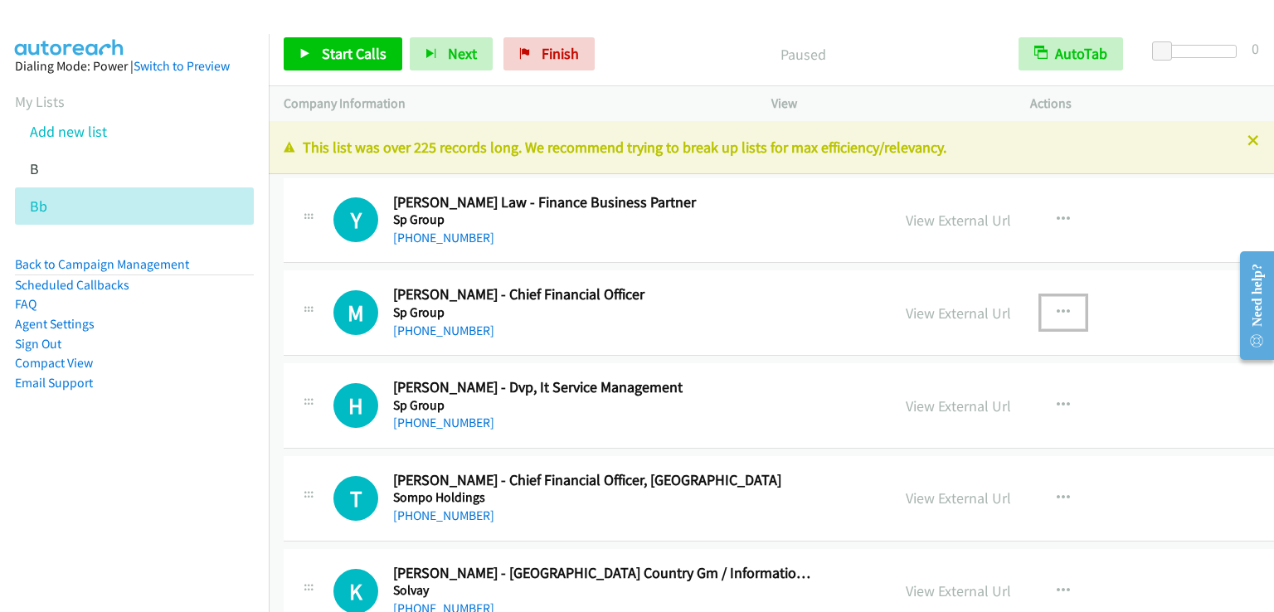
click at [1057, 309] on icon "button" at bounding box center [1063, 312] width 13 height 13
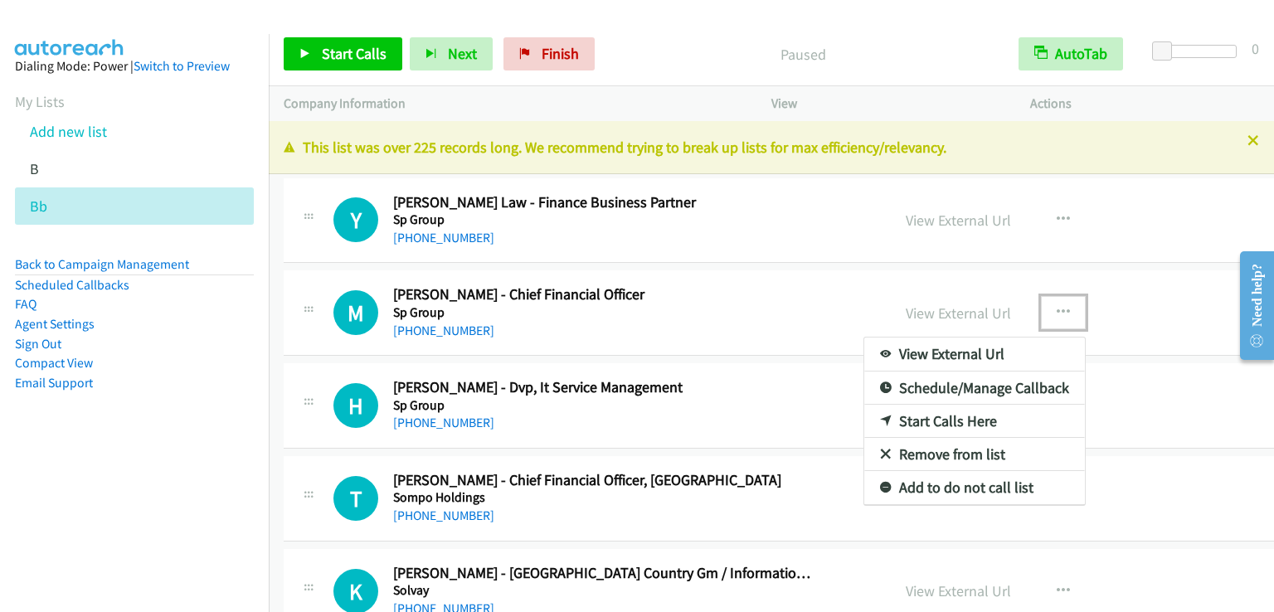
click at [904, 415] on link "Start Calls Here" at bounding box center [974, 421] width 221 height 33
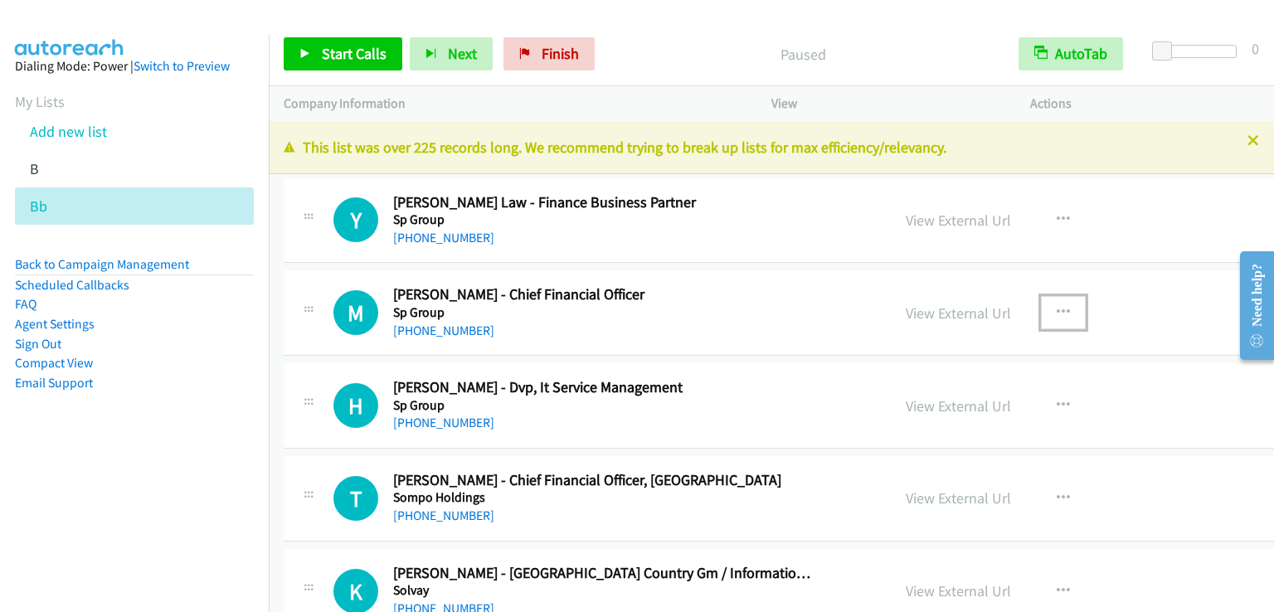
click at [1057, 306] on icon "button" at bounding box center [1063, 312] width 13 height 13
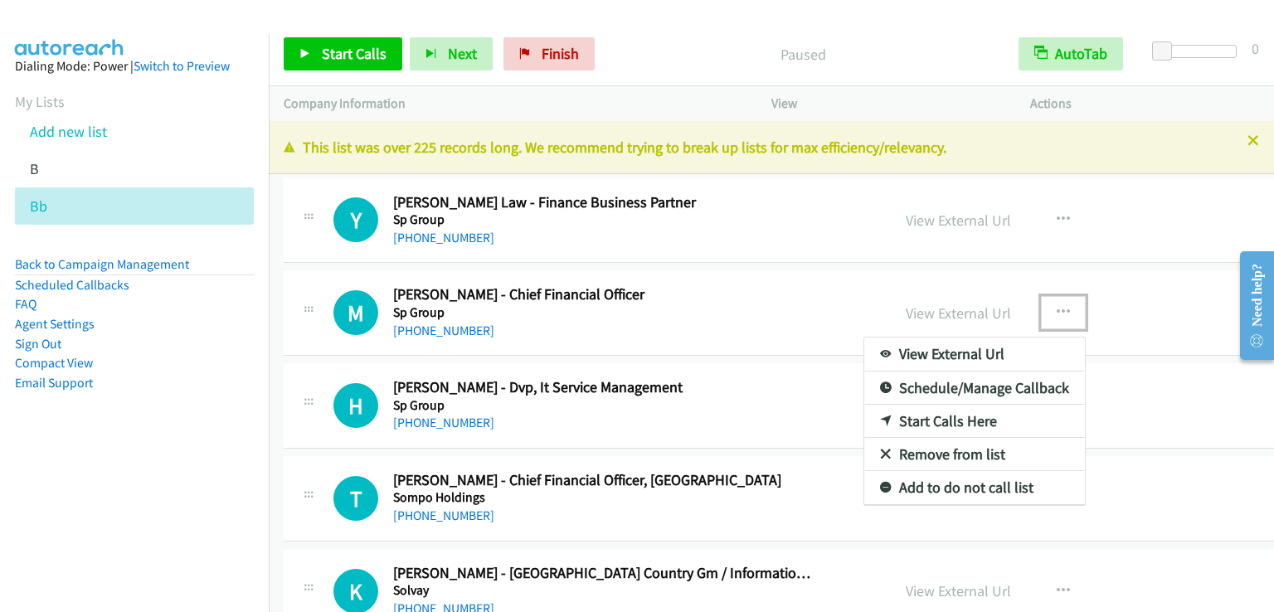
click at [911, 413] on link "Start Calls Here" at bounding box center [974, 421] width 221 height 33
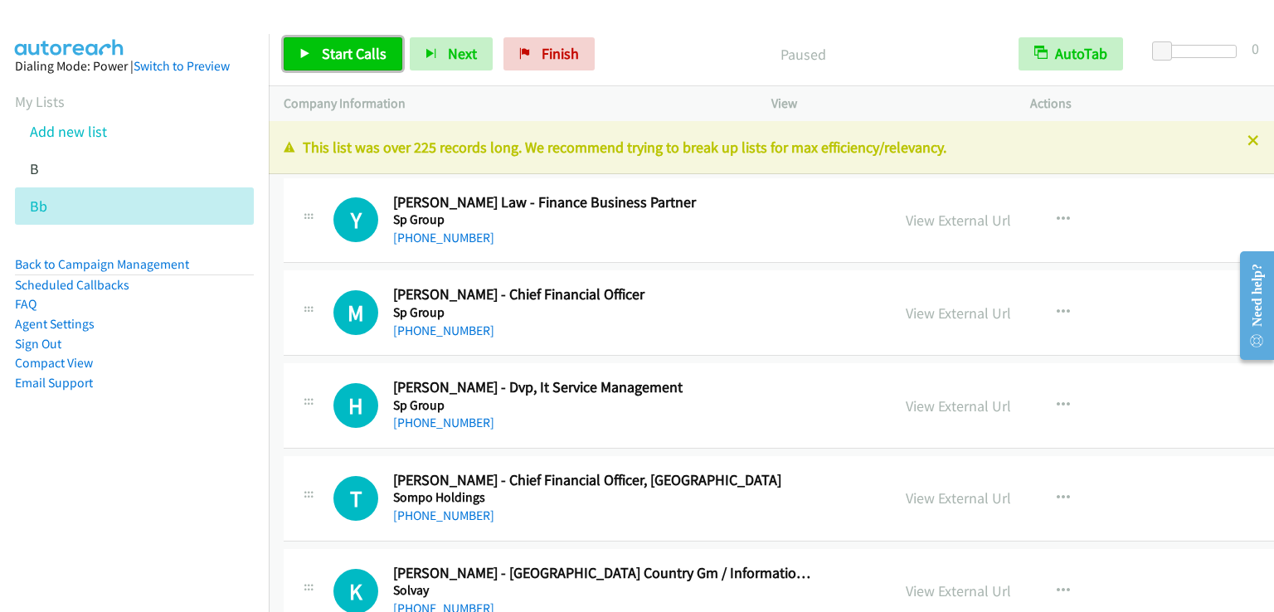
click at [353, 62] on link "Start Calls" at bounding box center [343, 53] width 119 height 33
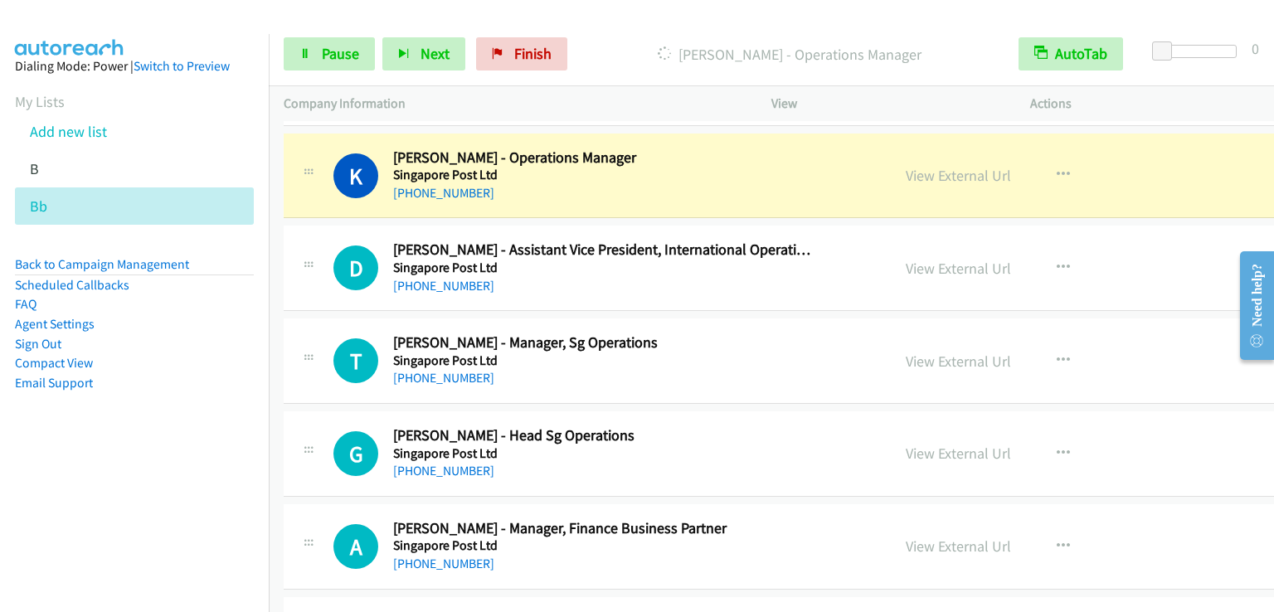
scroll to position [995, 0]
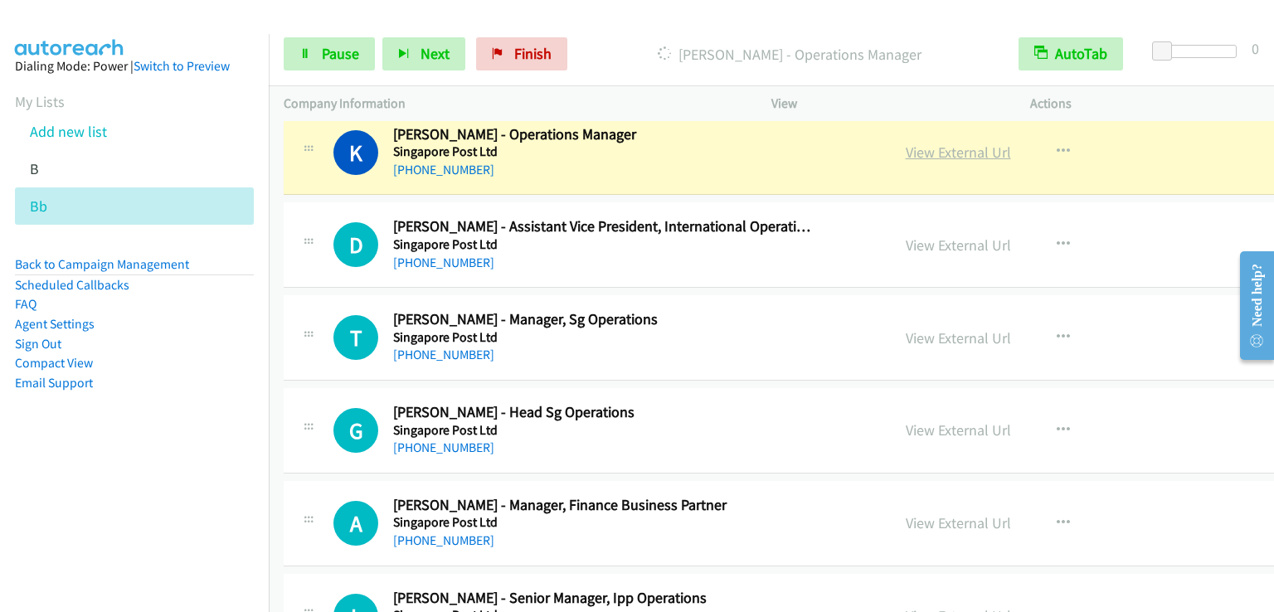
click at [906, 148] on link "View External Url" at bounding box center [958, 152] width 105 height 19
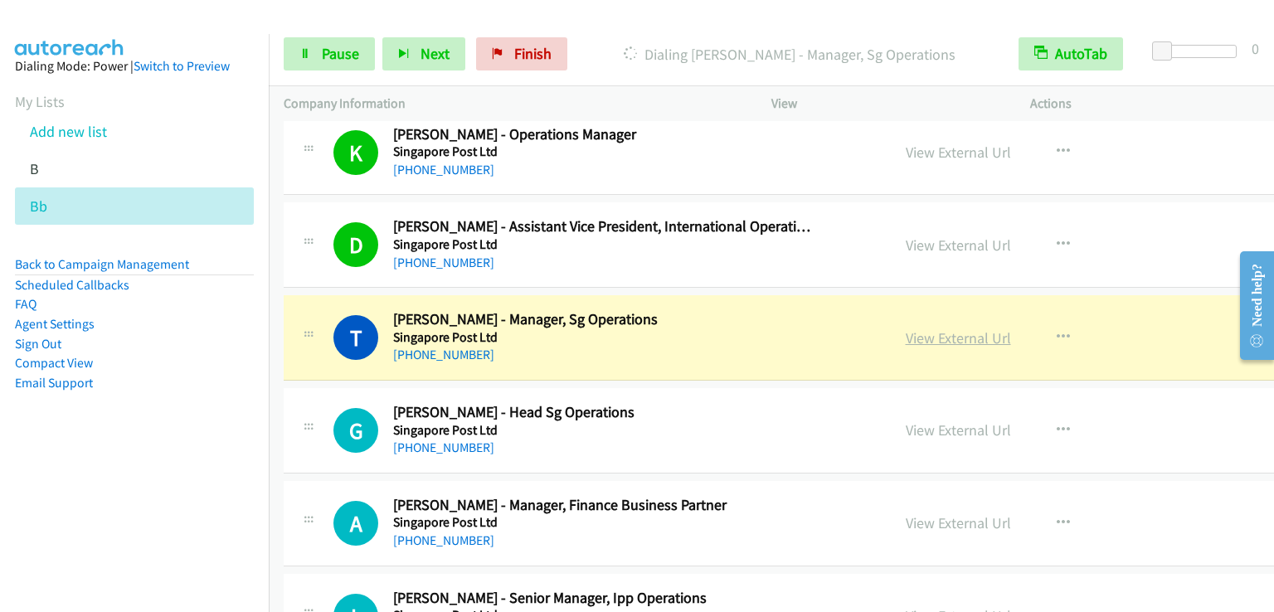
click at [906, 332] on link "View External Url" at bounding box center [958, 337] width 105 height 19
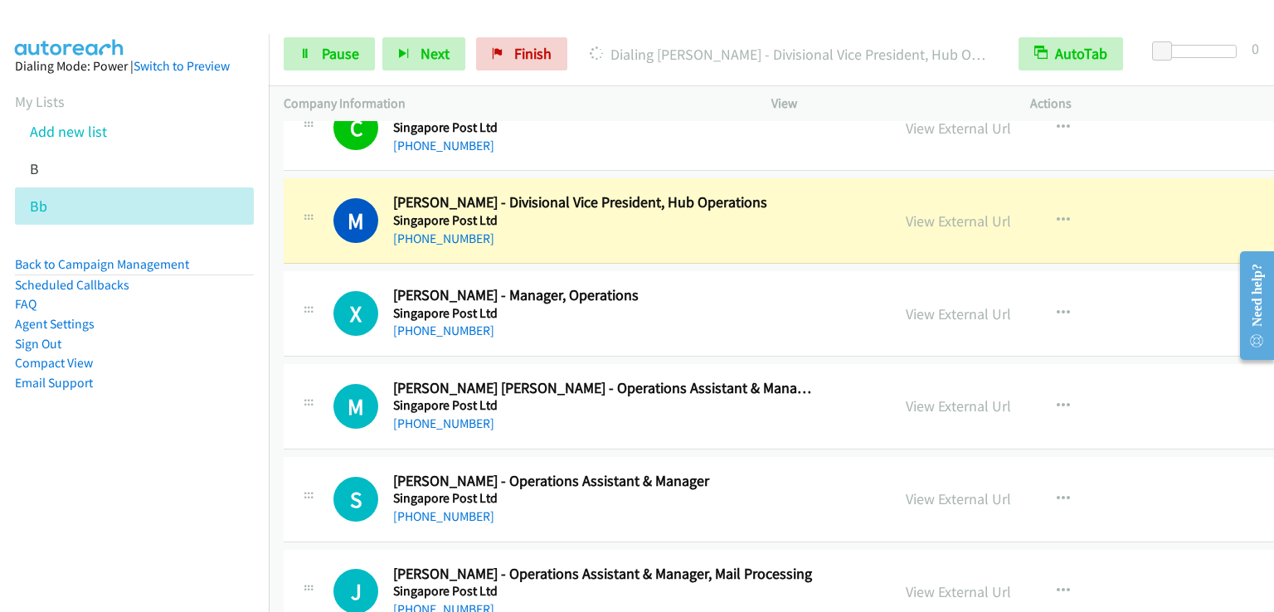
scroll to position [1410, 0]
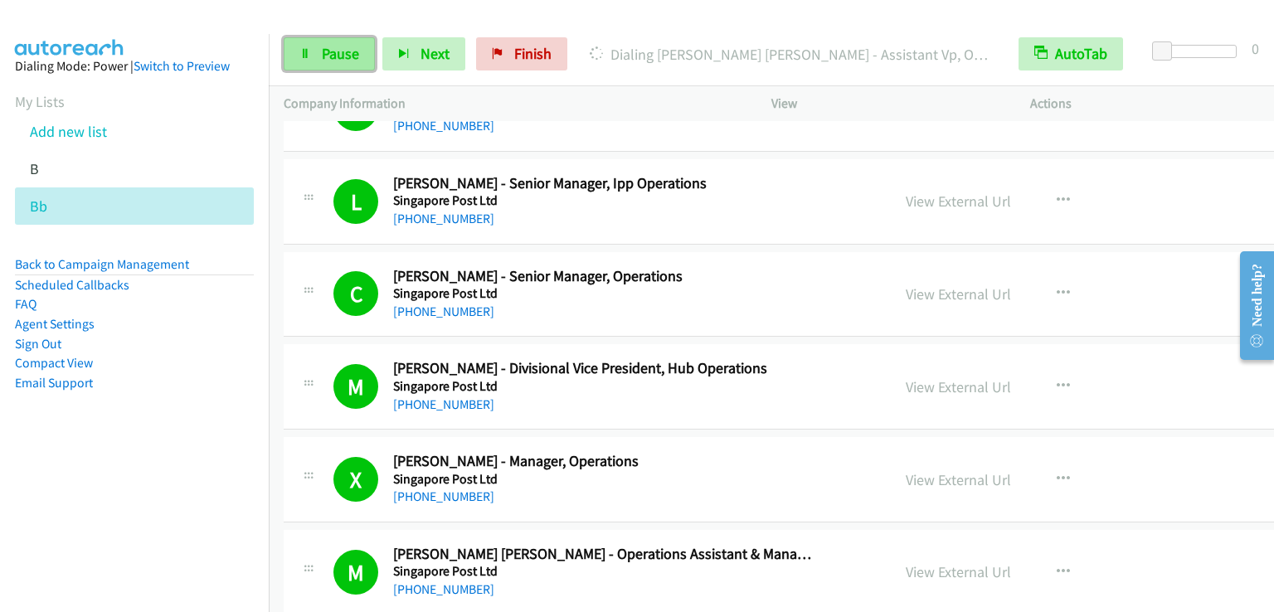
click at [338, 48] on span "Pause" at bounding box center [340, 53] width 37 height 19
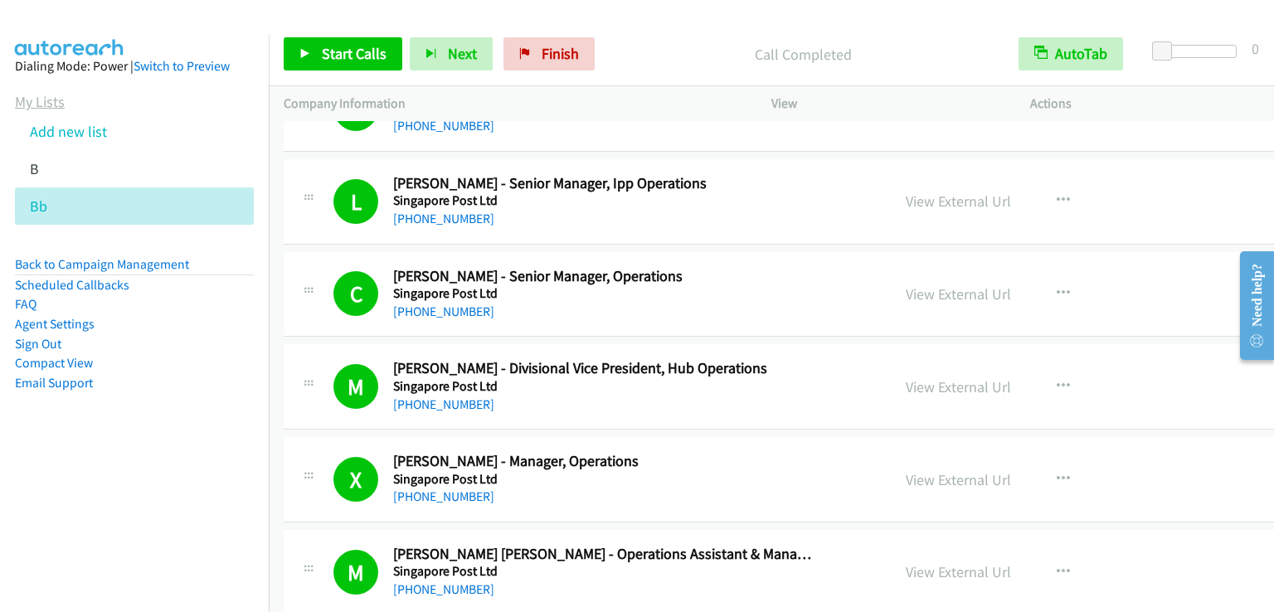
click at [45, 100] on link "My Lists" at bounding box center [40, 101] width 50 height 19
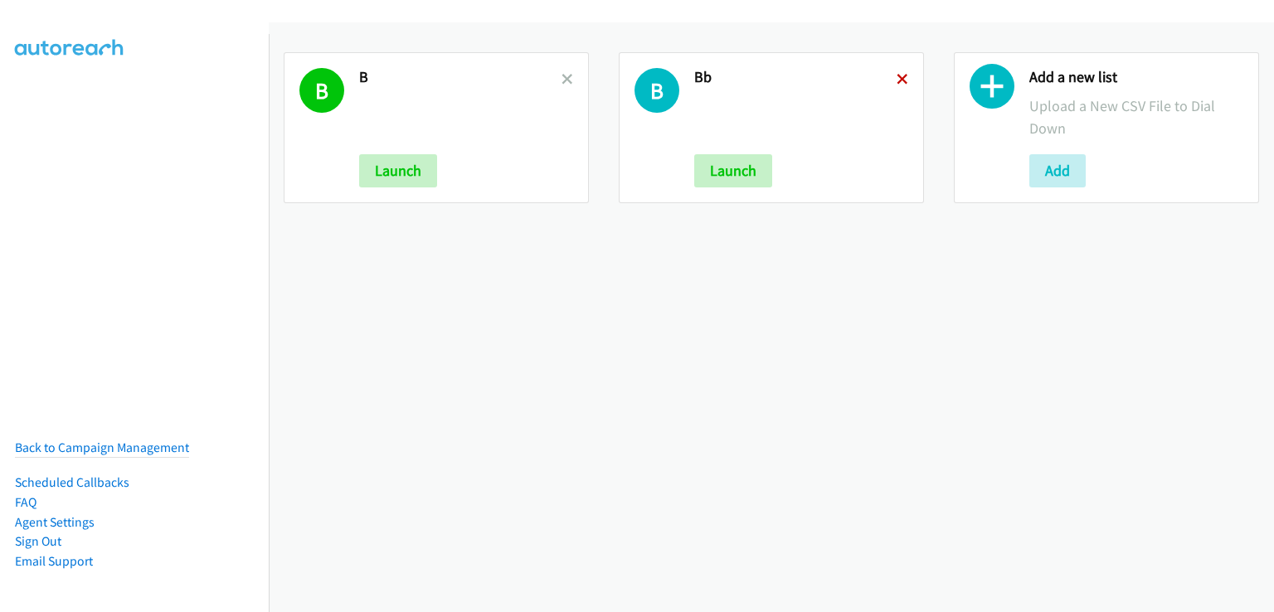
click at [897, 78] on icon at bounding box center [903, 81] width 12 height 12
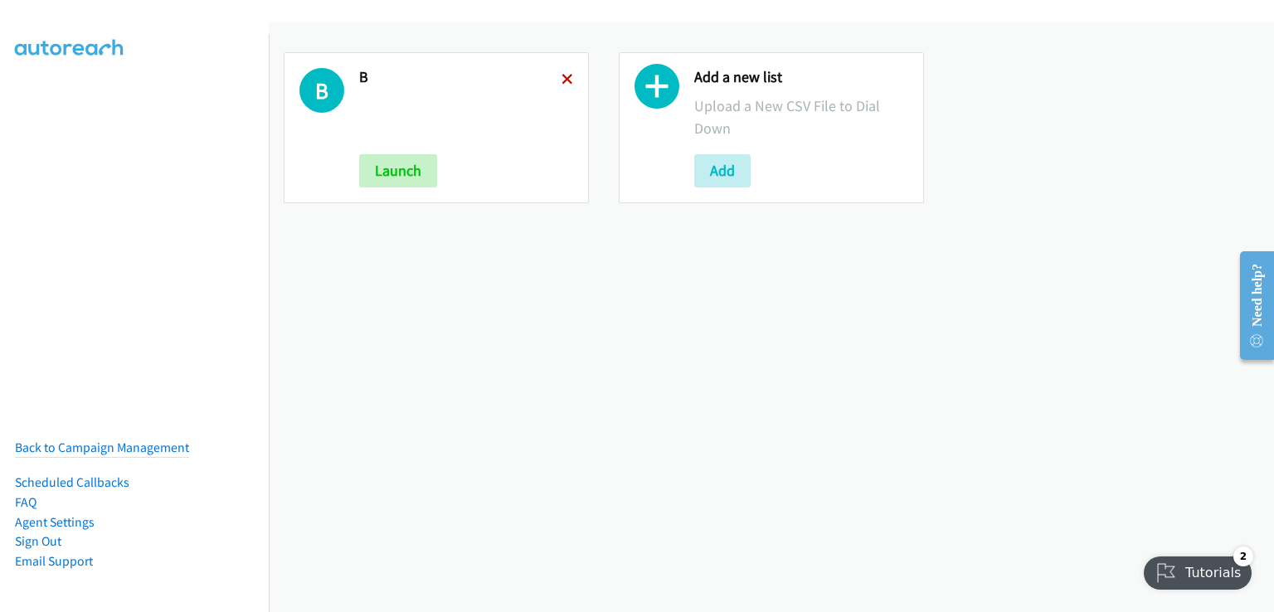
click at [564, 76] on icon at bounding box center [568, 81] width 12 height 12
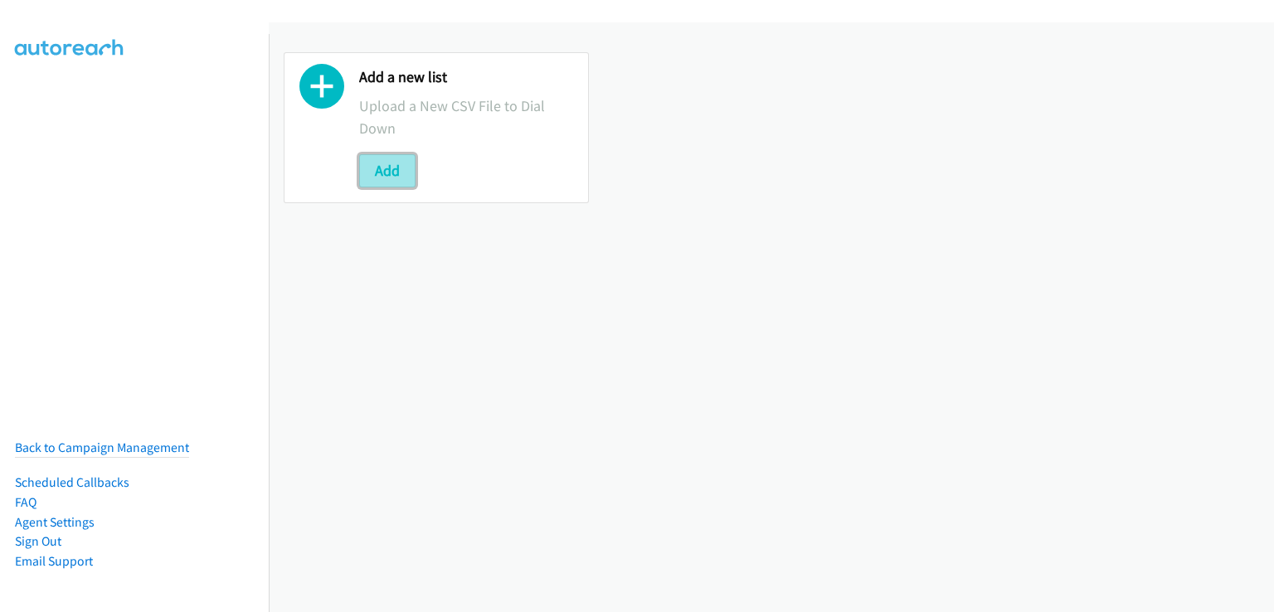
click at [394, 174] on button "Add" at bounding box center [387, 170] width 56 height 33
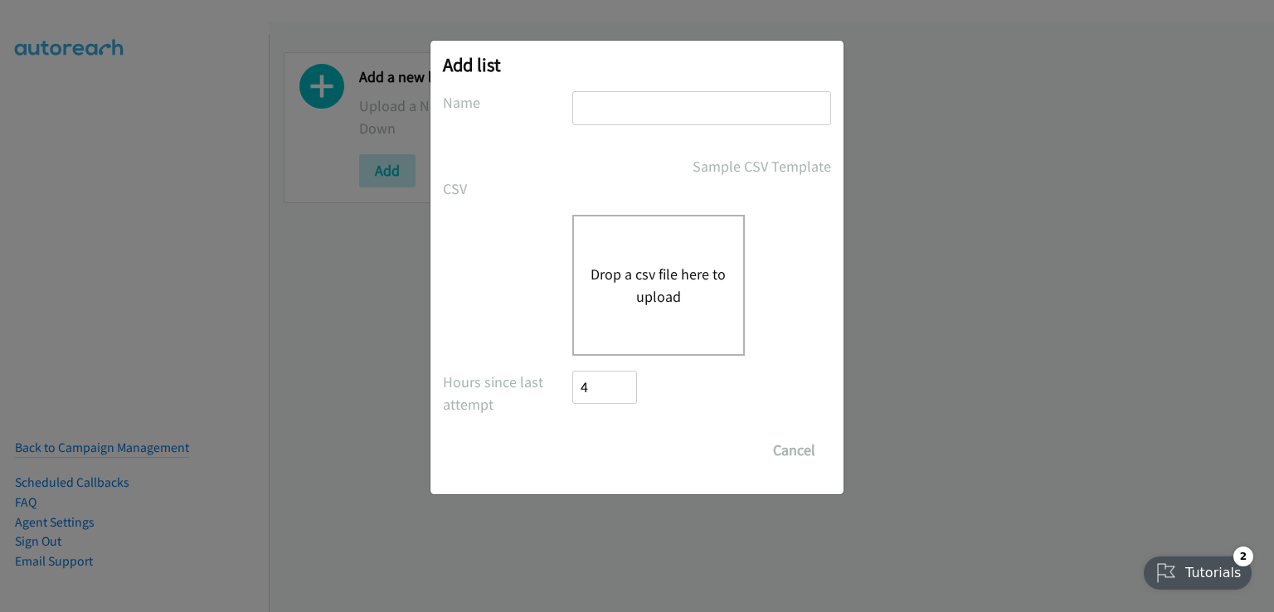
click at [674, 235] on div "Drop a csv file here to upload" at bounding box center [658, 285] width 173 height 141
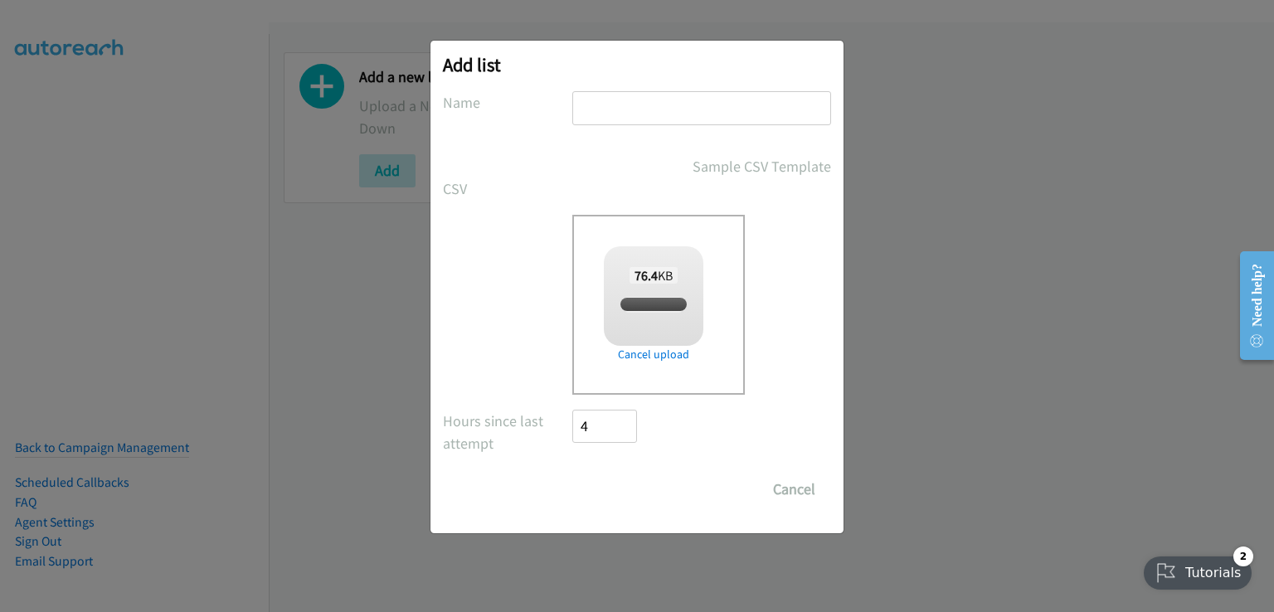
click at [663, 117] on input "text" at bounding box center [701, 108] width 259 height 34
checkbox input "true"
type input "b"
click at [617, 484] on input "Save List" at bounding box center [615, 489] width 87 height 33
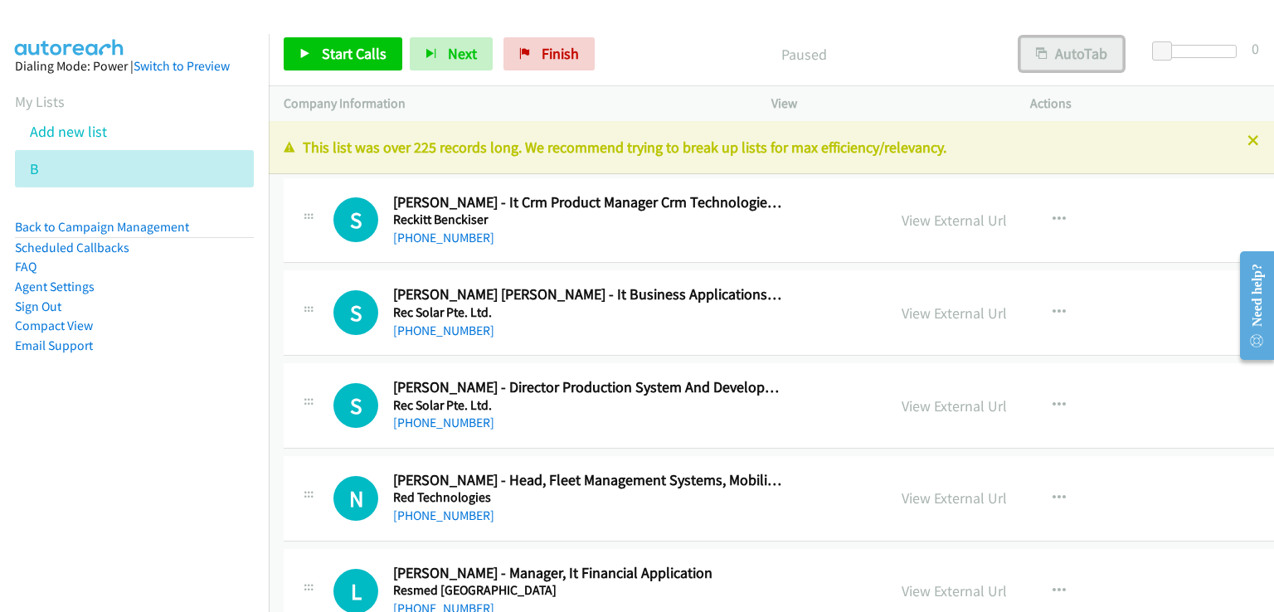
click at [1075, 61] on button "AutoTab" at bounding box center [1071, 53] width 103 height 33
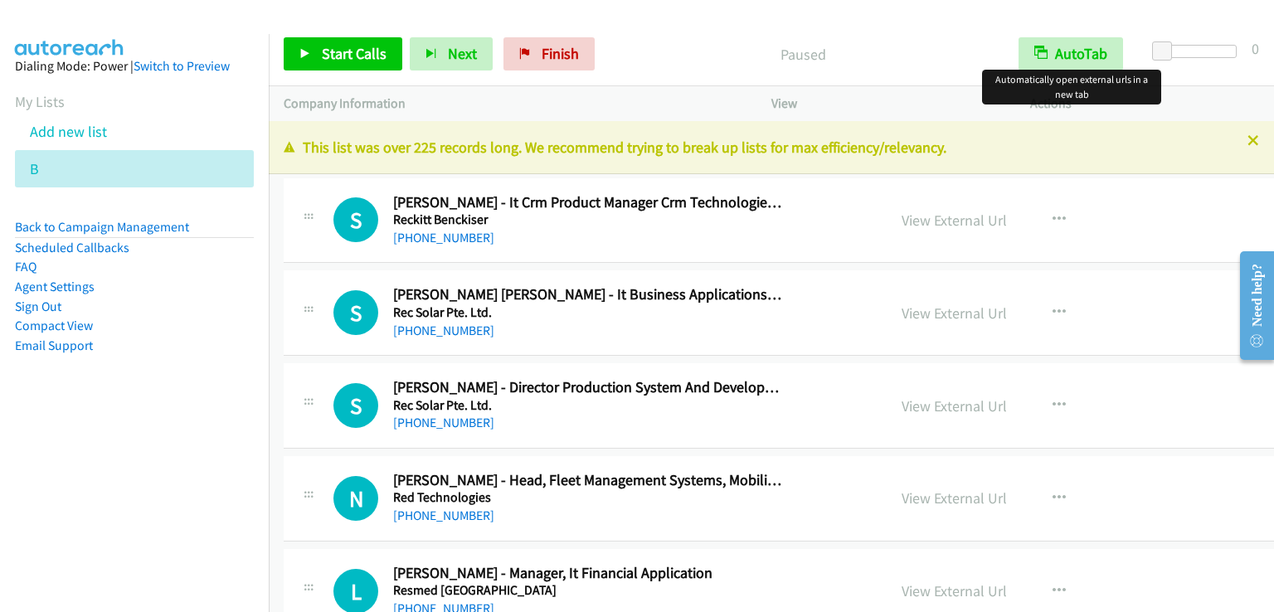
click at [899, 36] on div "Start Calls Pause Next Finish Paused AutoTab AutoTab 0" at bounding box center [771, 54] width 1005 height 64
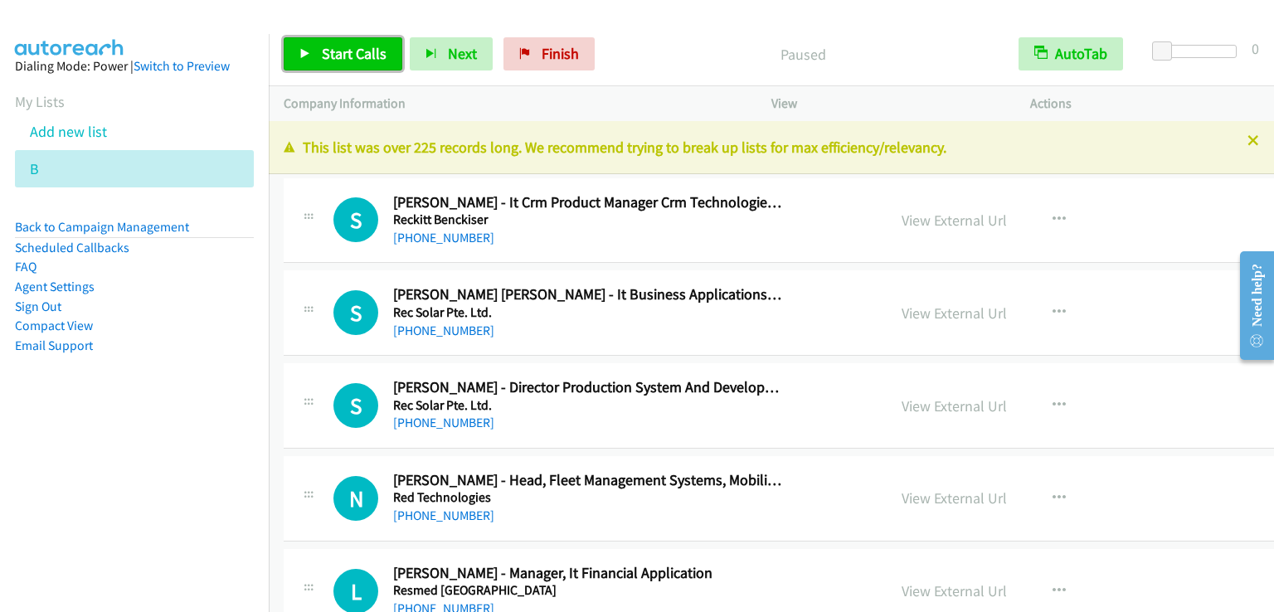
click at [368, 51] on span "Start Calls" at bounding box center [354, 53] width 65 height 19
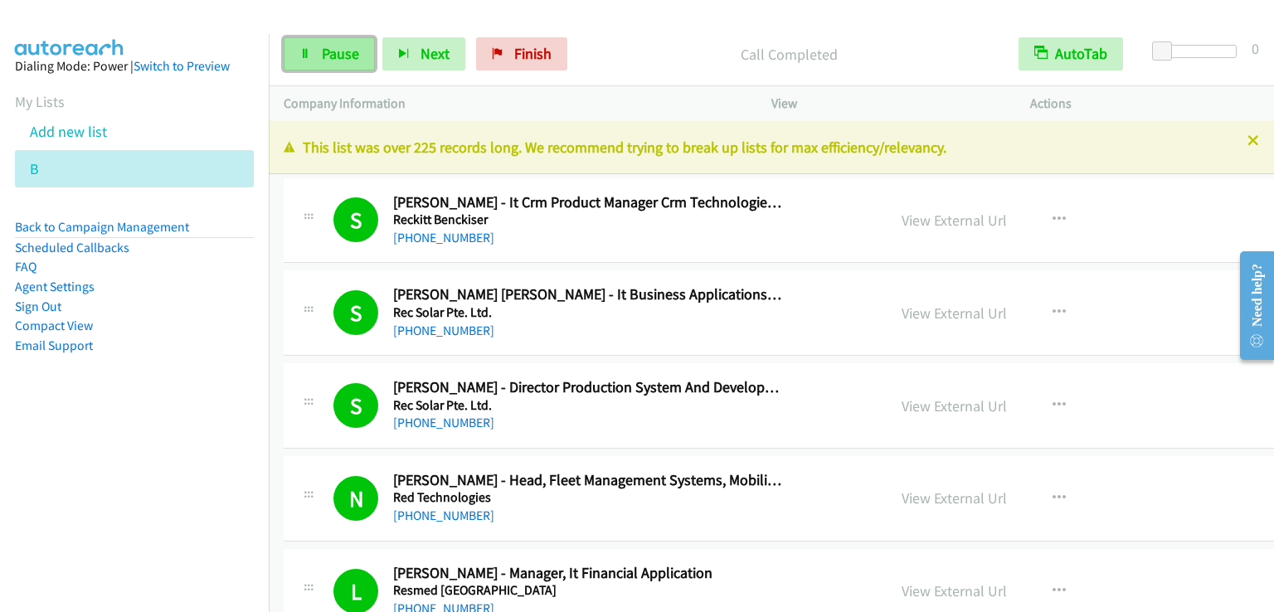
click at [347, 51] on span "Pause" at bounding box center [340, 53] width 37 height 19
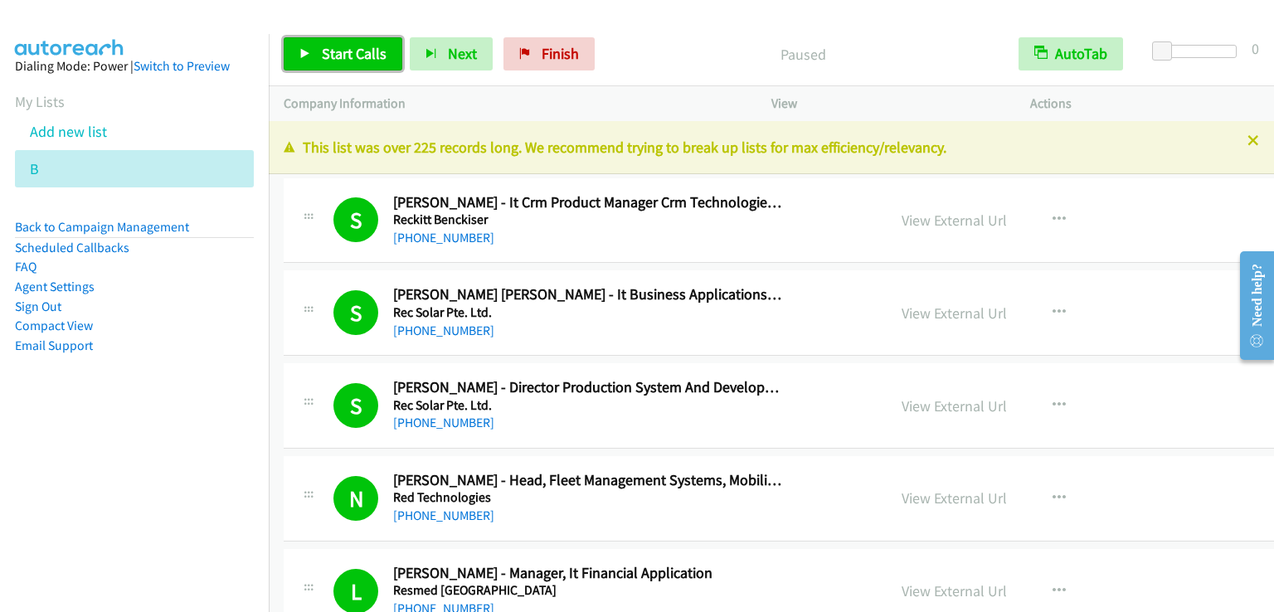
click at [347, 51] on span "Start Calls" at bounding box center [354, 53] width 65 height 19
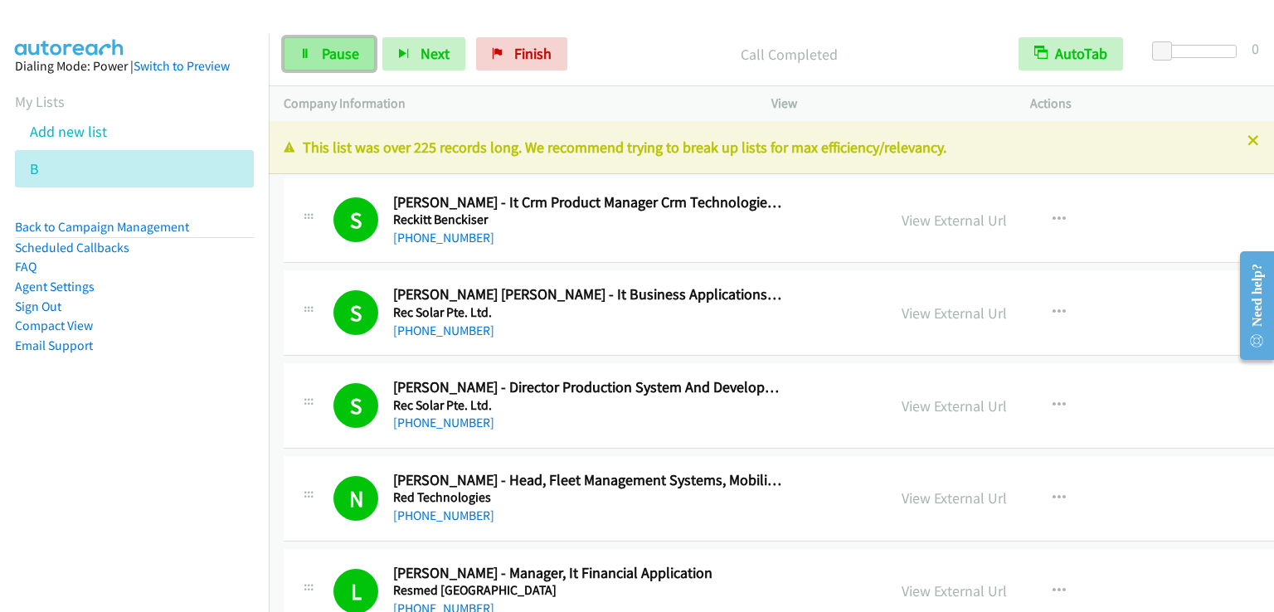
click at [328, 49] on span "Pause" at bounding box center [340, 53] width 37 height 19
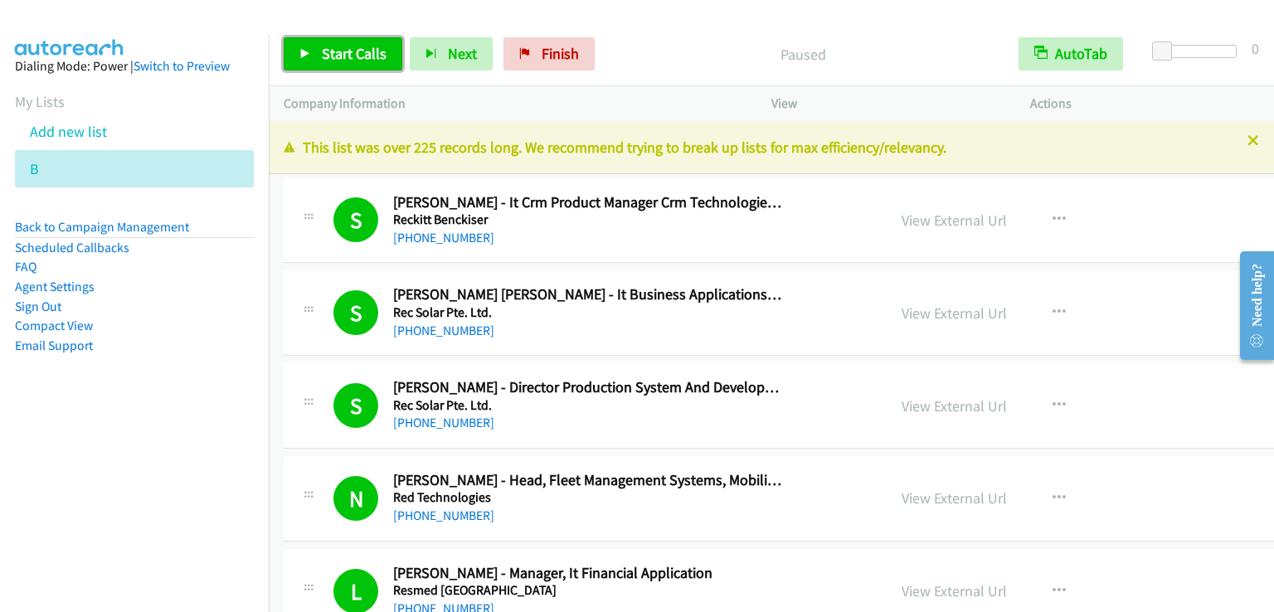
click at [328, 49] on span "Start Calls" at bounding box center [354, 53] width 65 height 19
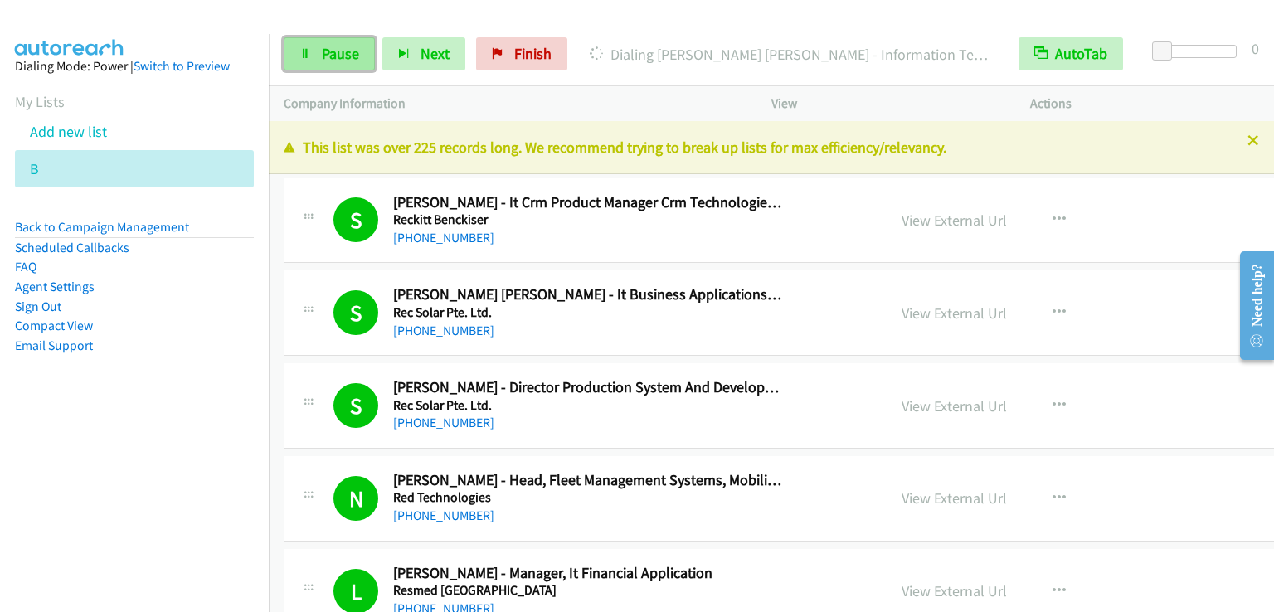
click at [318, 51] on link "Pause" at bounding box center [329, 53] width 91 height 33
